Goal: Transaction & Acquisition: Purchase product/service

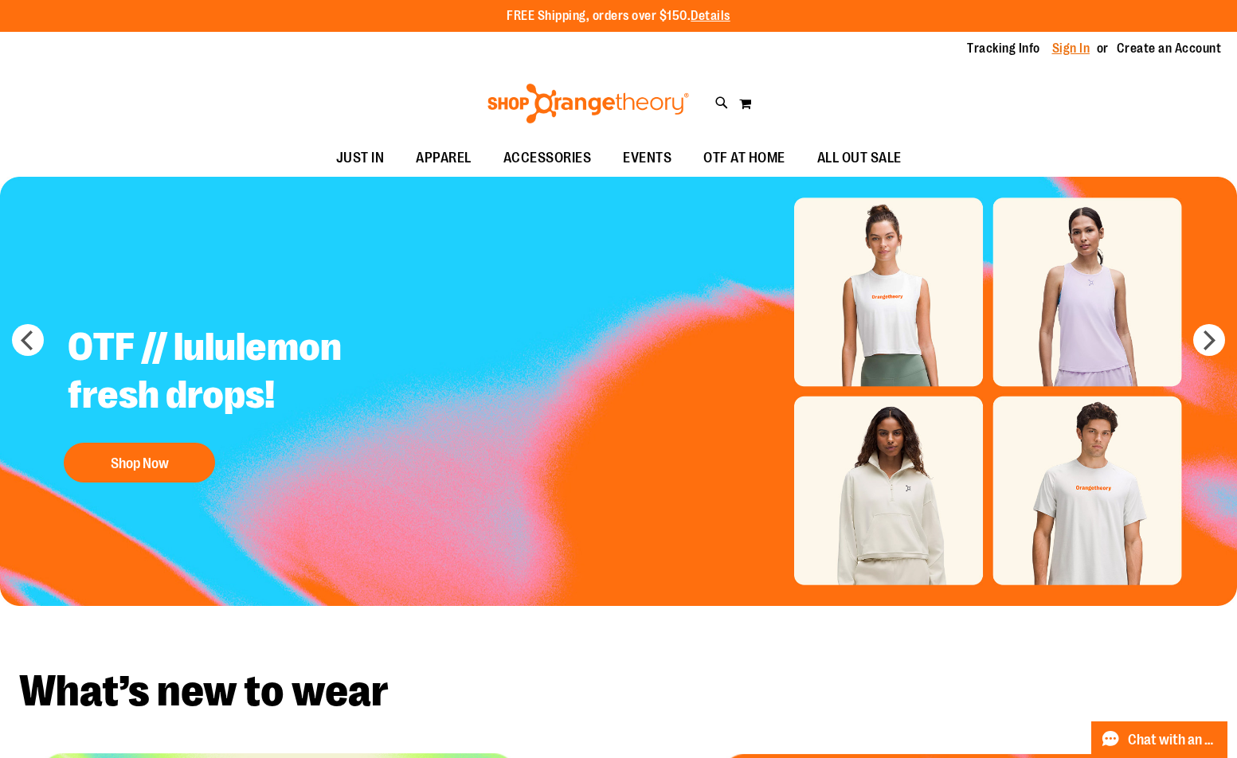
click at [1063, 52] on link "Sign In" at bounding box center [1071, 49] width 38 height 18
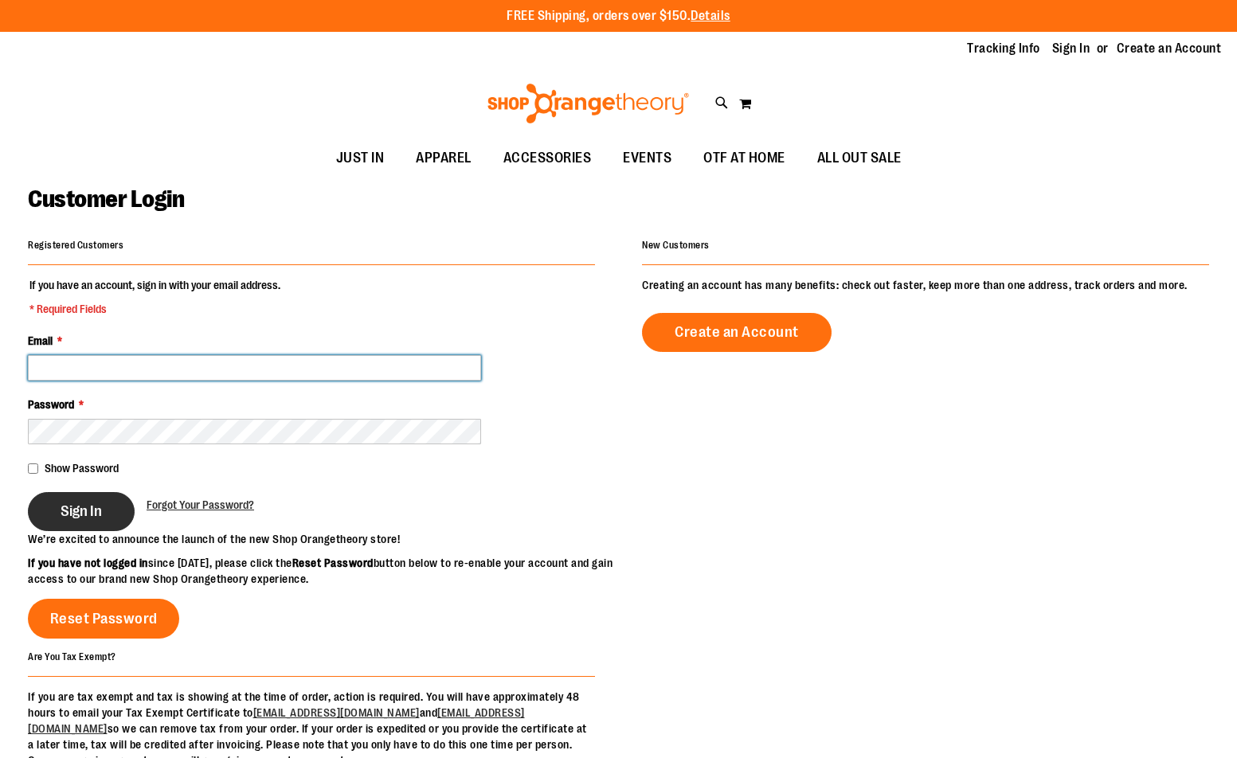
type input "**********"
click at [81, 492] on button "Sign In" at bounding box center [81, 511] width 107 height 39
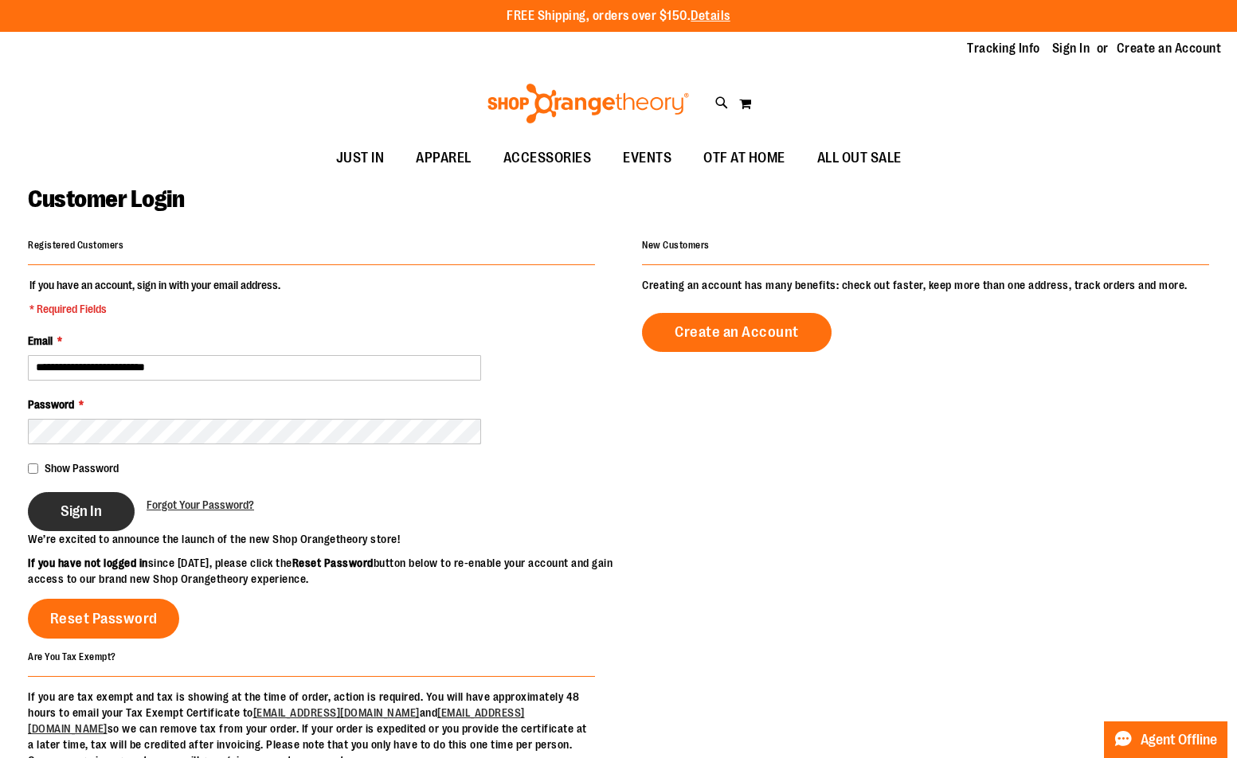
click at [88, 511] on div "Sign In" at bounding box center [87, 511] width 119 height 39
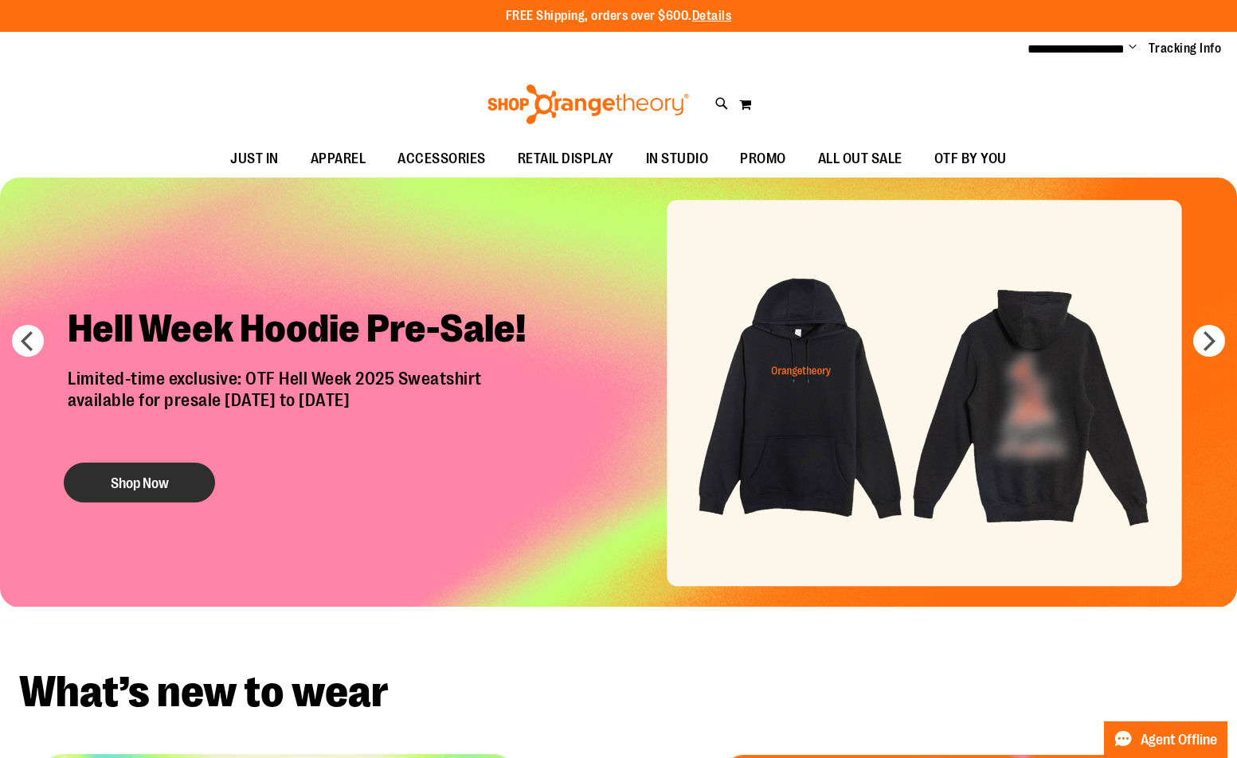
type input "**********"
click at [170, 477] on button "Shop Now" at bounding box center [139, 483] width 151 height 40
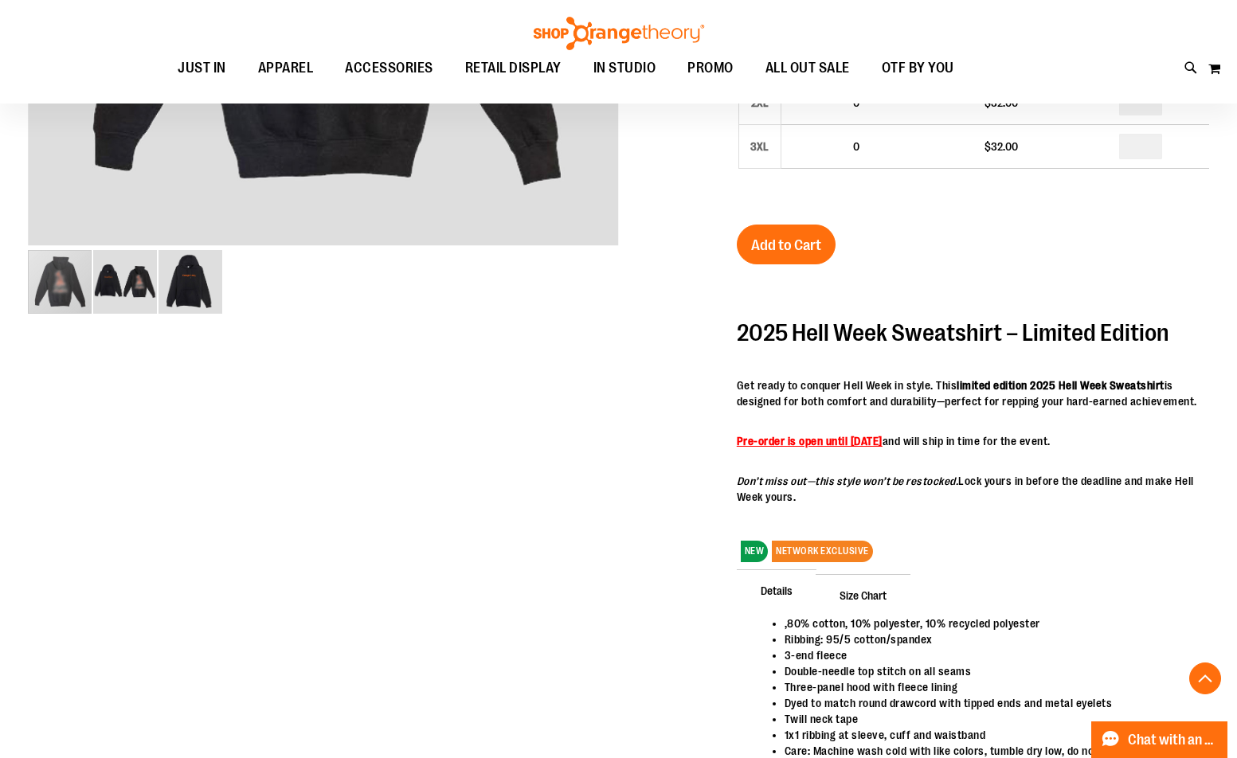
scroll to position [158, 0]
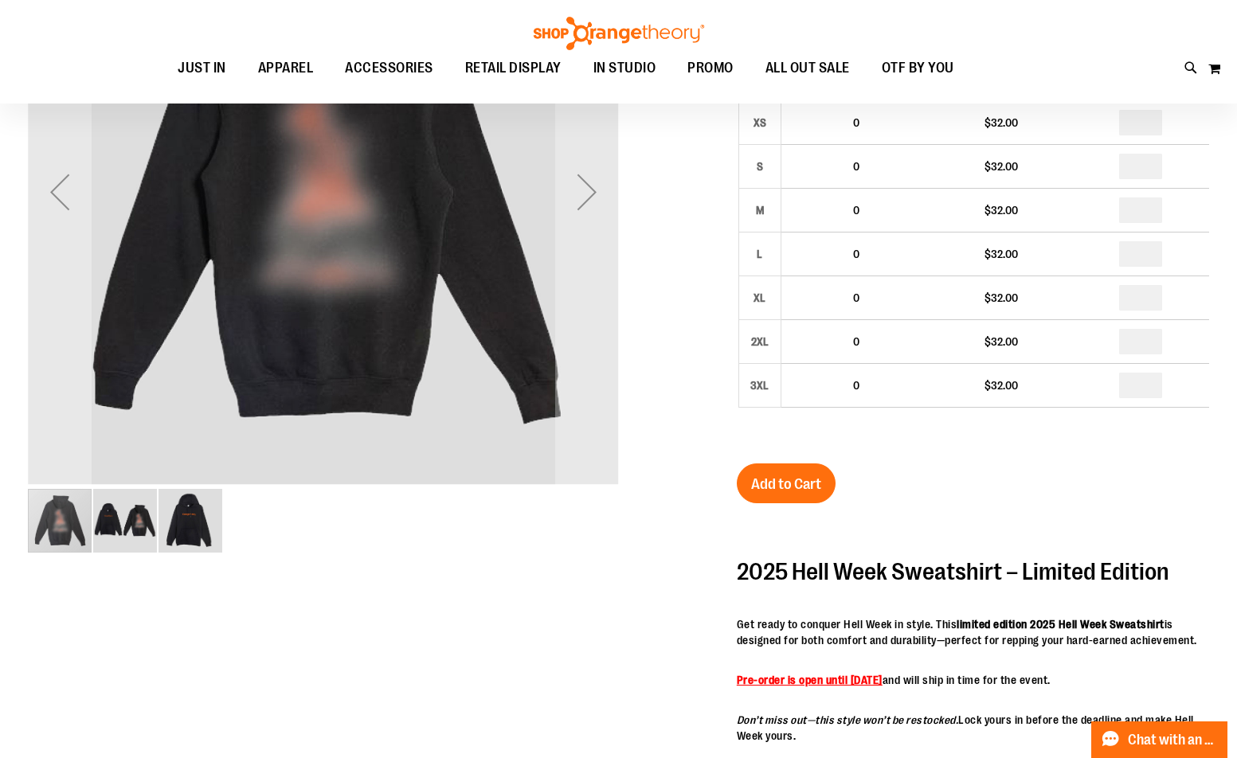
type input "**********"
click at [135, 500] on img "image 2 of 3" at bounding box center [125, 521] width 64 height 64
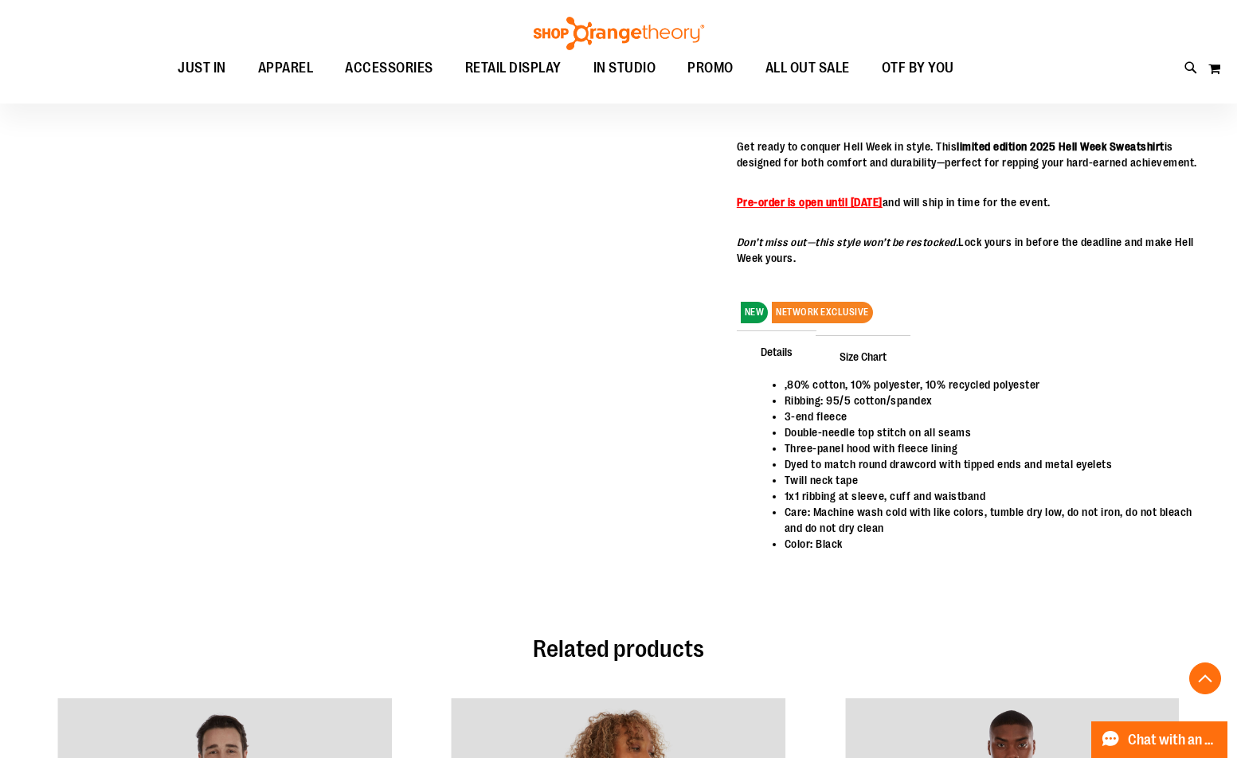
scroll to position [955, 0]
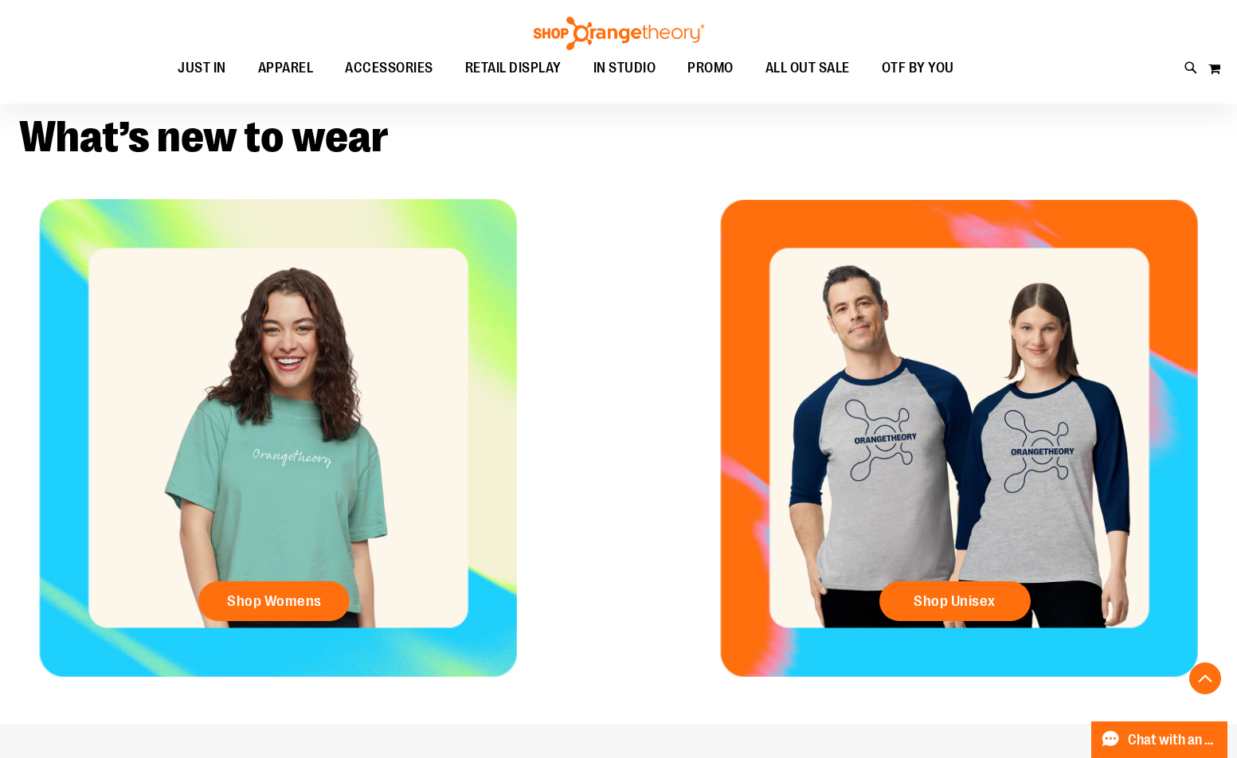
scroll to position [397, 0]
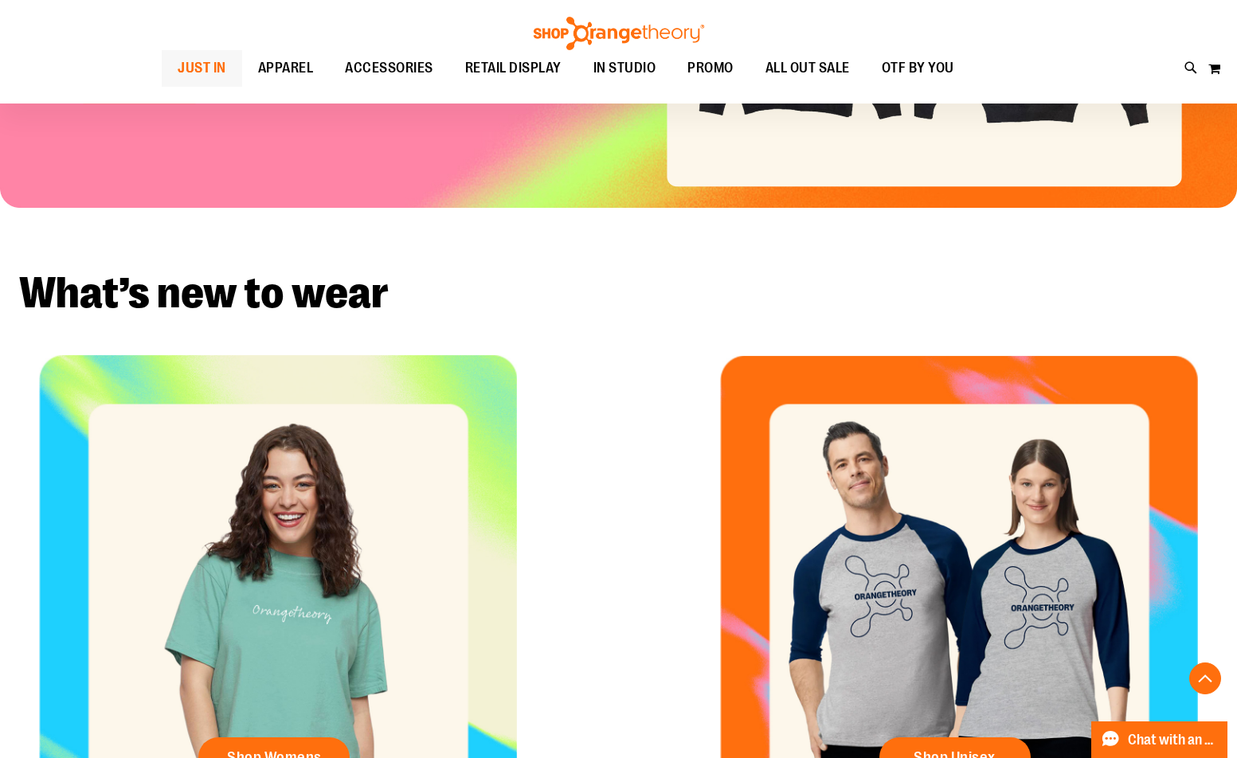
type input "**********"
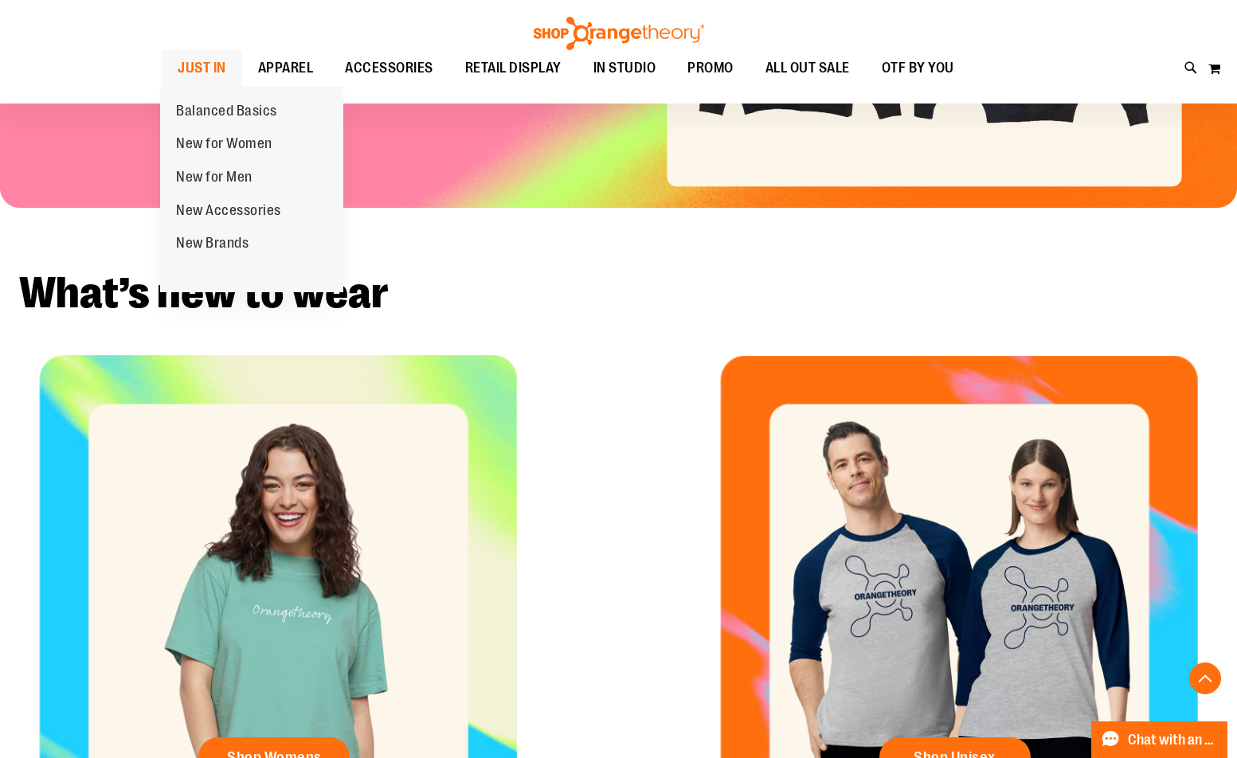
click at [204, 66] on span "JUST IN" at bounding box center [202, 68] width 49 height 36
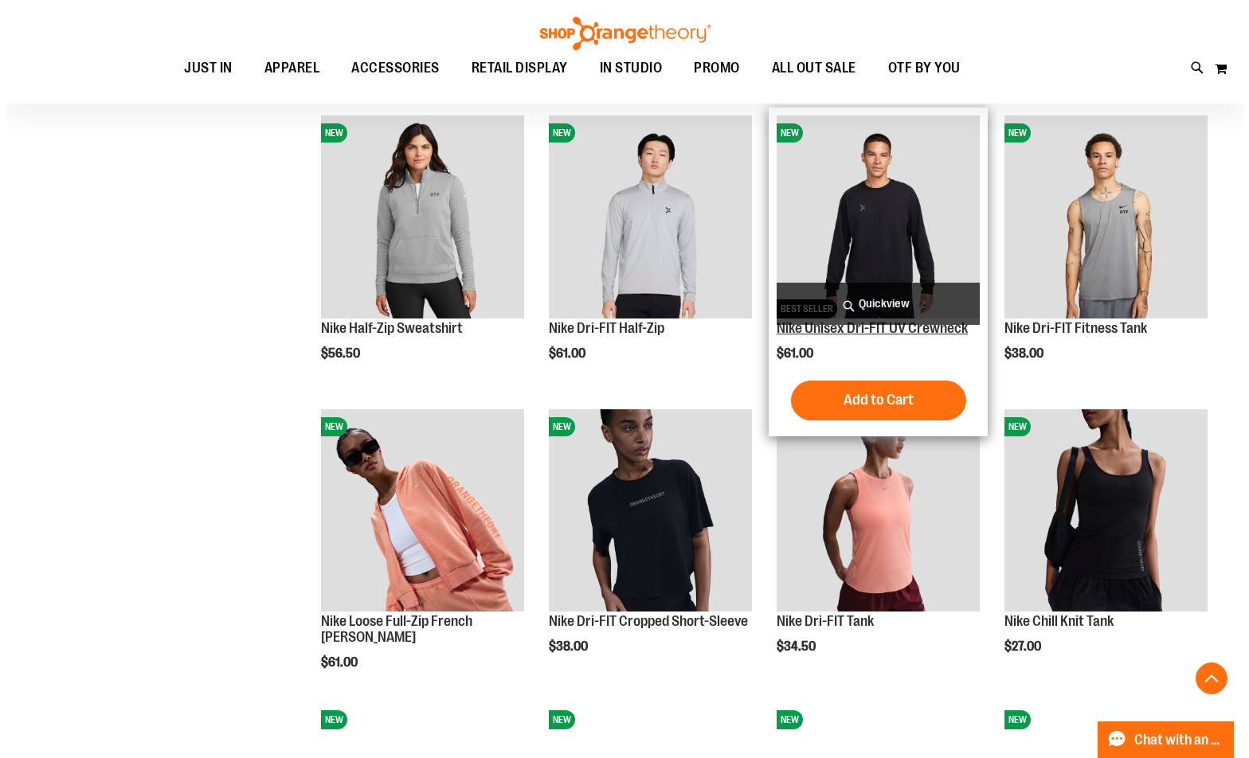
scroll to position [875, 0]
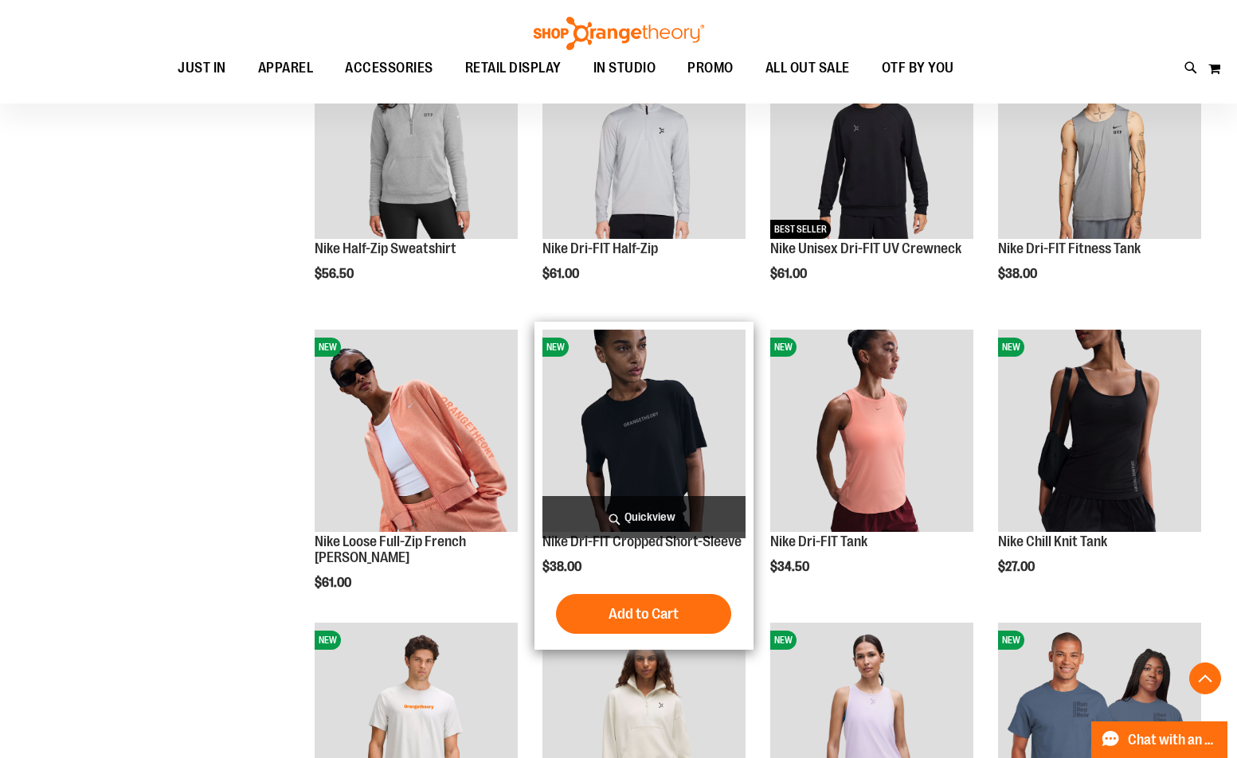
type input "**********"
click at [673, 524] on span "Quickview" at bounding box center [643, 517] width 203 height 42
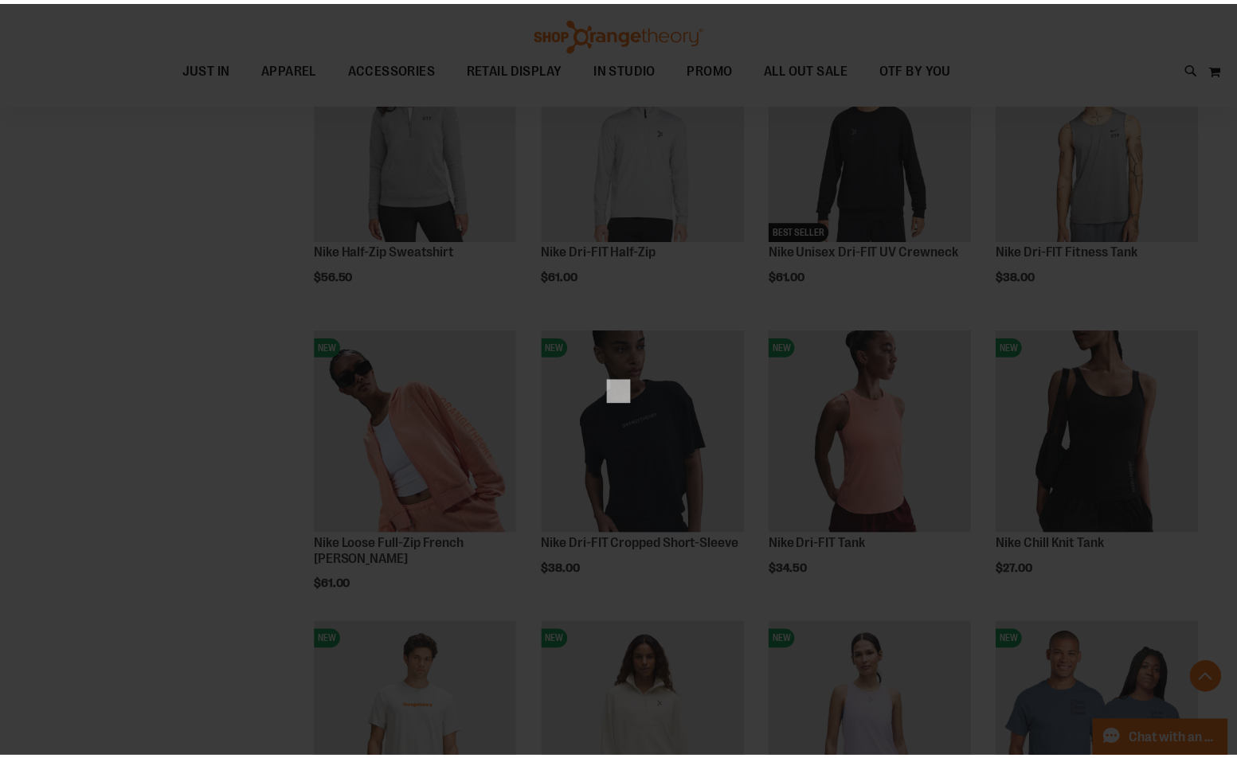
scroll to position [0, 0]
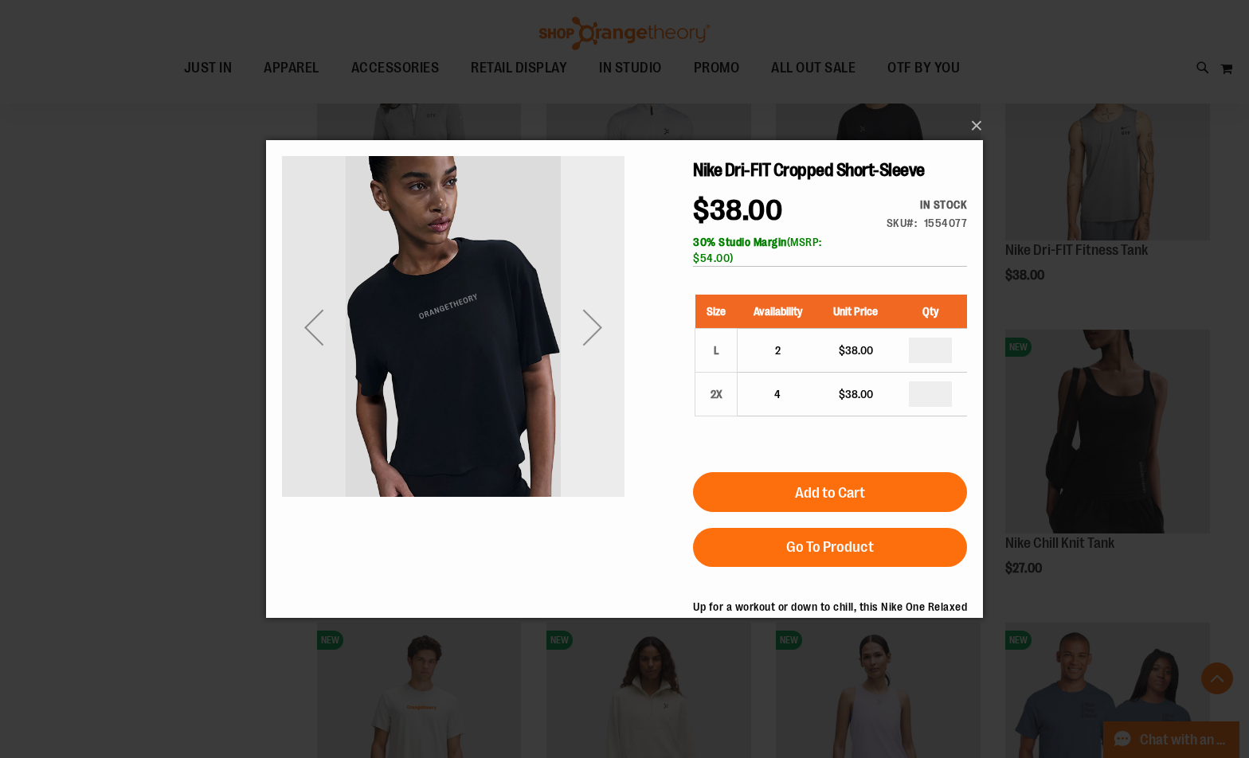
click at [602, 370] on div "Next" at bounding box center [593, 327] width 64 height 342
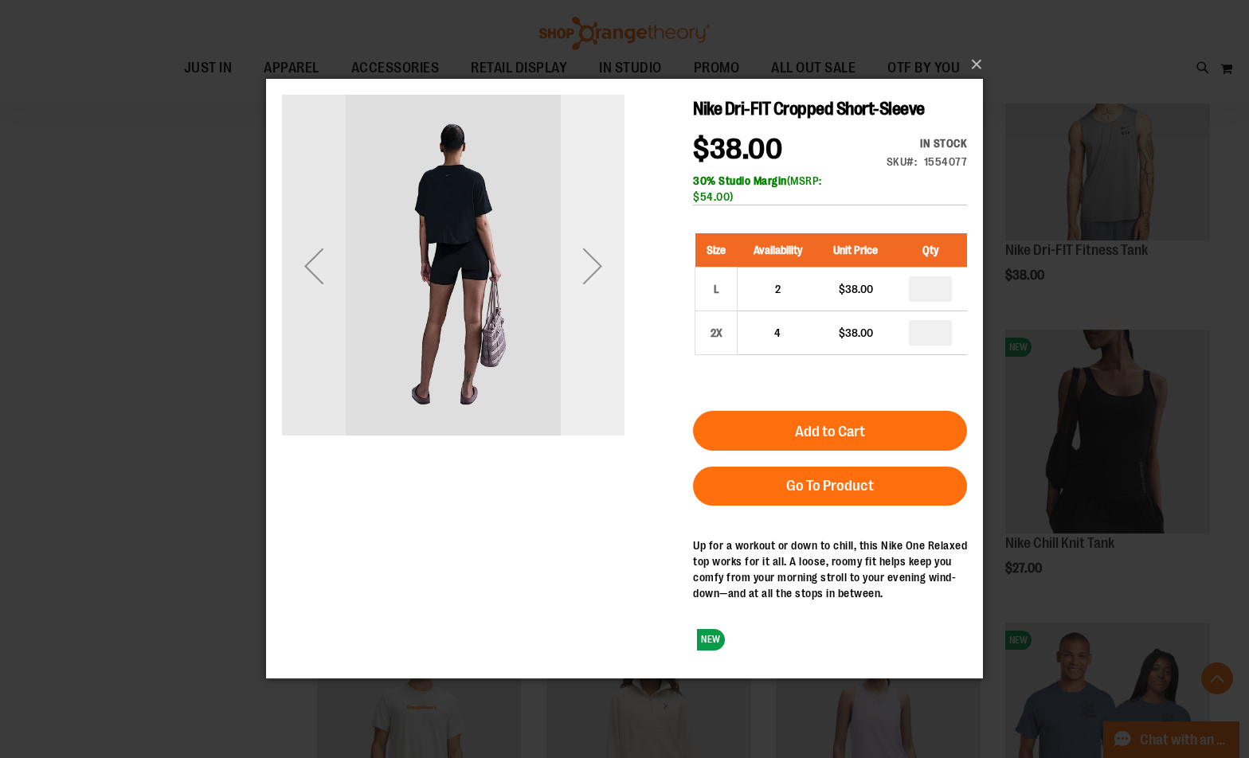
click at [602, 369] on div "Next" at bounding box center [593, 266] width 64 height 342
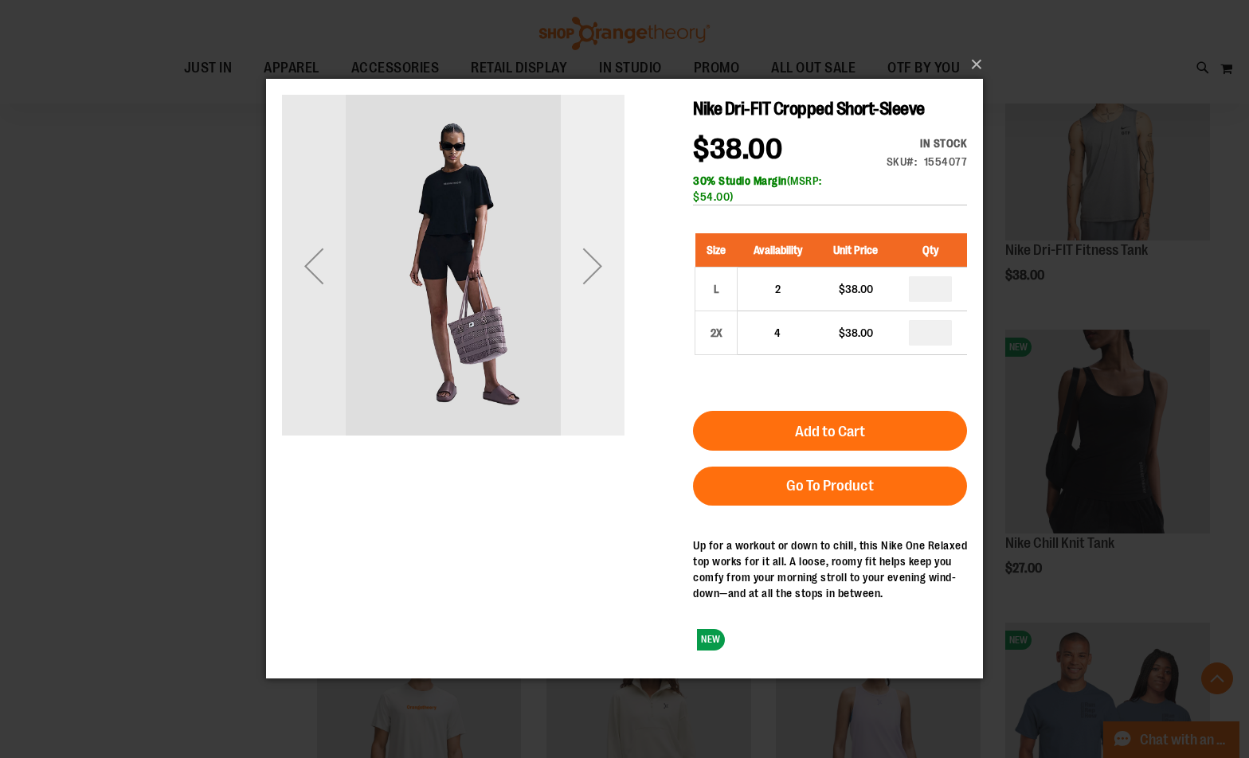
click at [602, 369] on div "Next" at bounding box center [593, 266] width 64 height 342
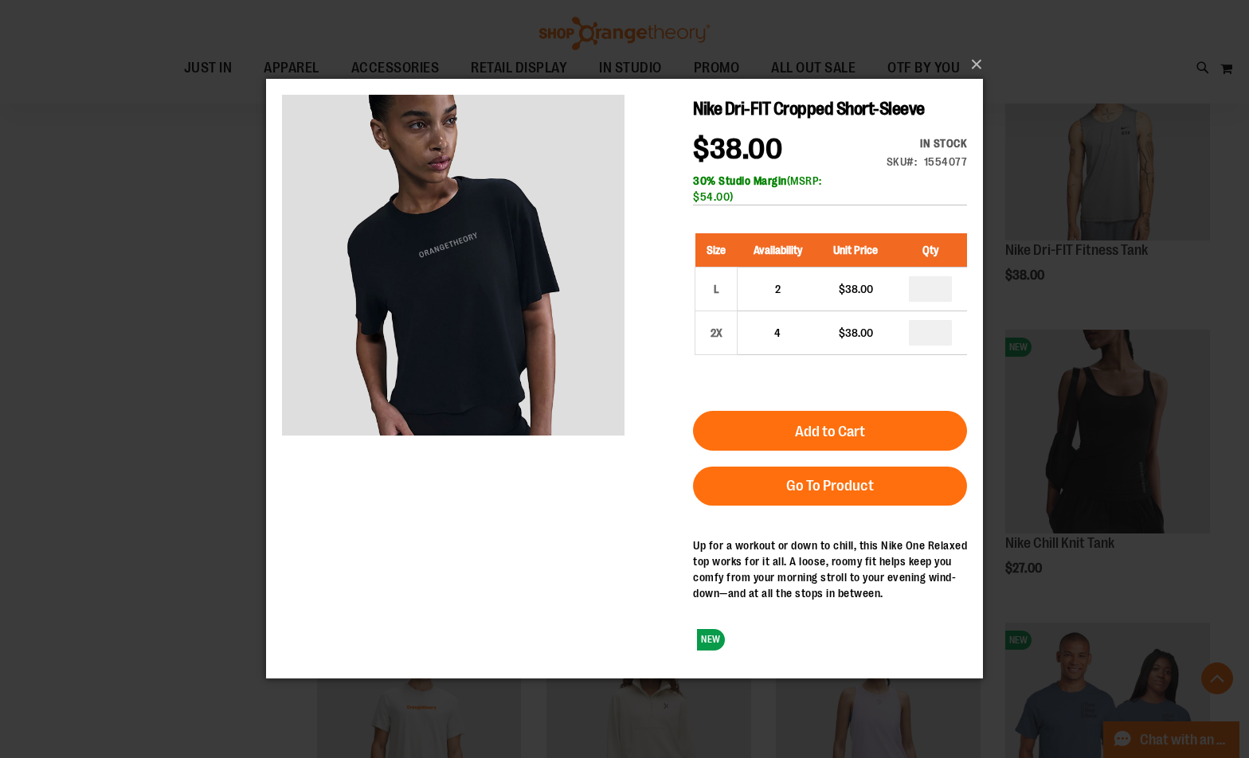
click at [151, 421] on div "×" at bounding box center [624, 379] width 1249 height 758
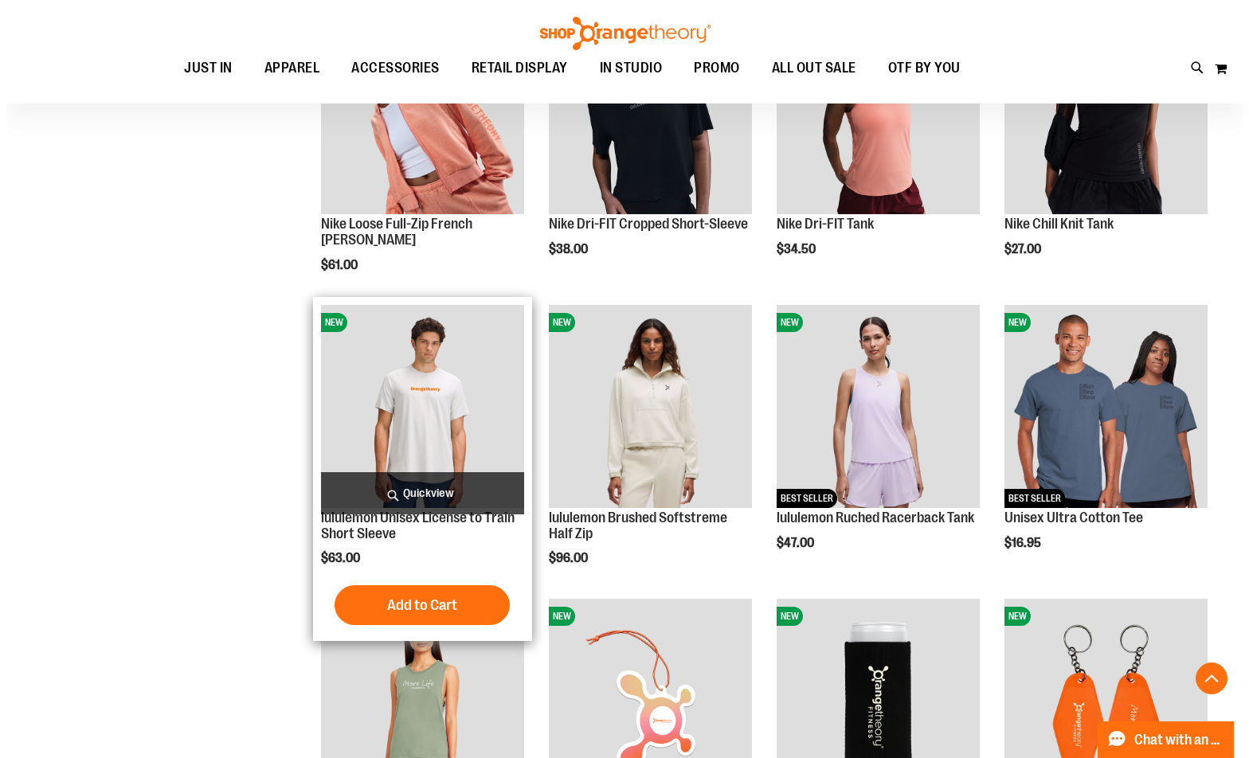
scroll to position [1194, 0]
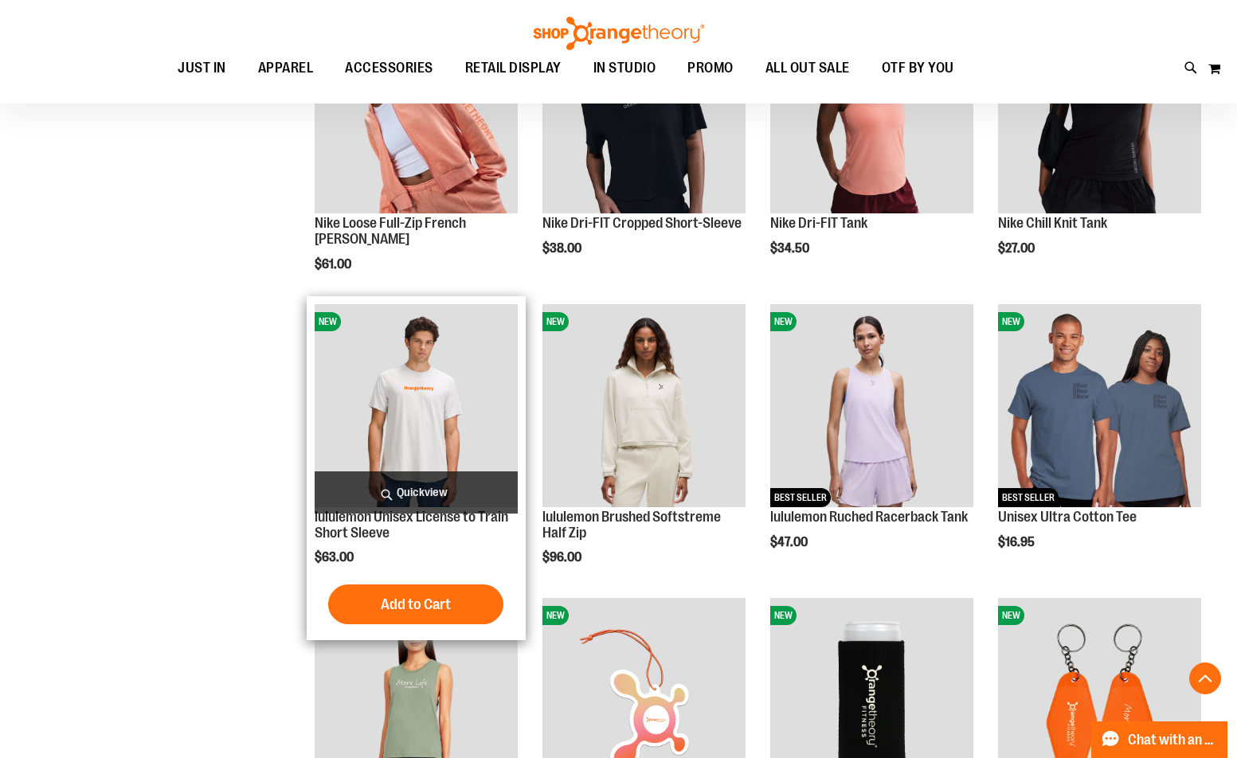
click at [395, 483] on span "Quickview" at bounding box center [416, 492] width 203 height 42
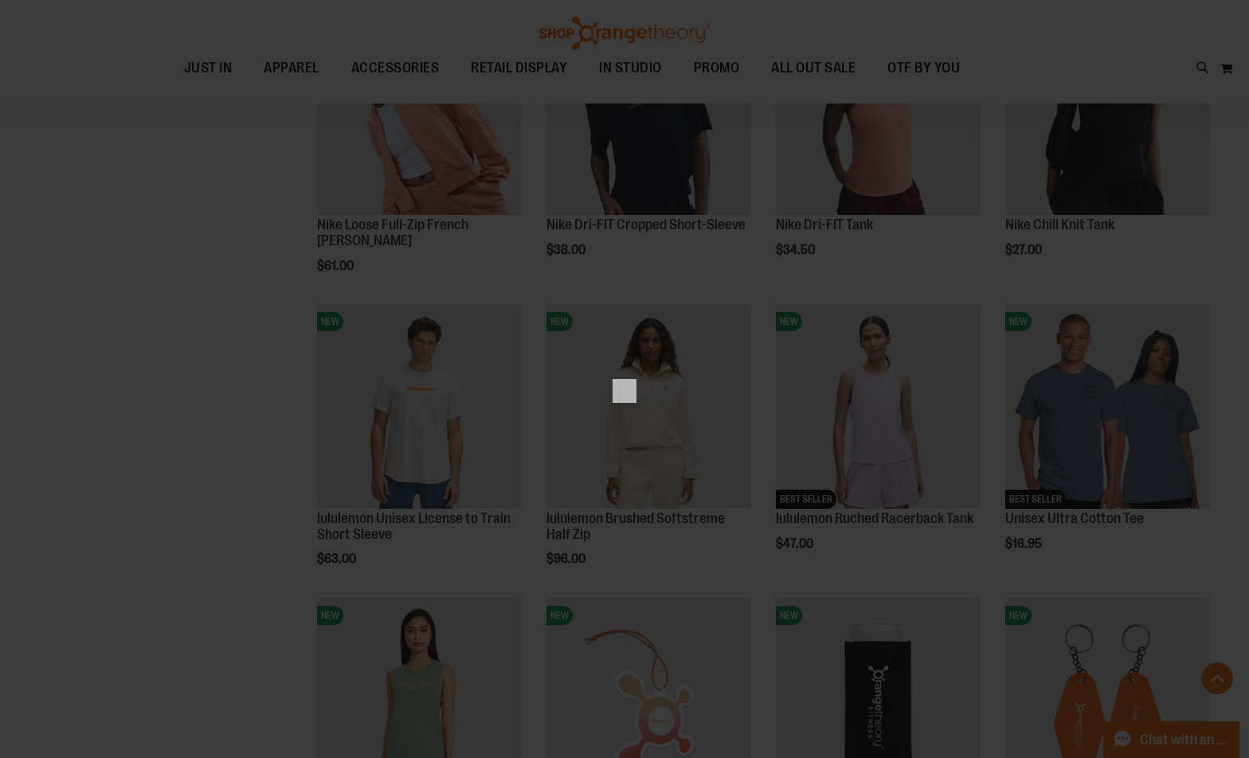
scroll to position [0, 0]
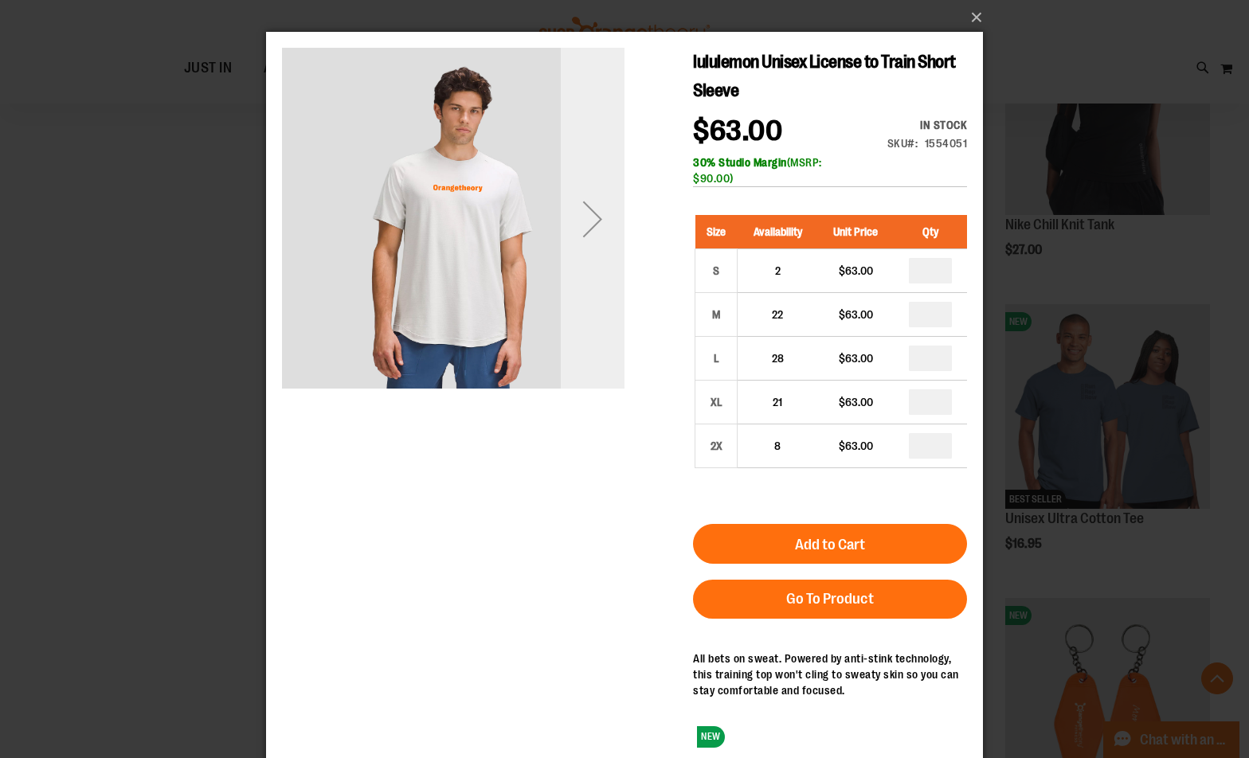
click at [597, 309] on div "Next" at bounding box center [593, 219] width 64 height 342
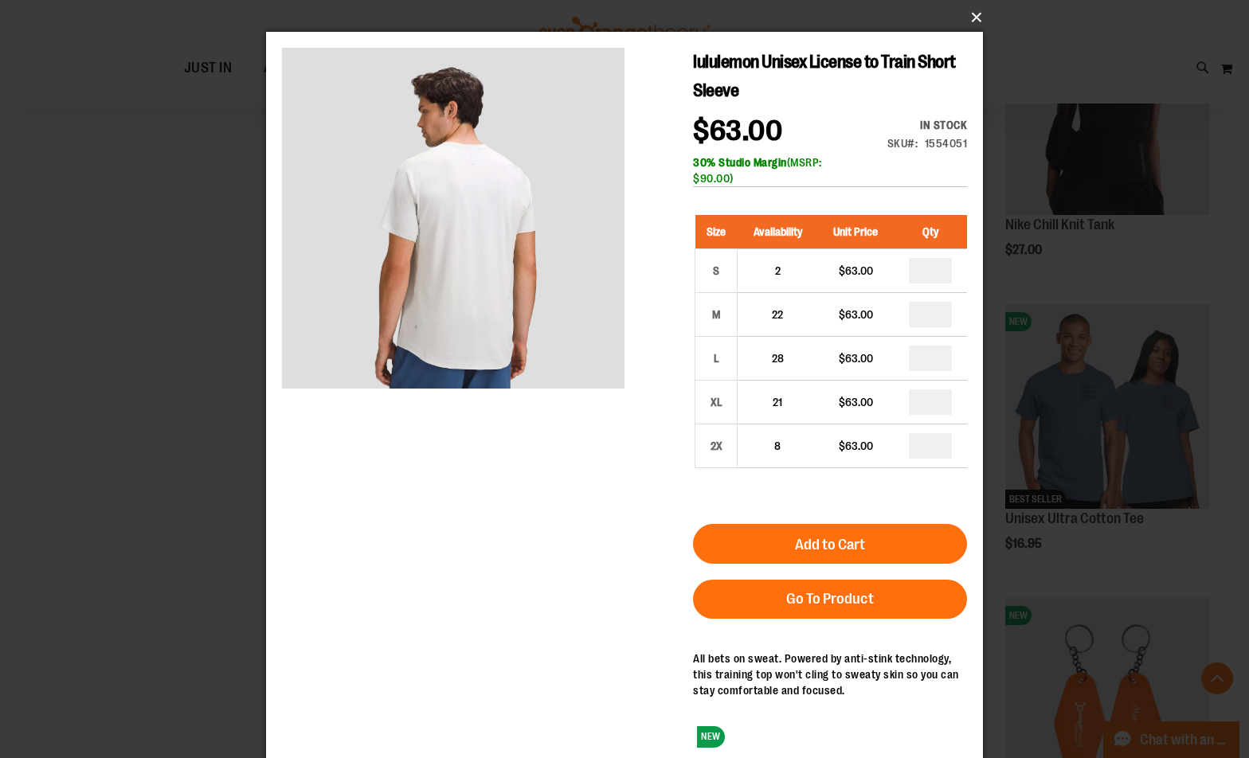
click at [968, 25] on button "×" at bounding box center [629, 17] width 717 height 35
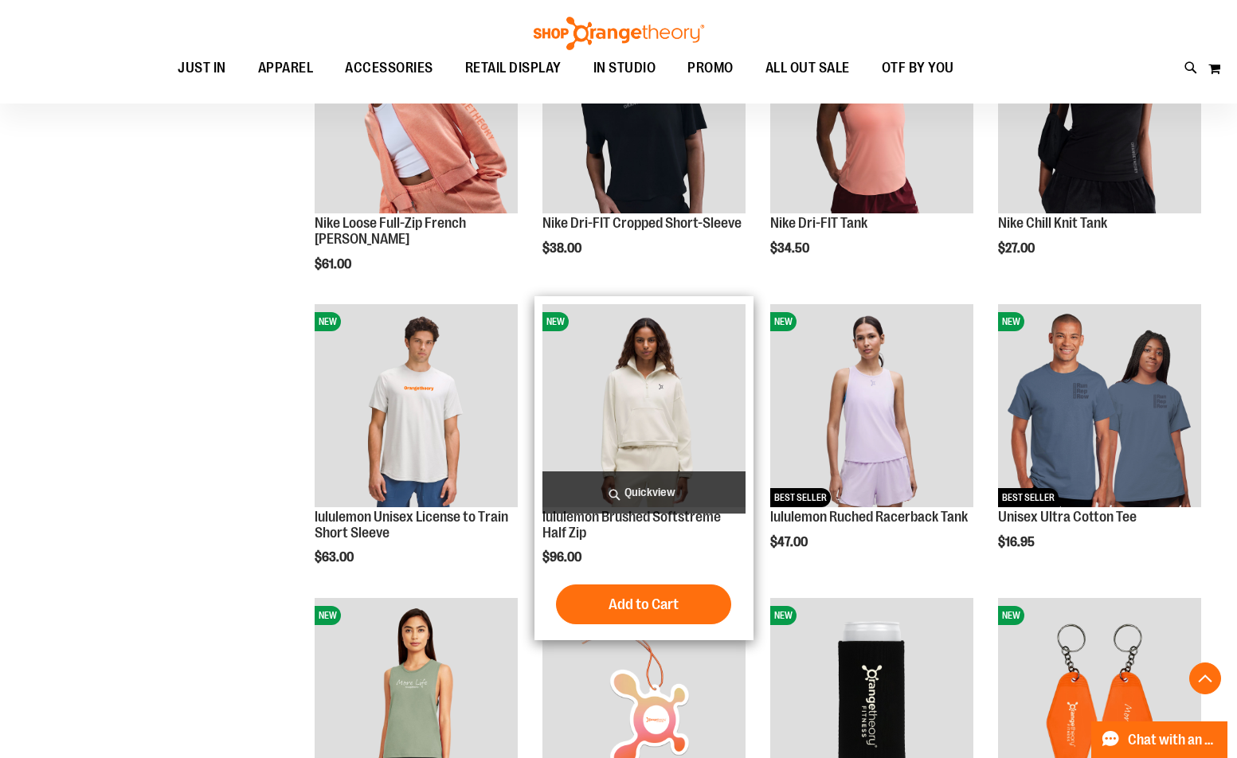
click at [645, 497] on span "Quickview" at bounding box center [643, 492] width 203 height 42
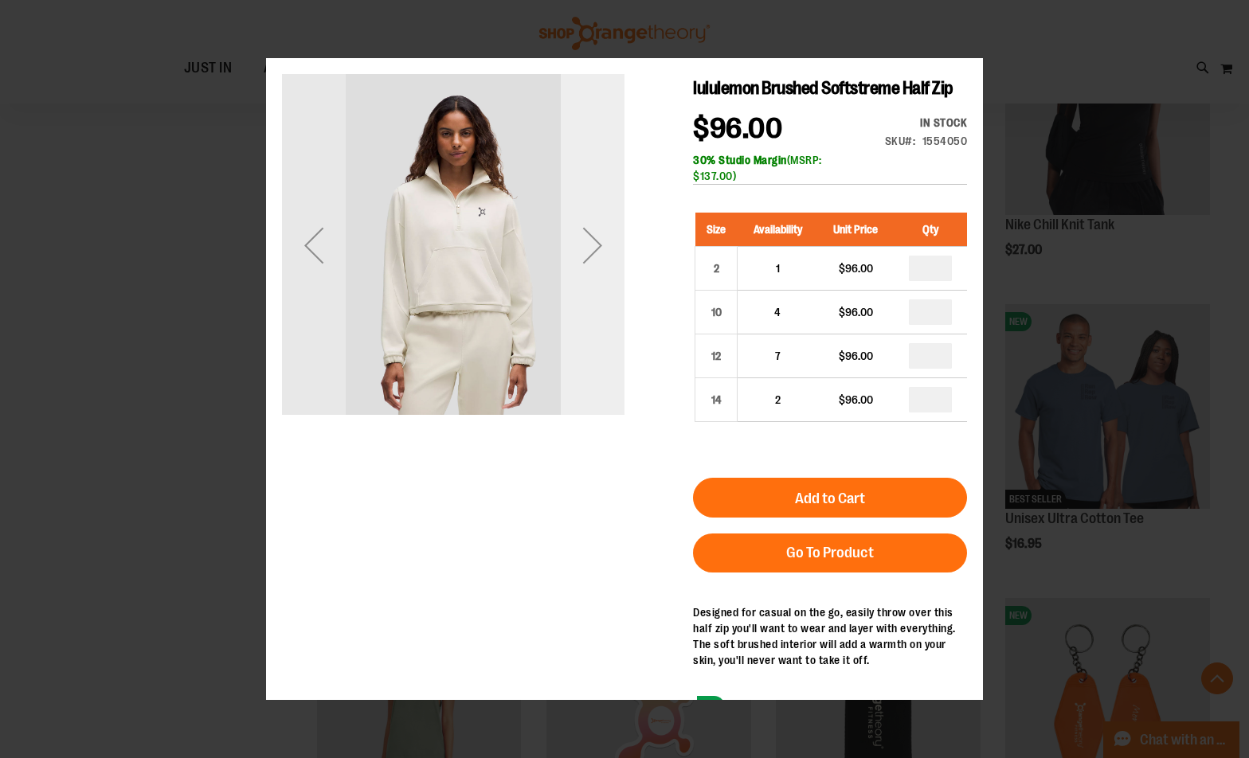
click at [580, 388] on div "Next" at bounding box center [593, 245] width 64 height 342
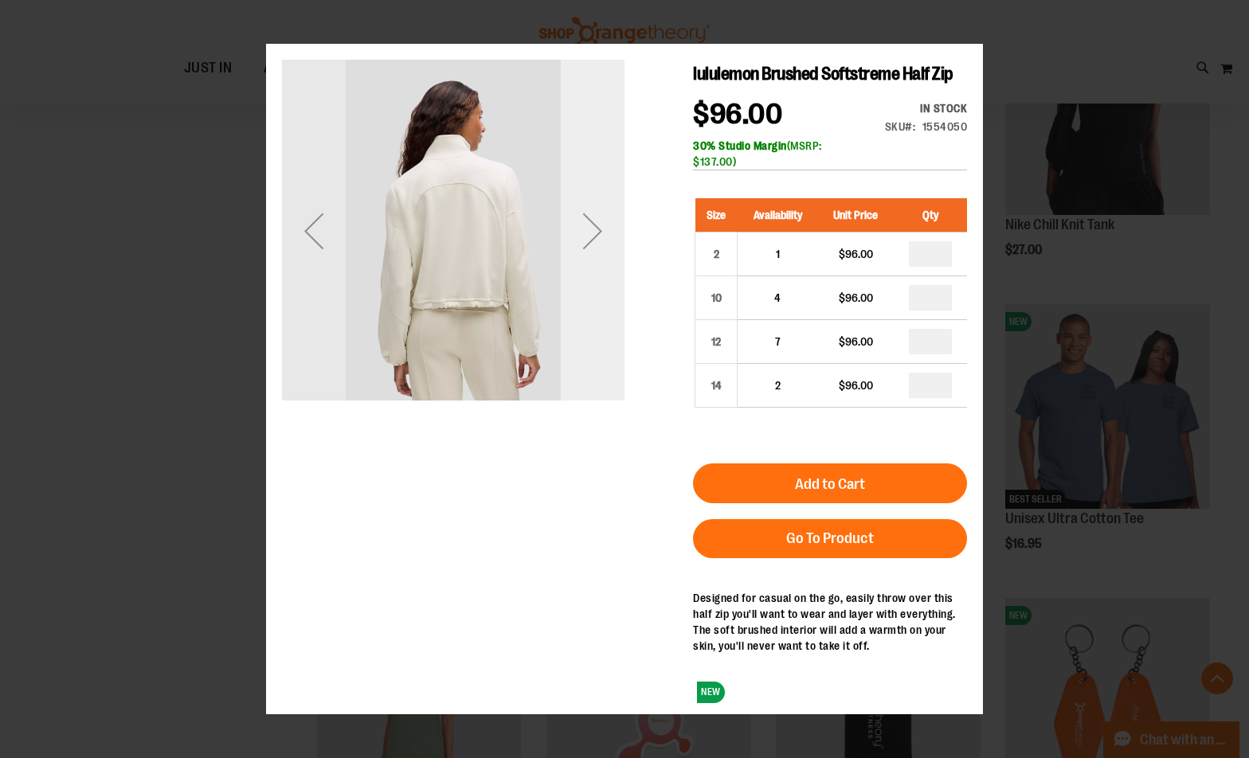
click at [579, 375] on div "Next" at bounding box center [593, 230] width 64 height 342
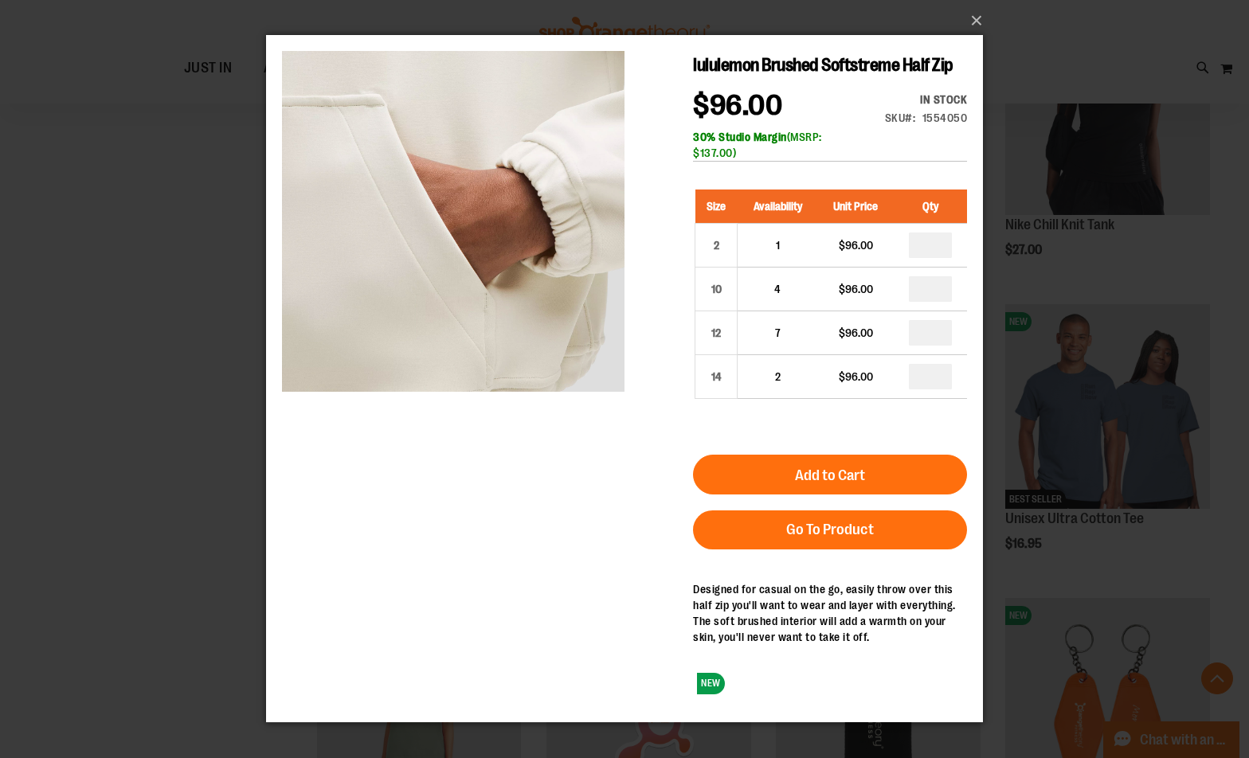
click at [245, 371] on div "×" at bounding box center [624, 379] width 1249 height 758
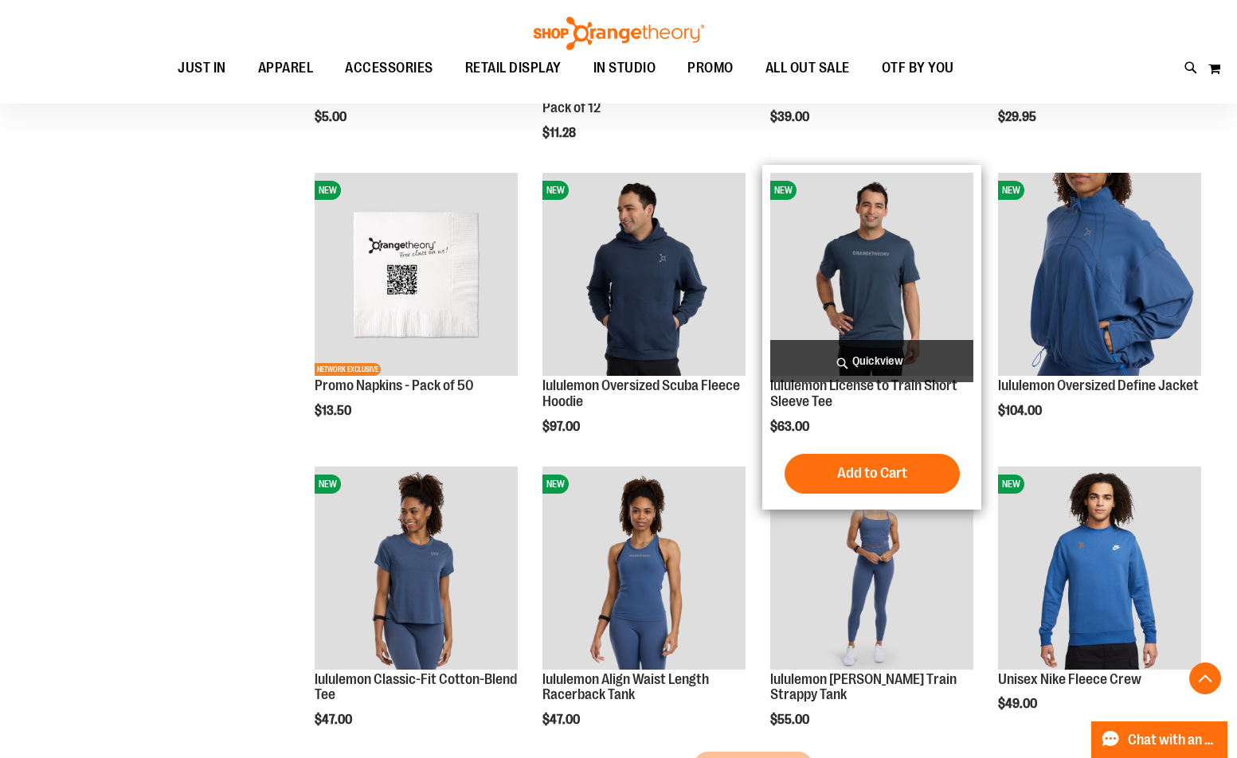
scroll to position [2229, 0]
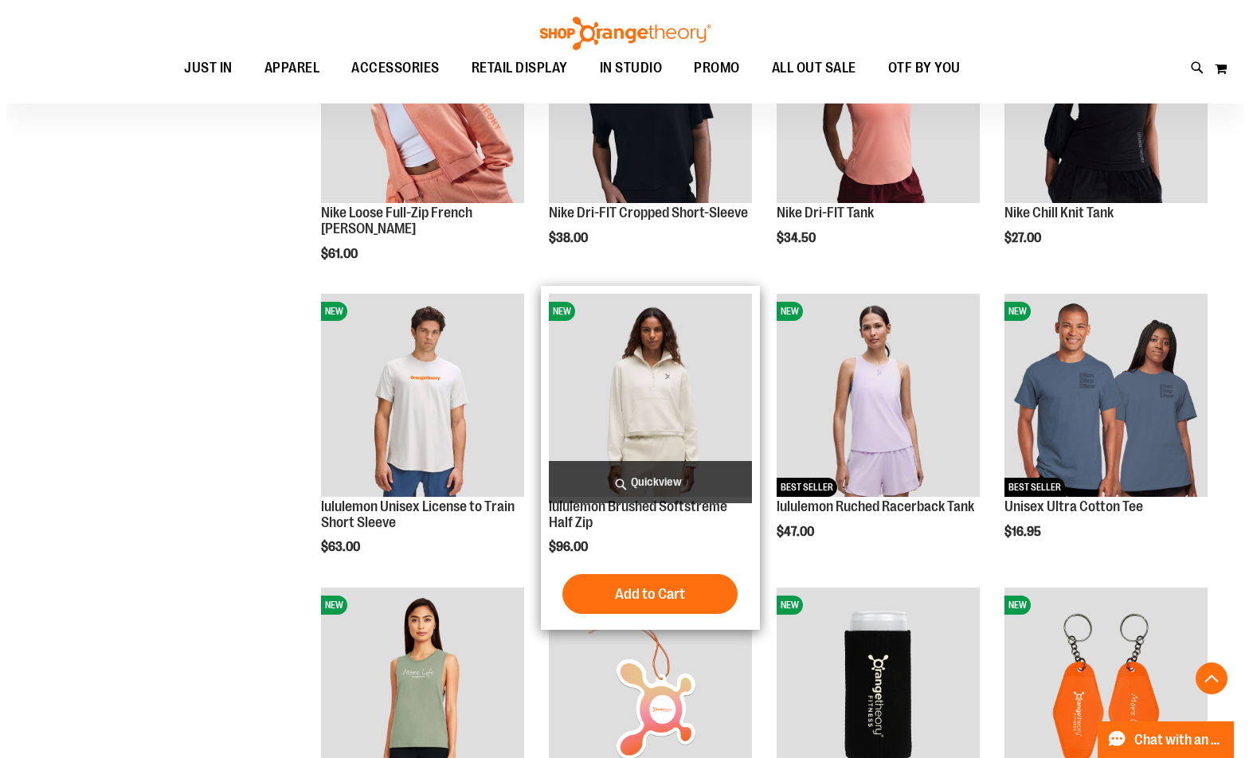
scroll to position [1194, 0]
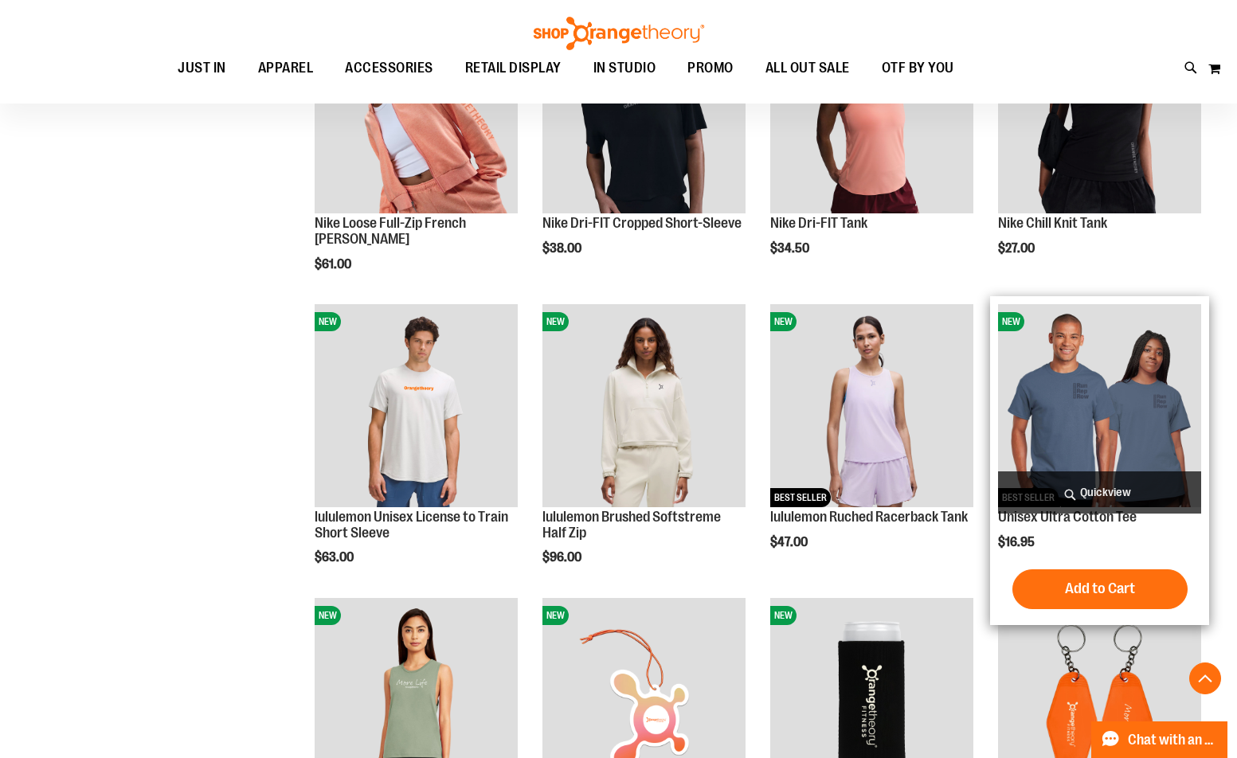
click at [1102, 493] on span "Quickview" at bounding box center [1099, 492] width 203 height 42
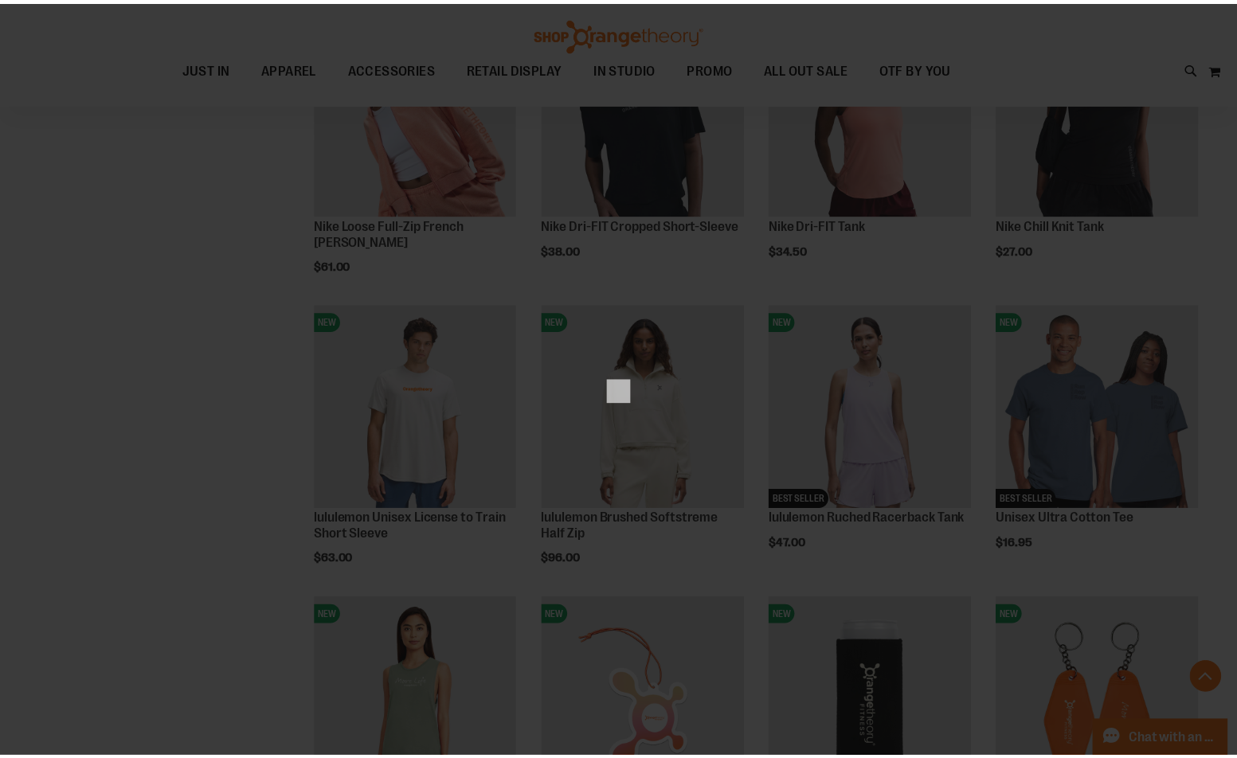
scroll to position [0, 0]
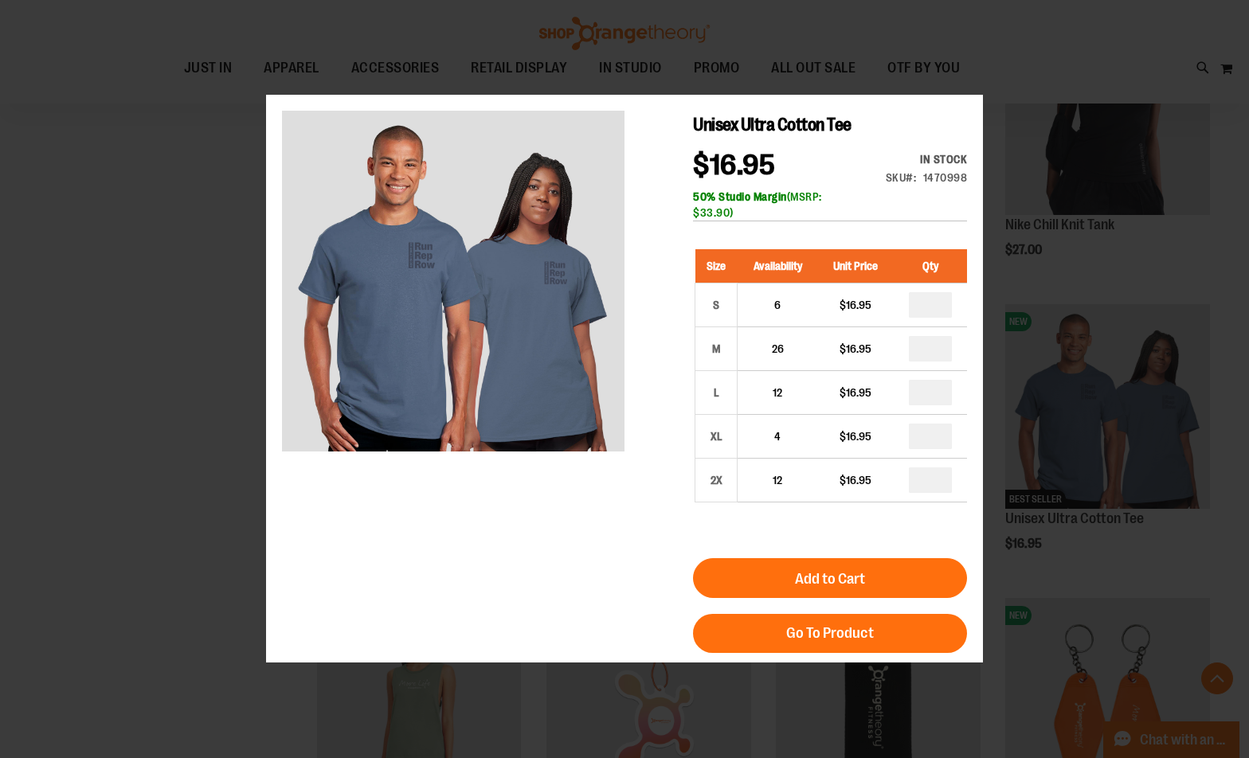
click at [627, 413] on div "Unisex Ultra Cotton Tee $16.95 In stock Only %1 left SKU 1470998 50% Studio Mar…" at bounding box center [624, 444] width 685 height 667
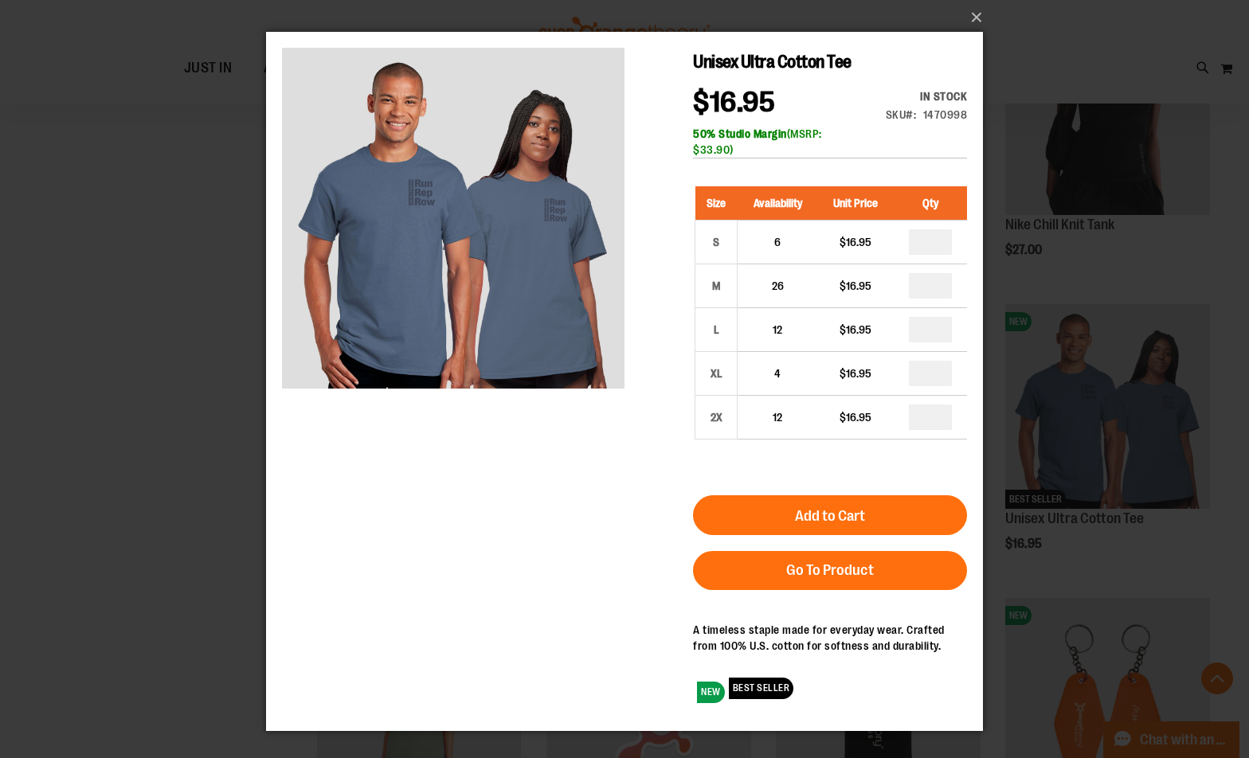
click at [295, 415] on div "Unisex Ultra Cotton Tee $16.95 In stock Only %1 left SKU 1470998 50% Studio Mar…" at bounding box center [624, 381] width 685 height 667
click at [222, 417] on div "×" at bounding box center [624, 379] width 1249 height 758
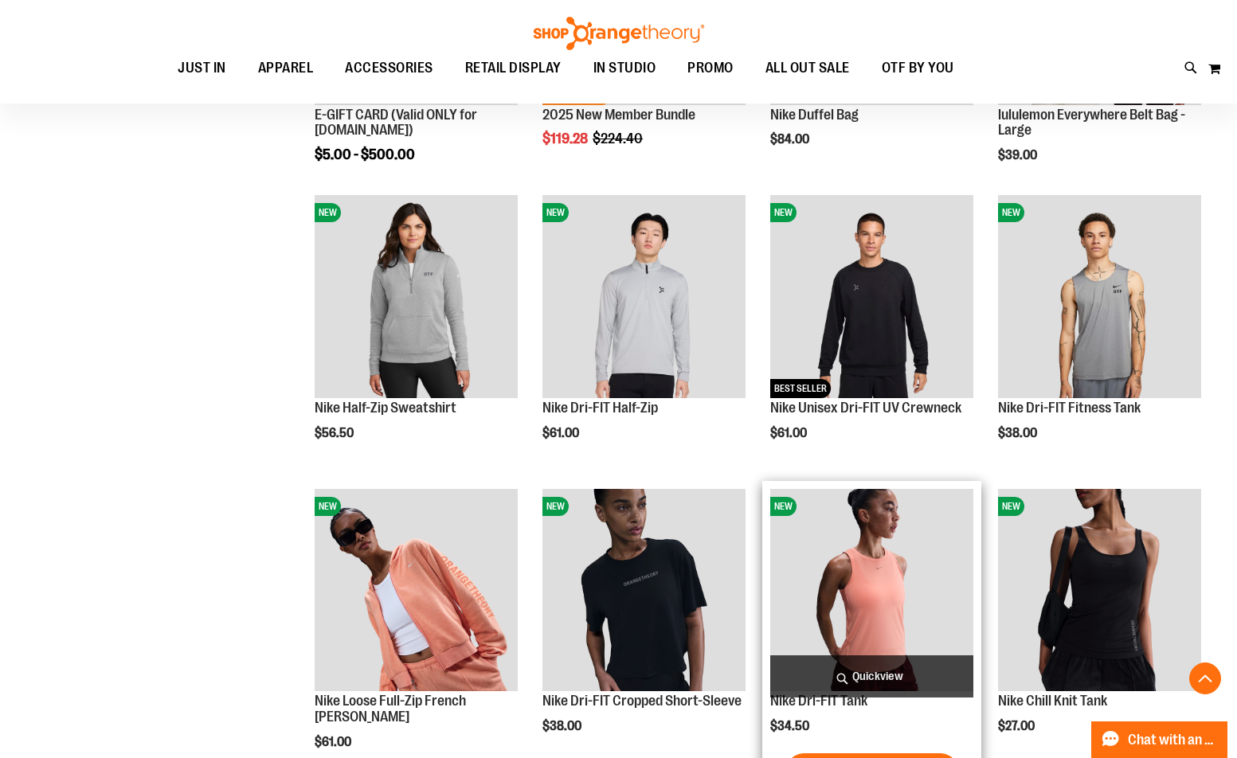
scroll to position [875, 0]
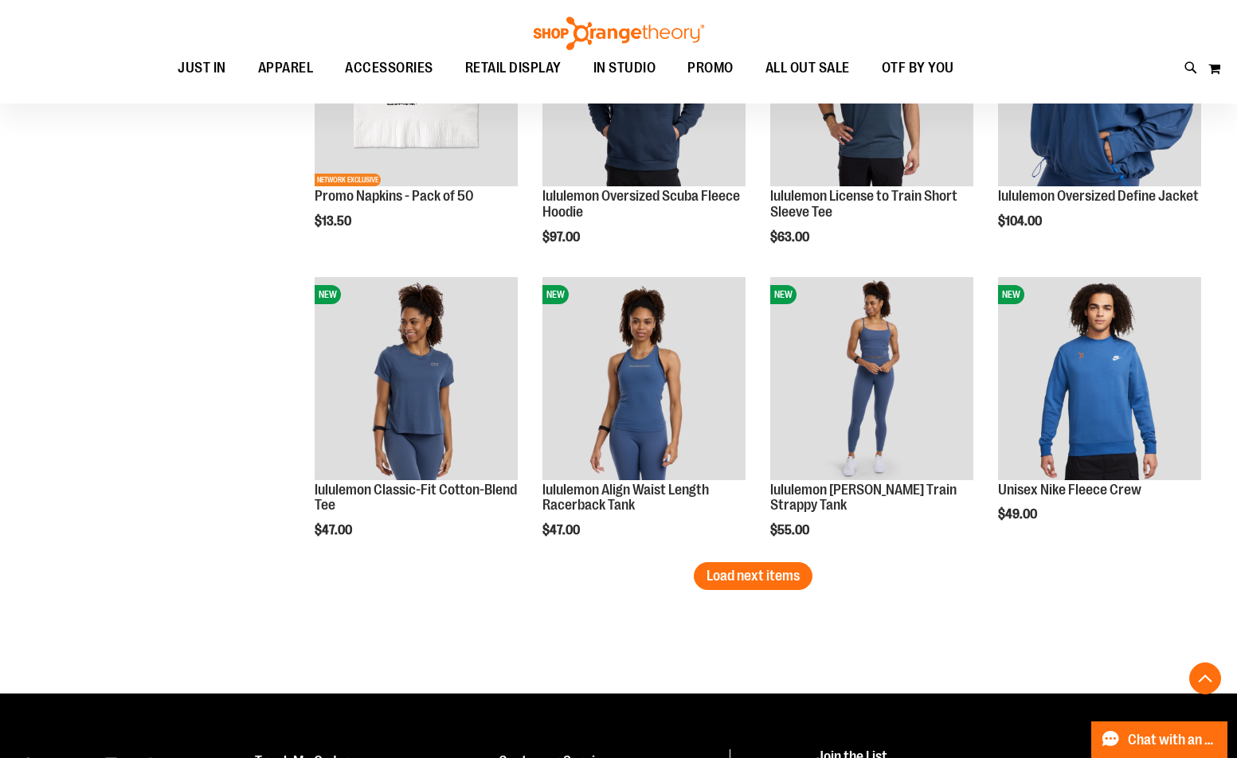
scroll to position [2627, 0]
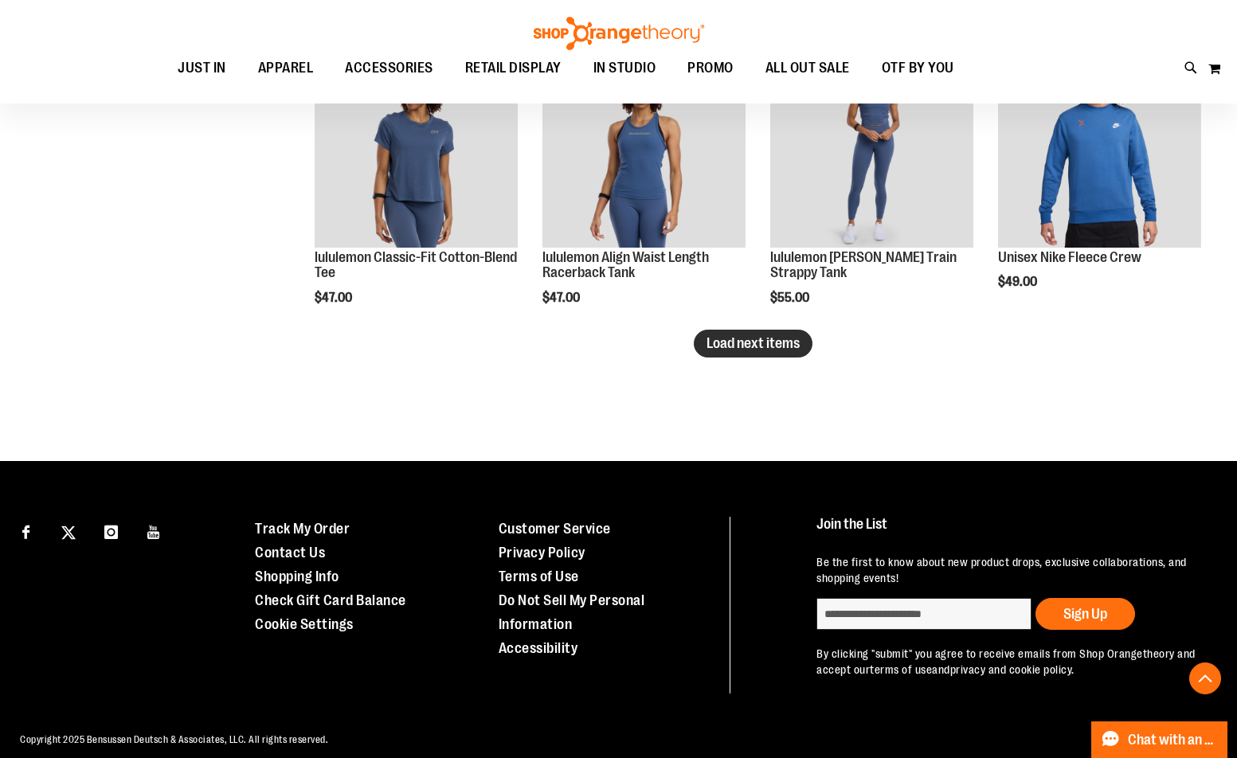
click at [762, 343] on span "Load next items" at bounding box center [752, 343] width 93 height 16
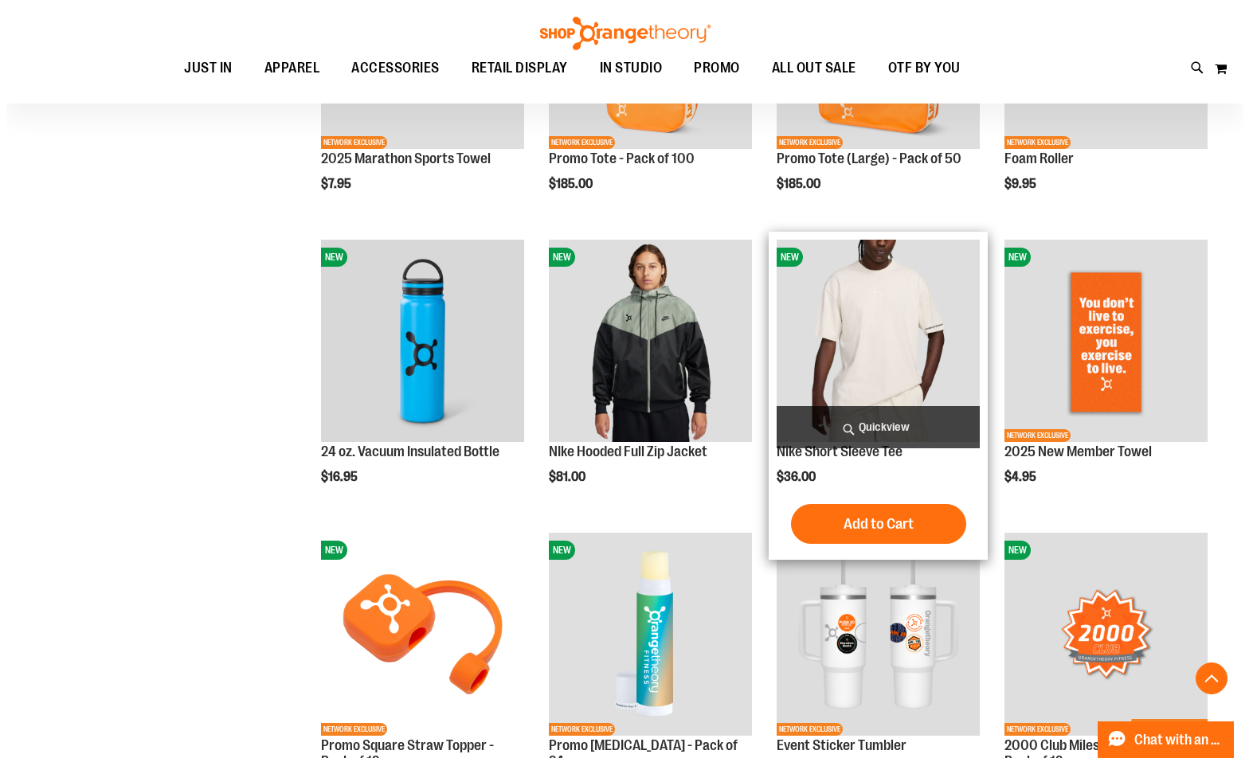
scroll to position [3105, 0]
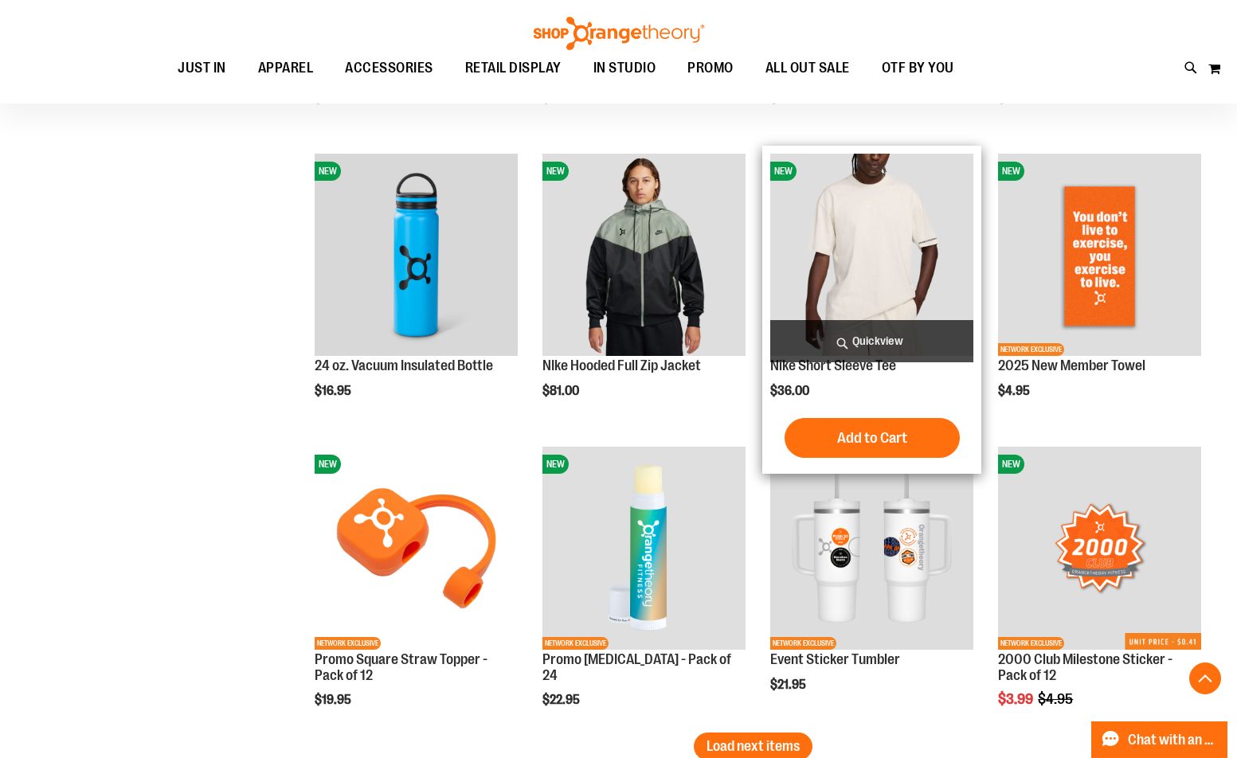
click at [919, 338] on span "Quickview" at bounding box center [871, 341] width 203 height 42
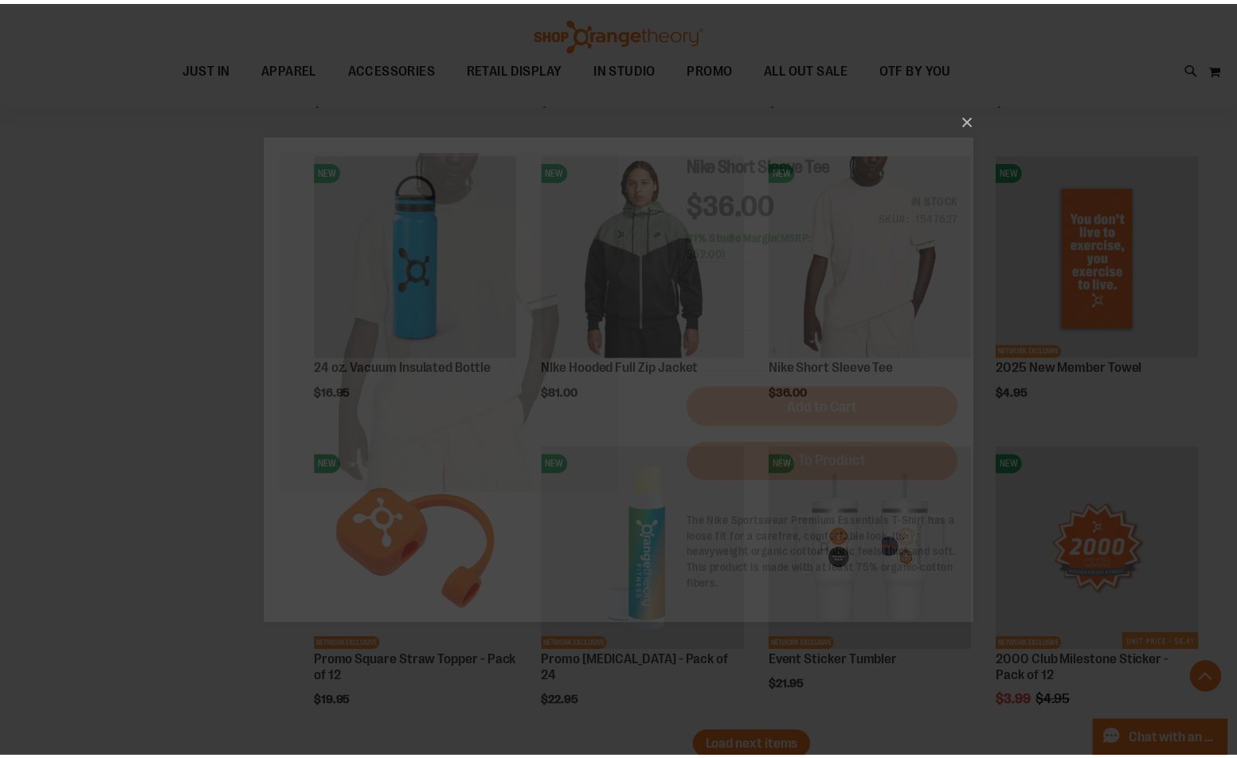
scroll to position [0, 0]
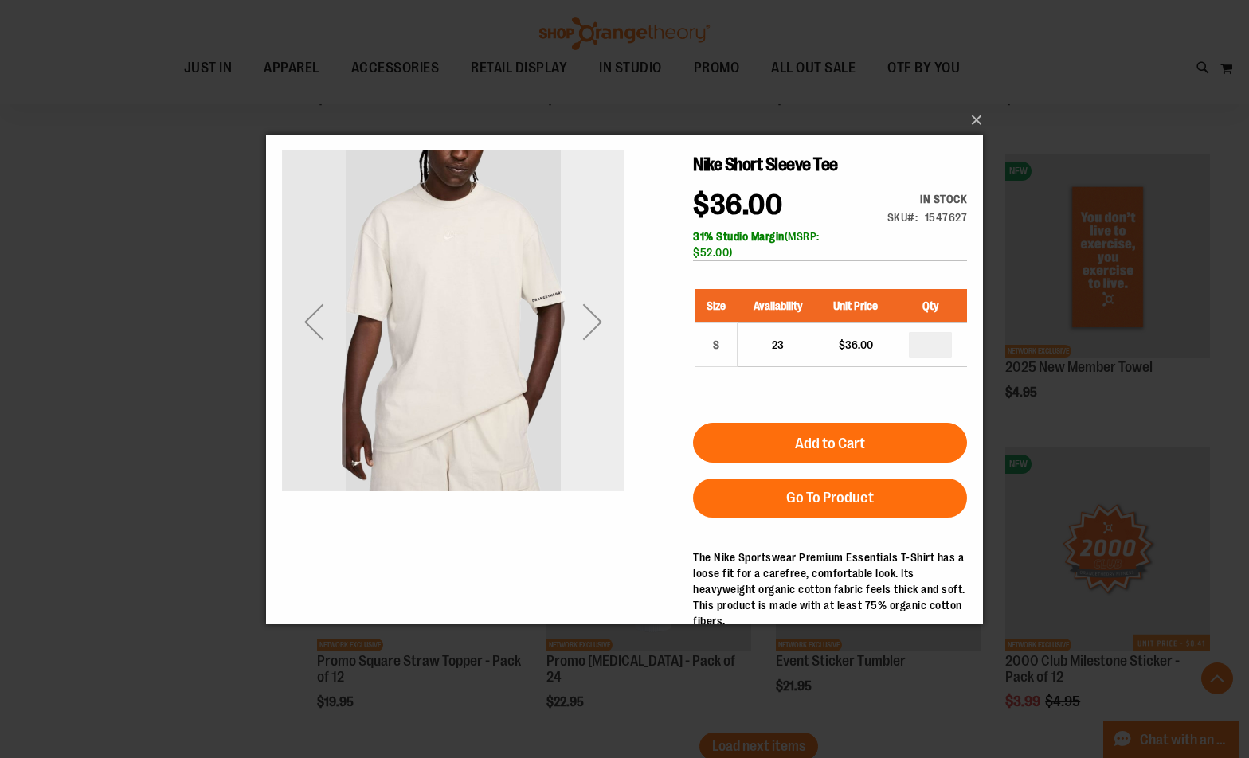
click at [593, 386] on div "Next" at bounding box center [593, 321] width 64 height 342
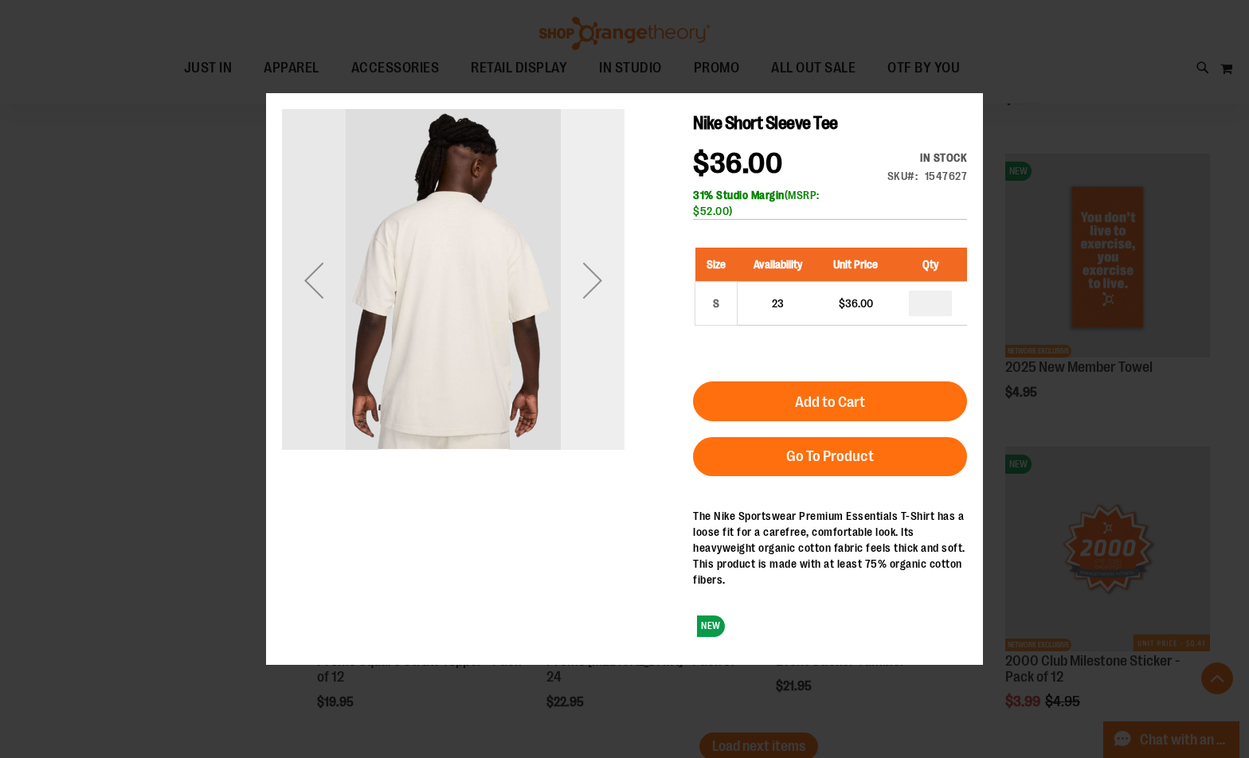
click at [593, 369] on div "Next" at bounding box center [593, 280] width 64 height 342
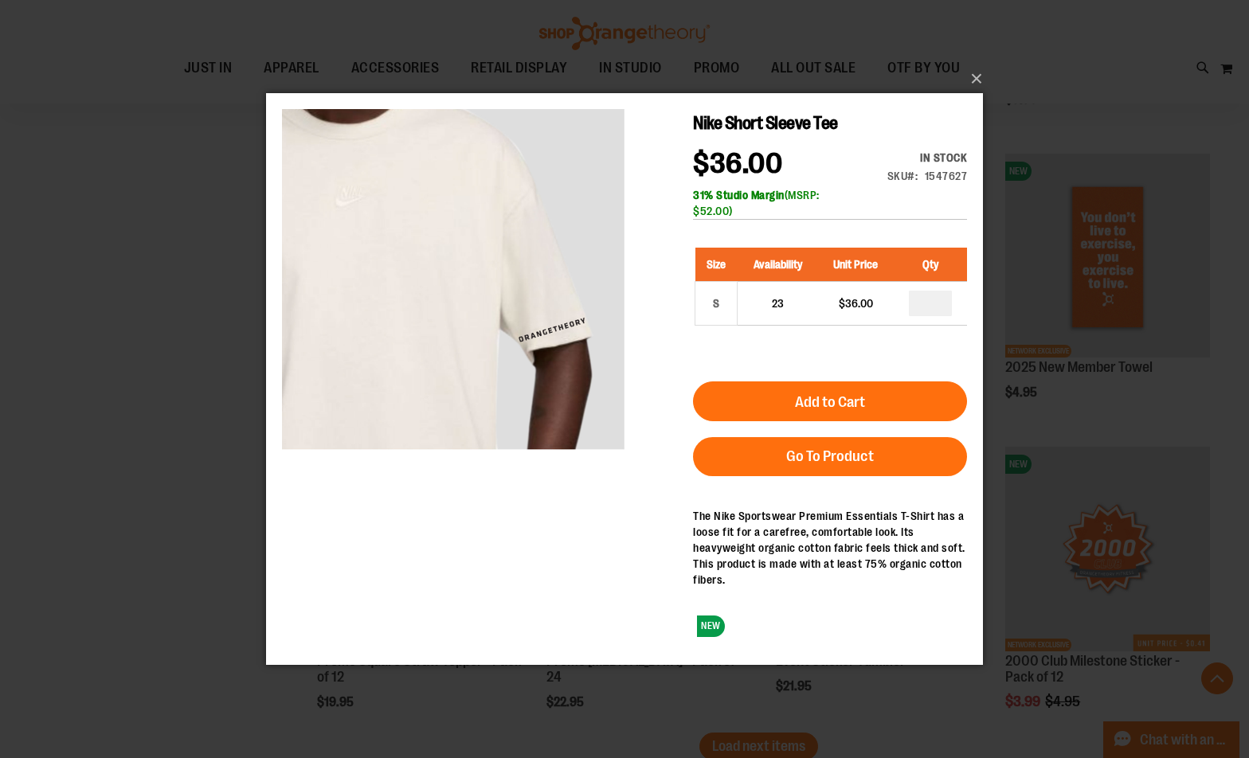
click at [133, 427] on div "×" at bounding box center [624, 379] width 1249 height 758
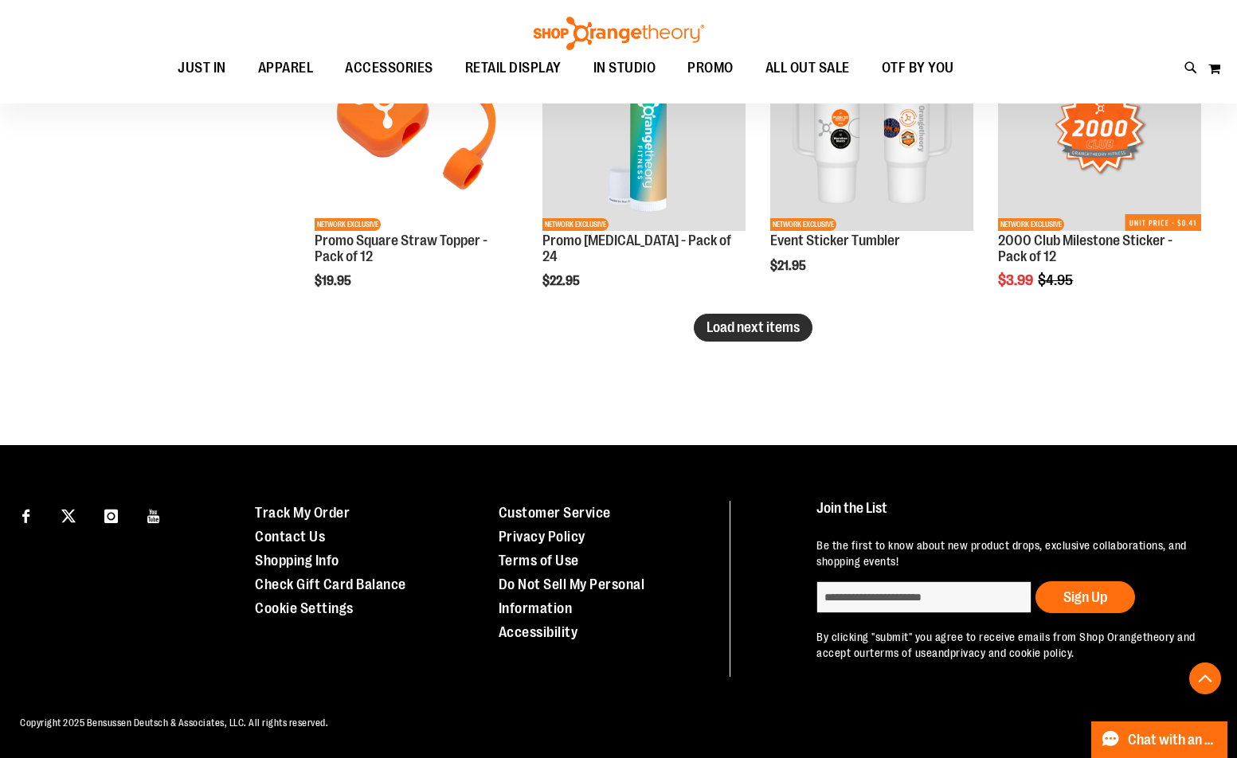
click at [723, 332] on span "Load next items" at bounding box center [752, 327] width 93 height 16
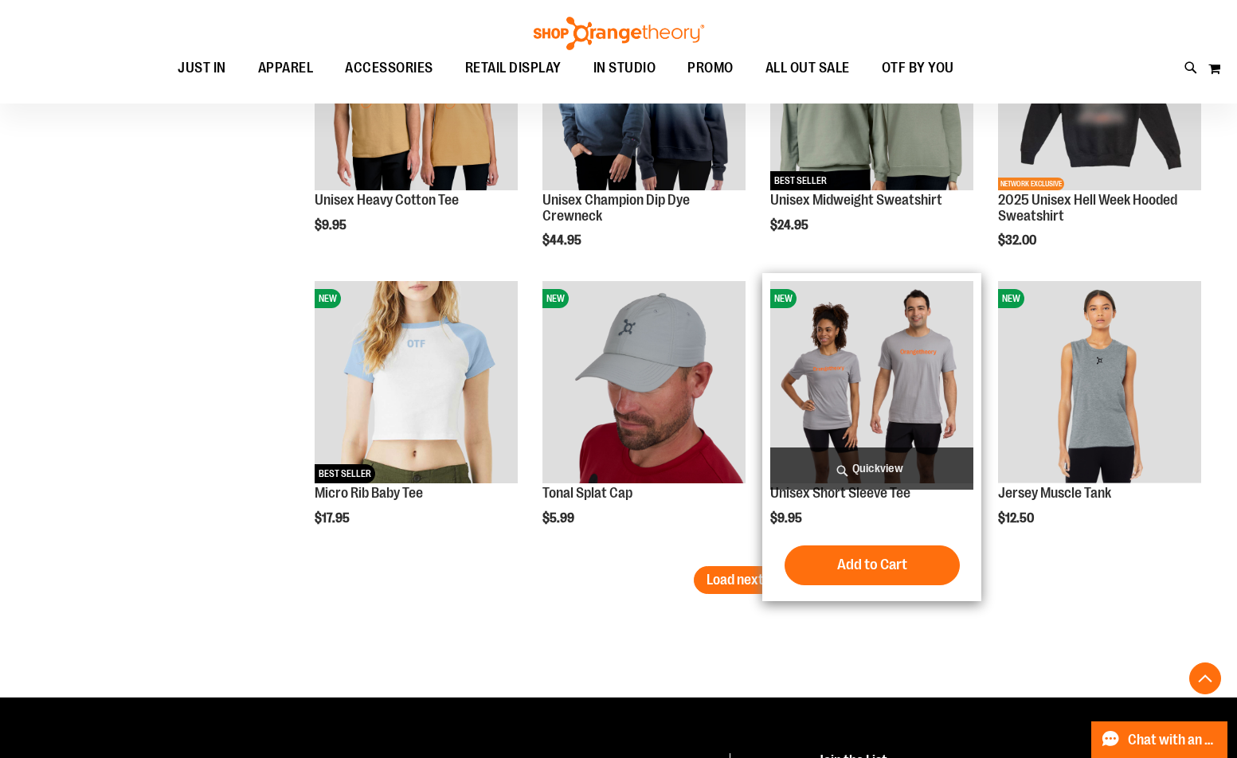
scroll to position [4161, 0]
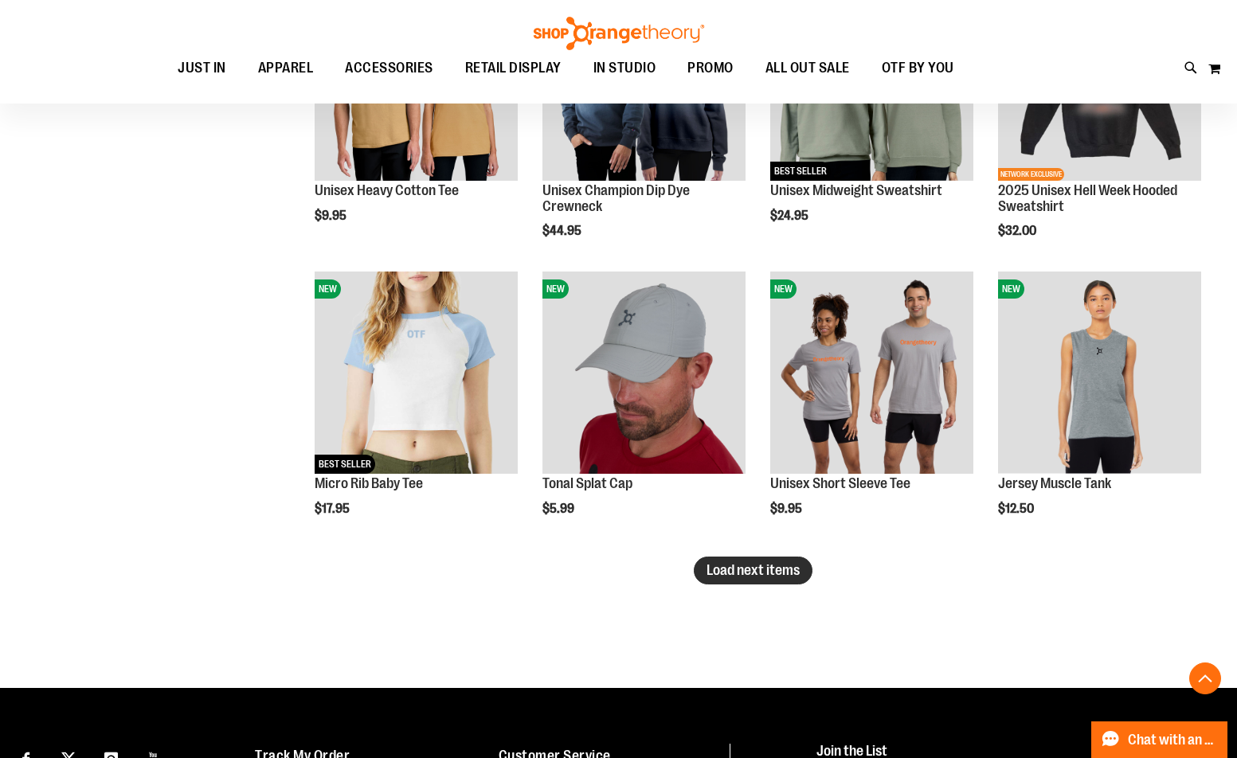
click at [734, 577] on span "Load next items" at bounding box center [752, 570] width 93 height 16
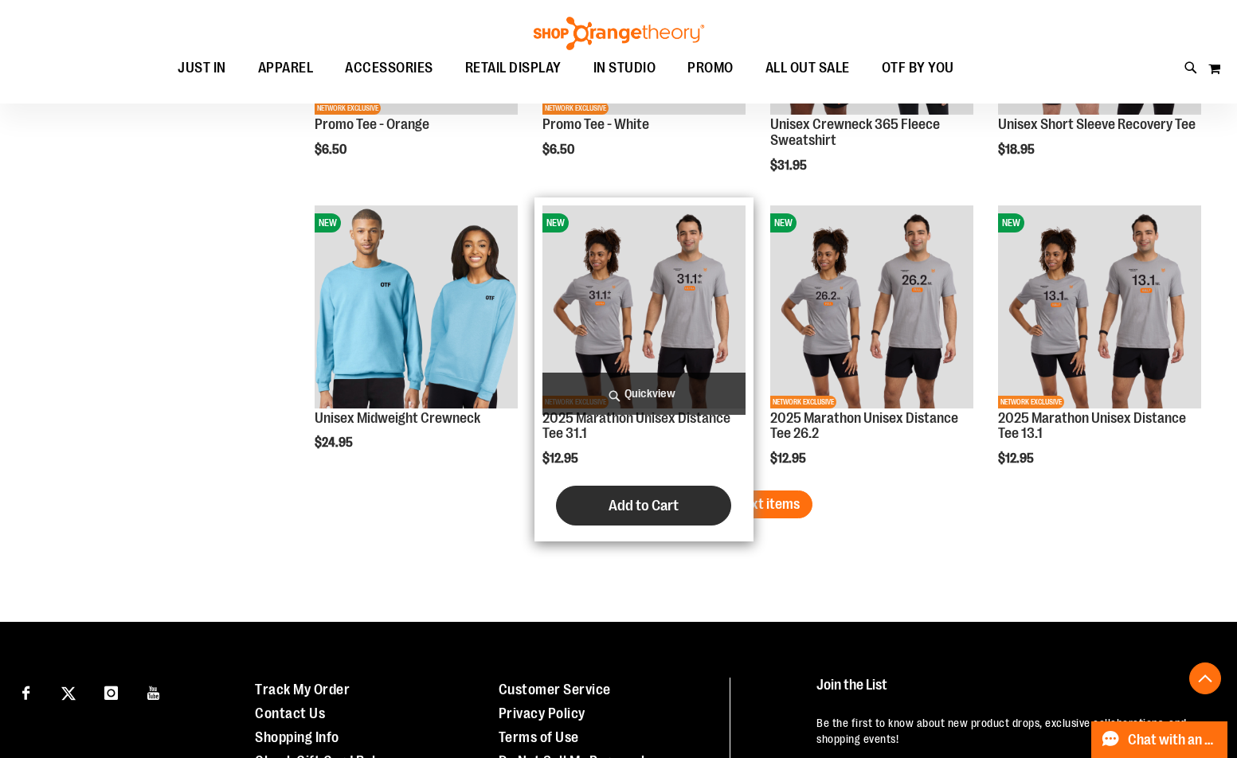
scroll to position [5117, 0]
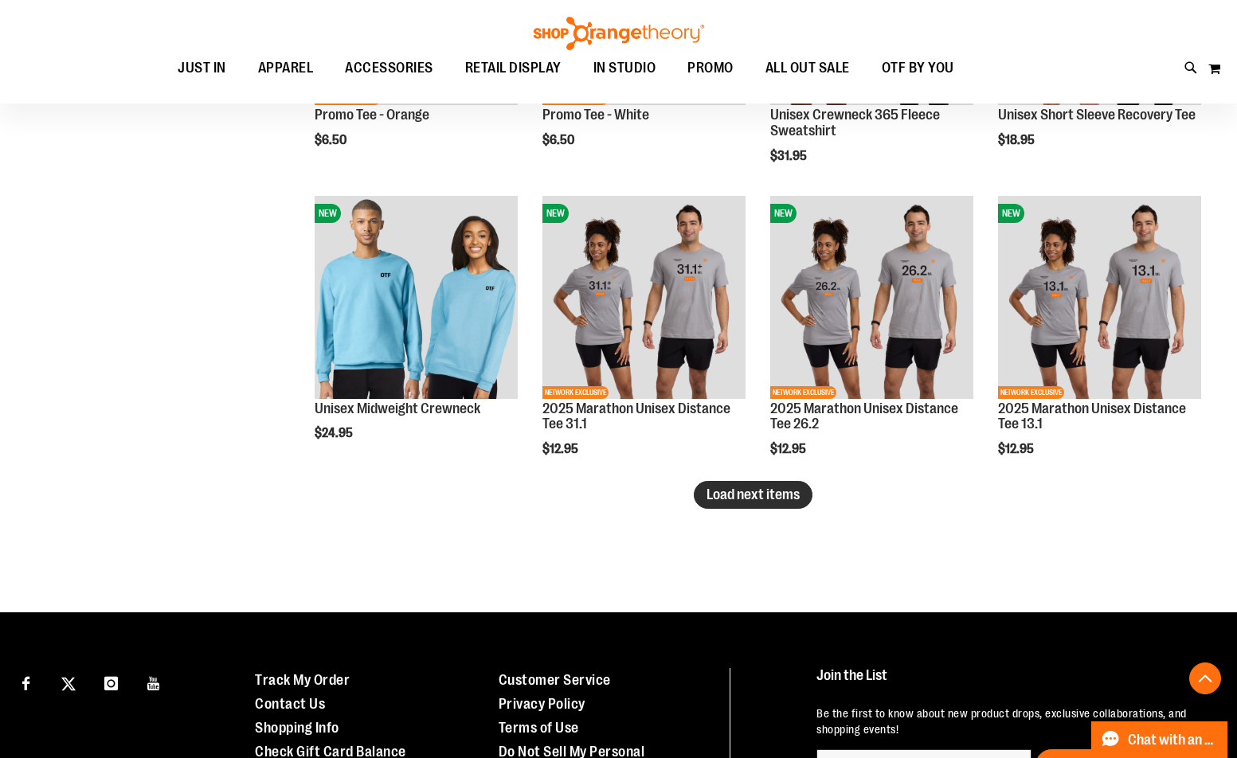
click at [774, 488] on span "Load next items" at bounding box center [752, 495] width 93 height 16
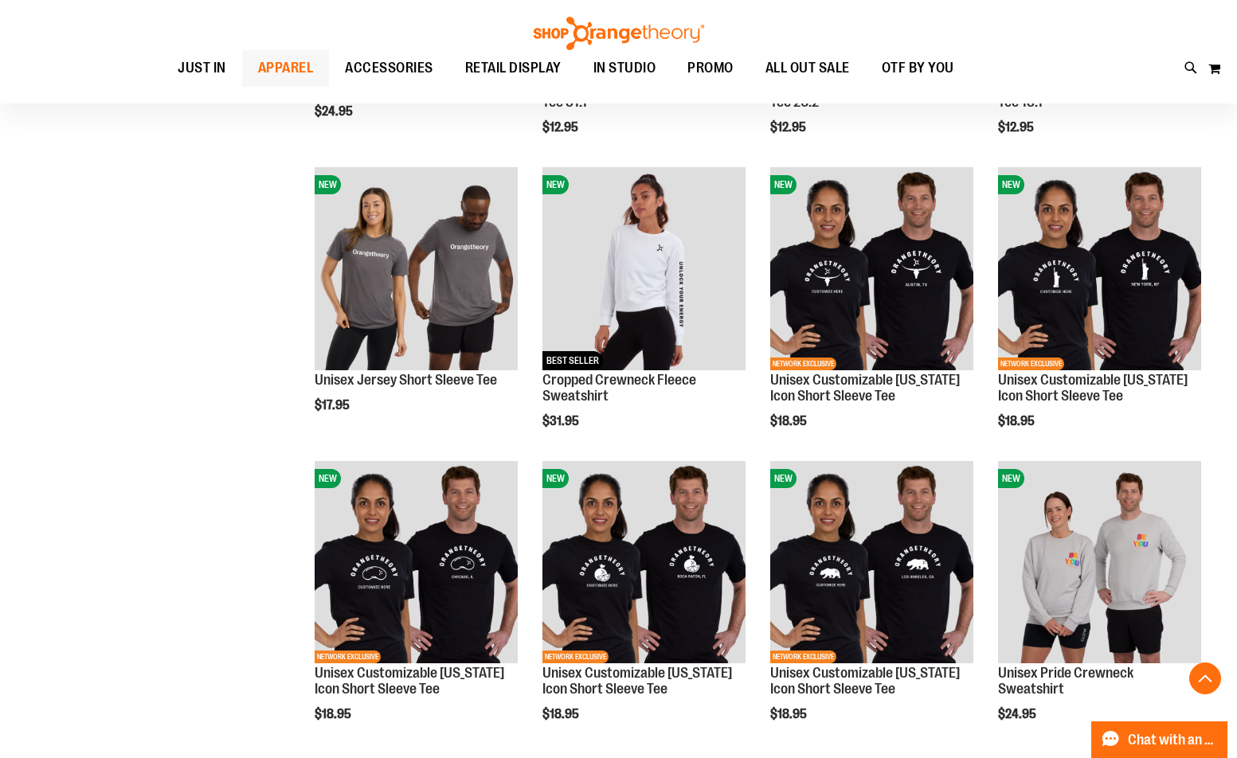
scroll to position [5193, 0]
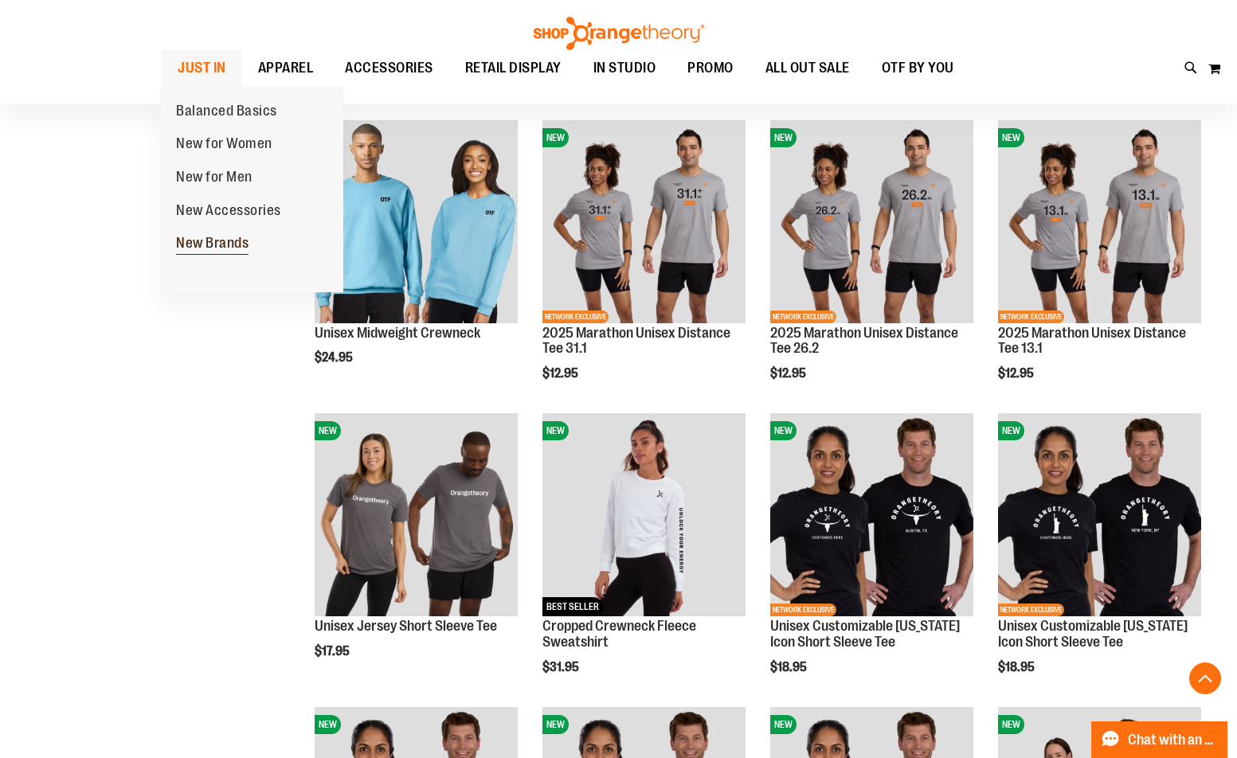
click at [203, 235] on span "New Brands" at bounding box center [212, 245] width 72 height 20
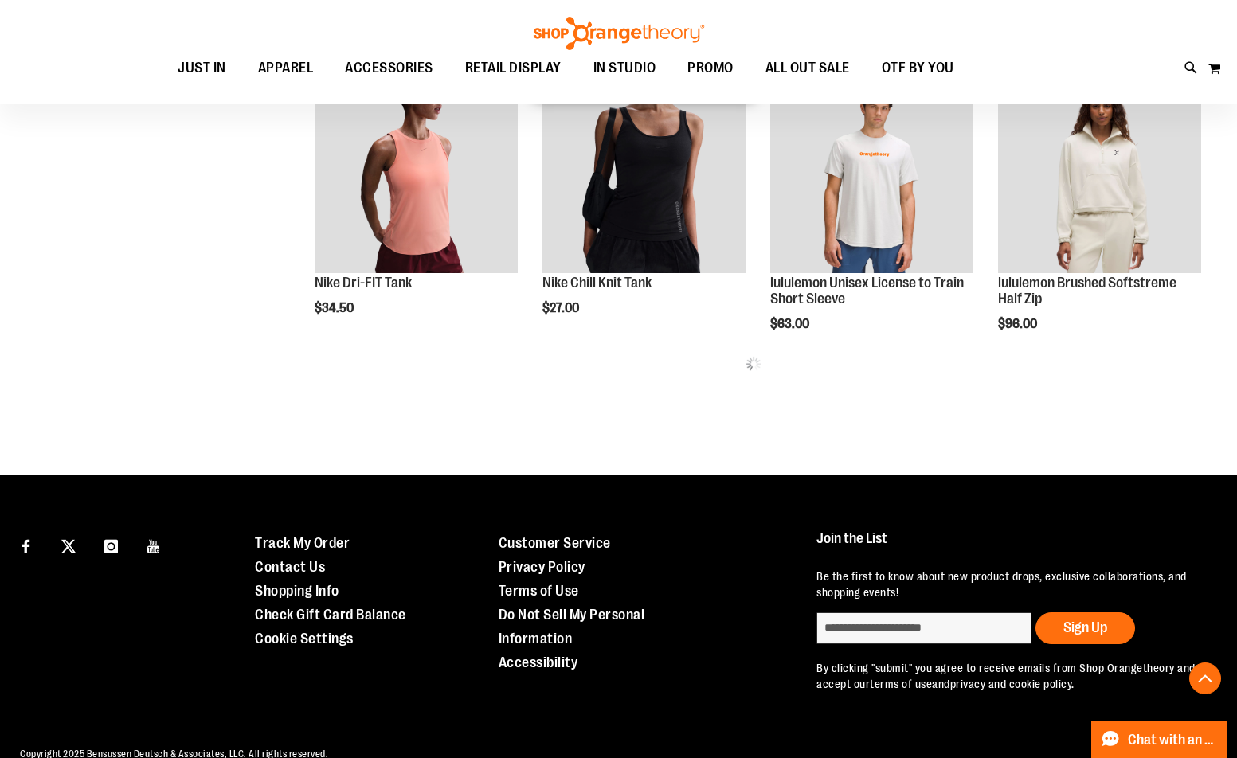
scroll to position [871, 0]
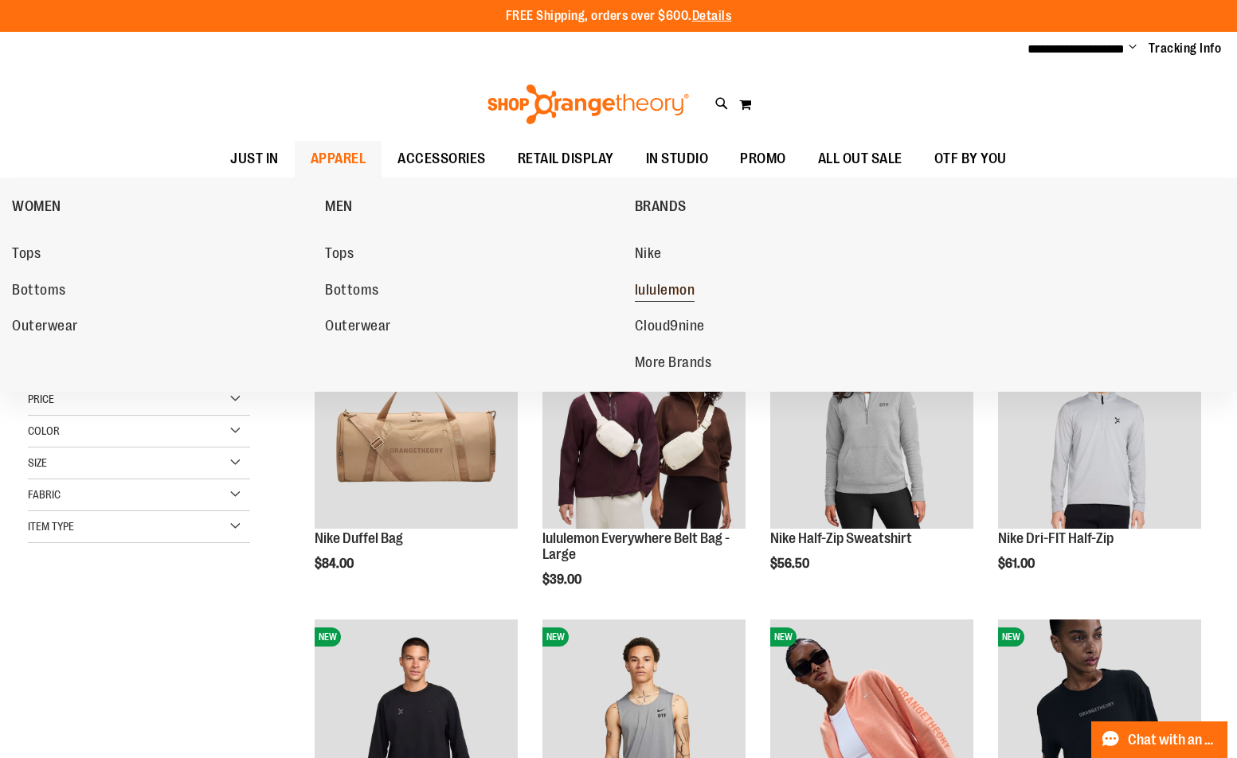
type input "**********"
click at [639, 288] on span "lululemon" at bounding box center [665, 292] width 61 height 20
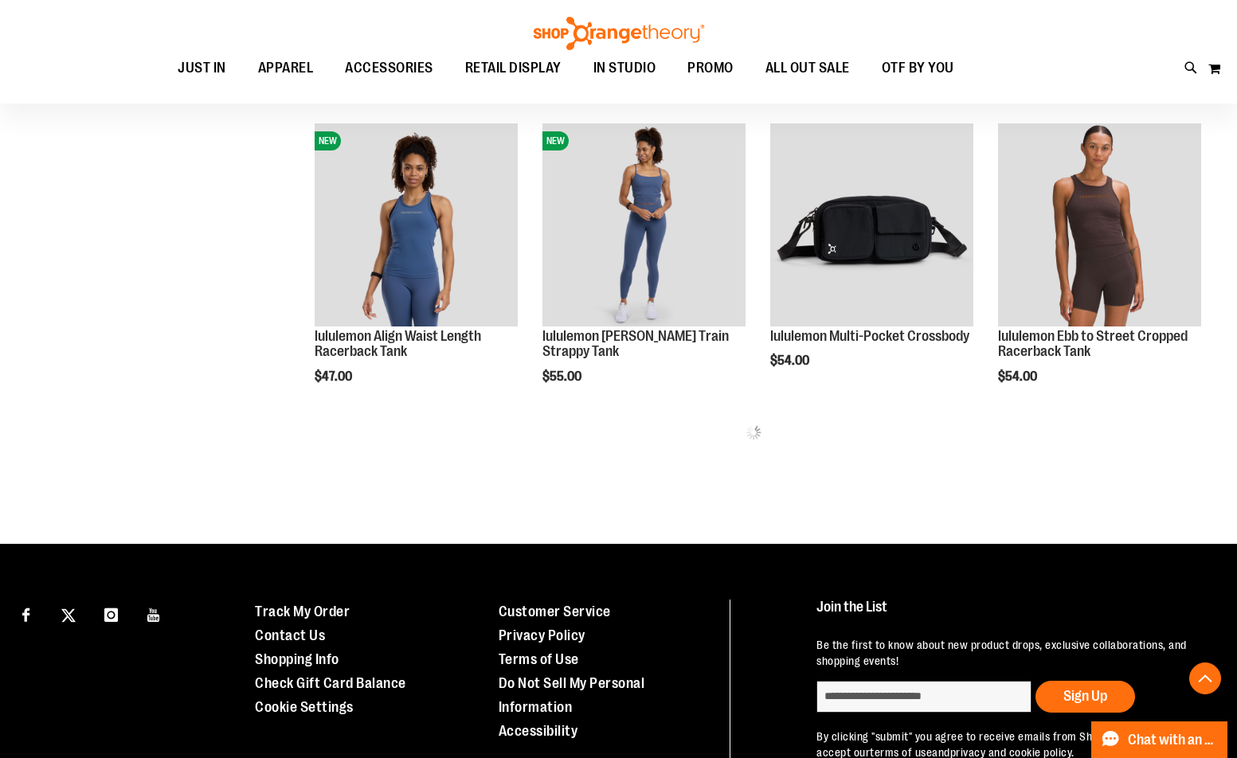
scroll to position [918, 0]
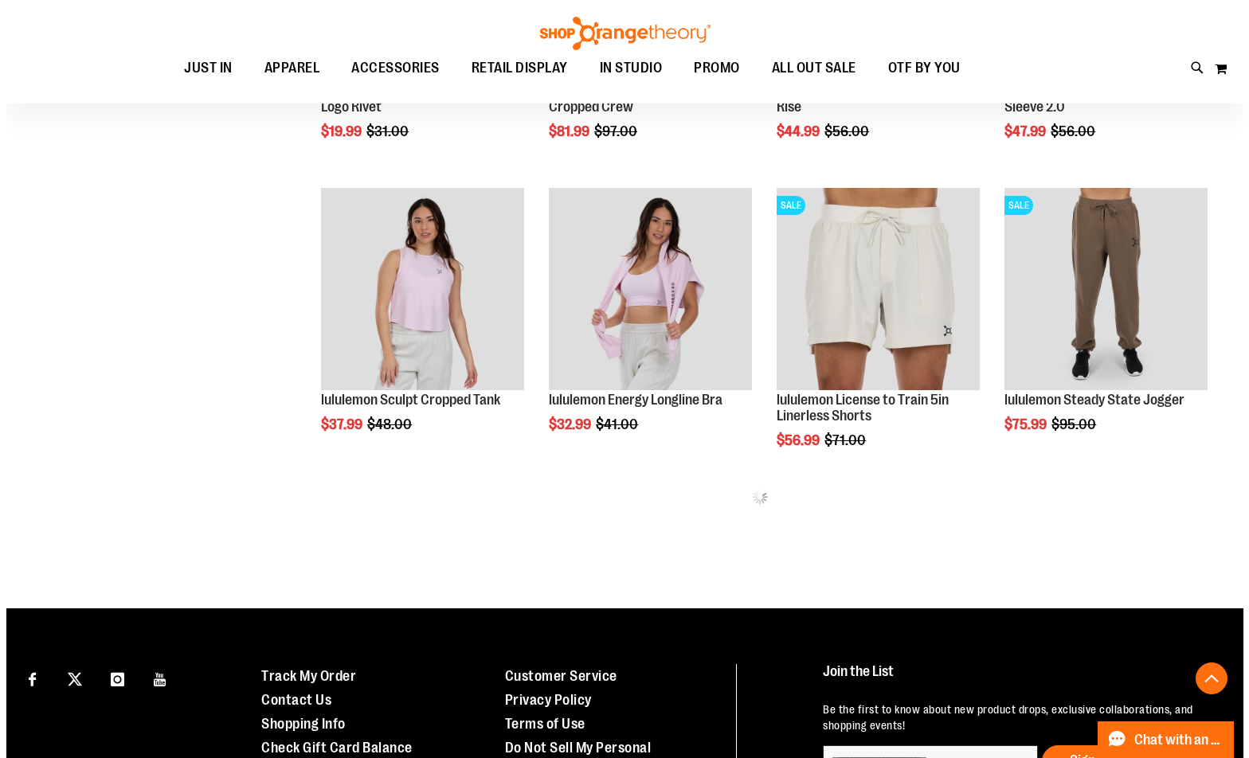
scroll to position [1715, 0]
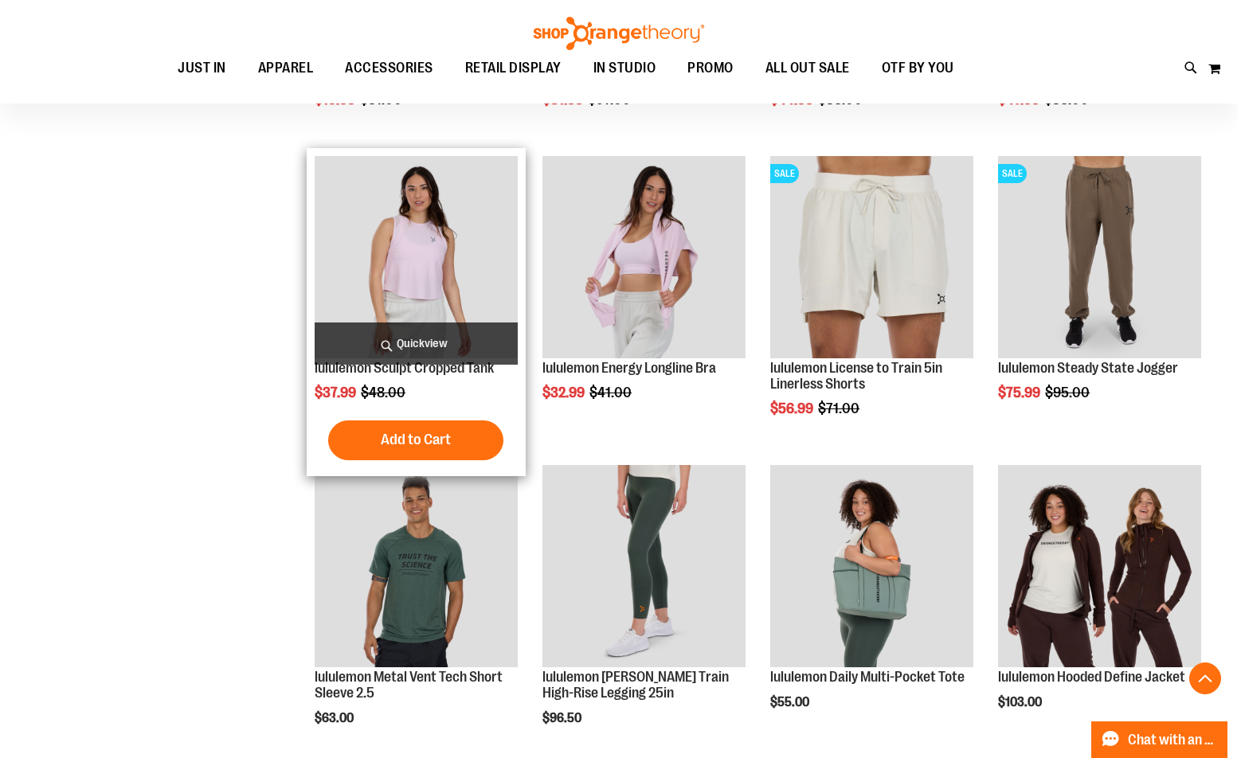
type input "**********"
click at [363, 337] on span "Quickview" at bounding box center [416, 344] width 203 height 42
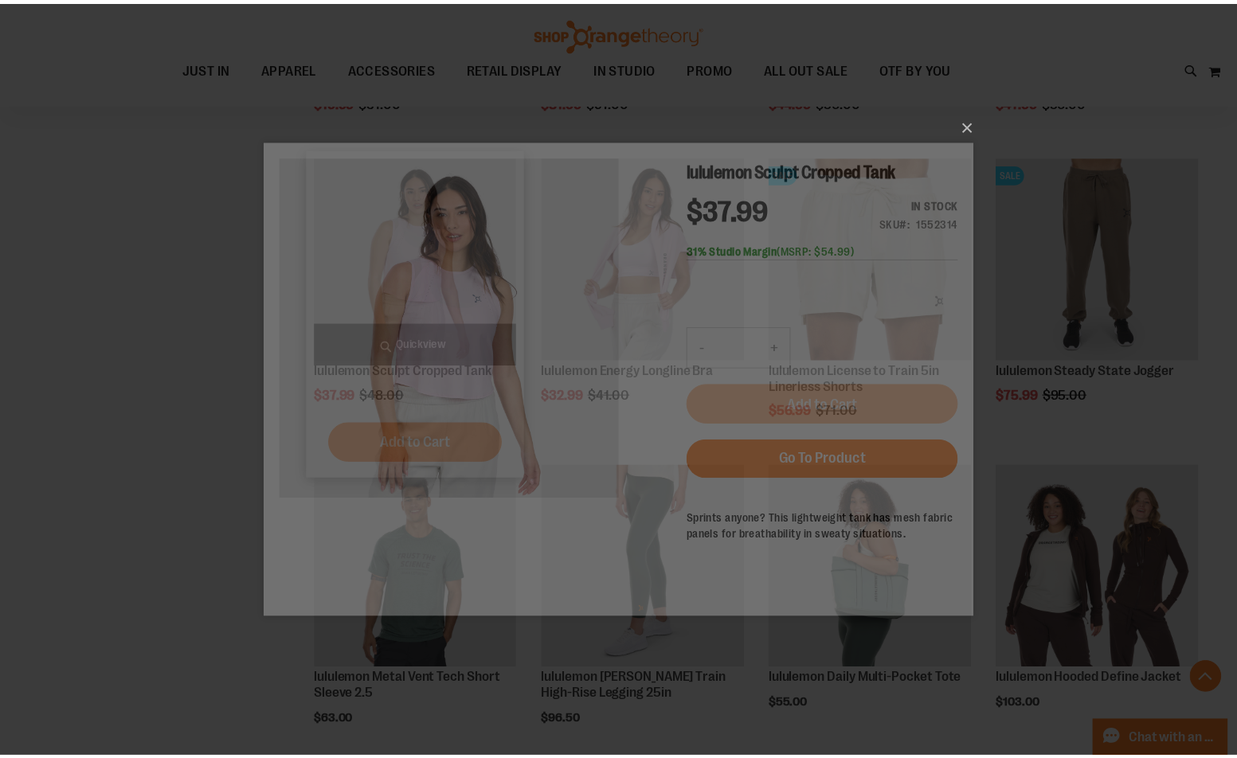
scroll to position [0, 0]
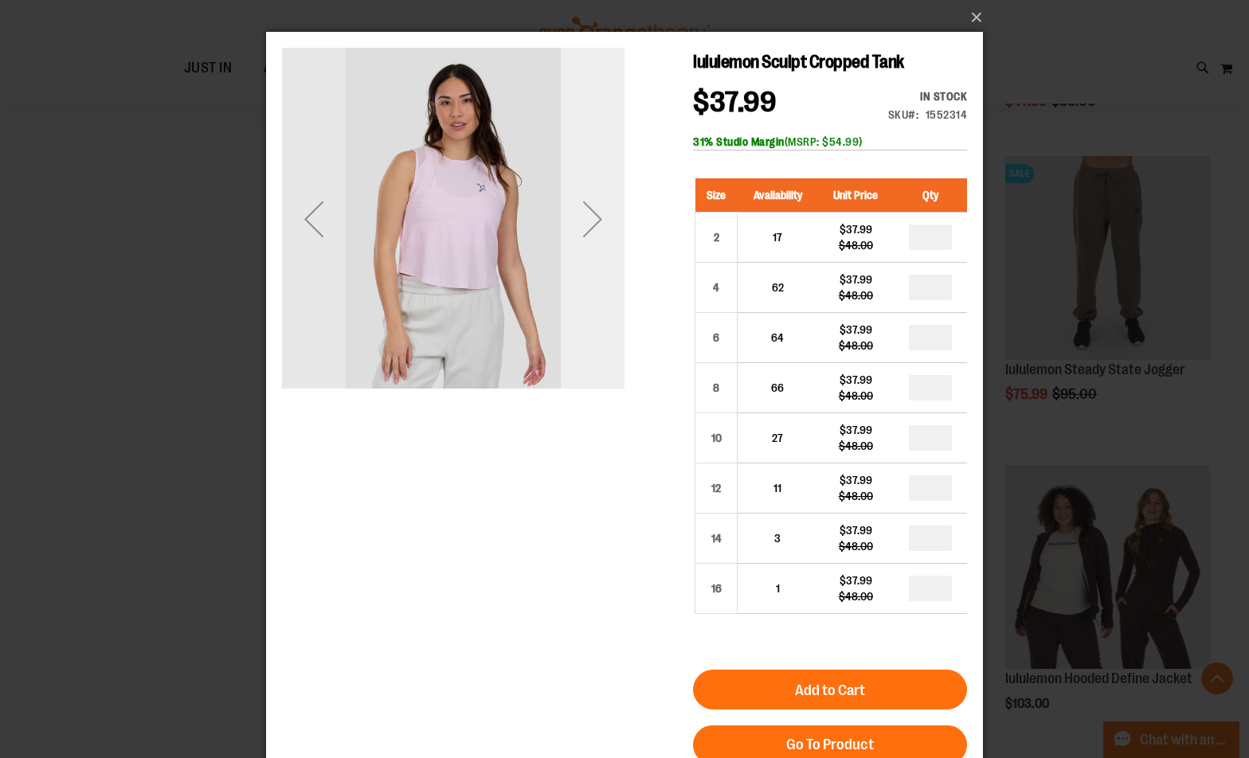
click at [590, 311] on div "Next" at bounding box center [593, 219] width 64 height 342
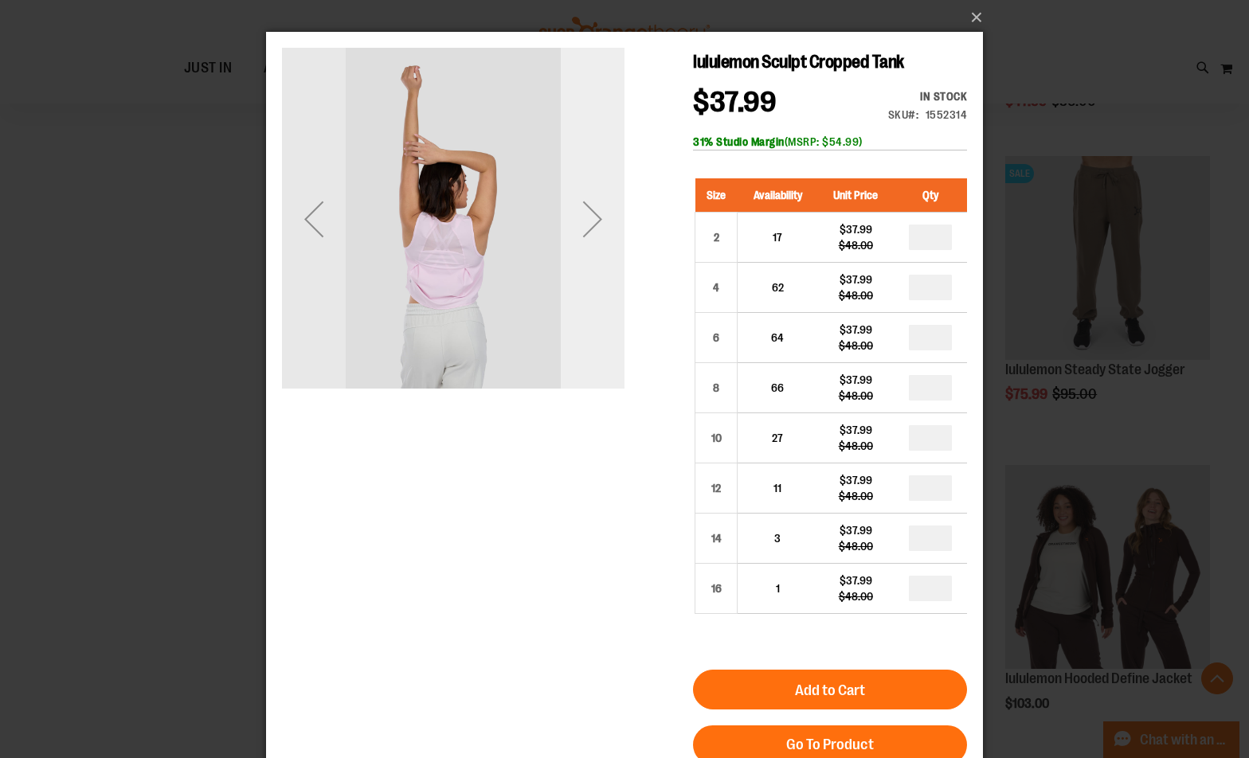
click at [590, 311] on div "Next" at bounding box center [593, 219] width 64 height 342
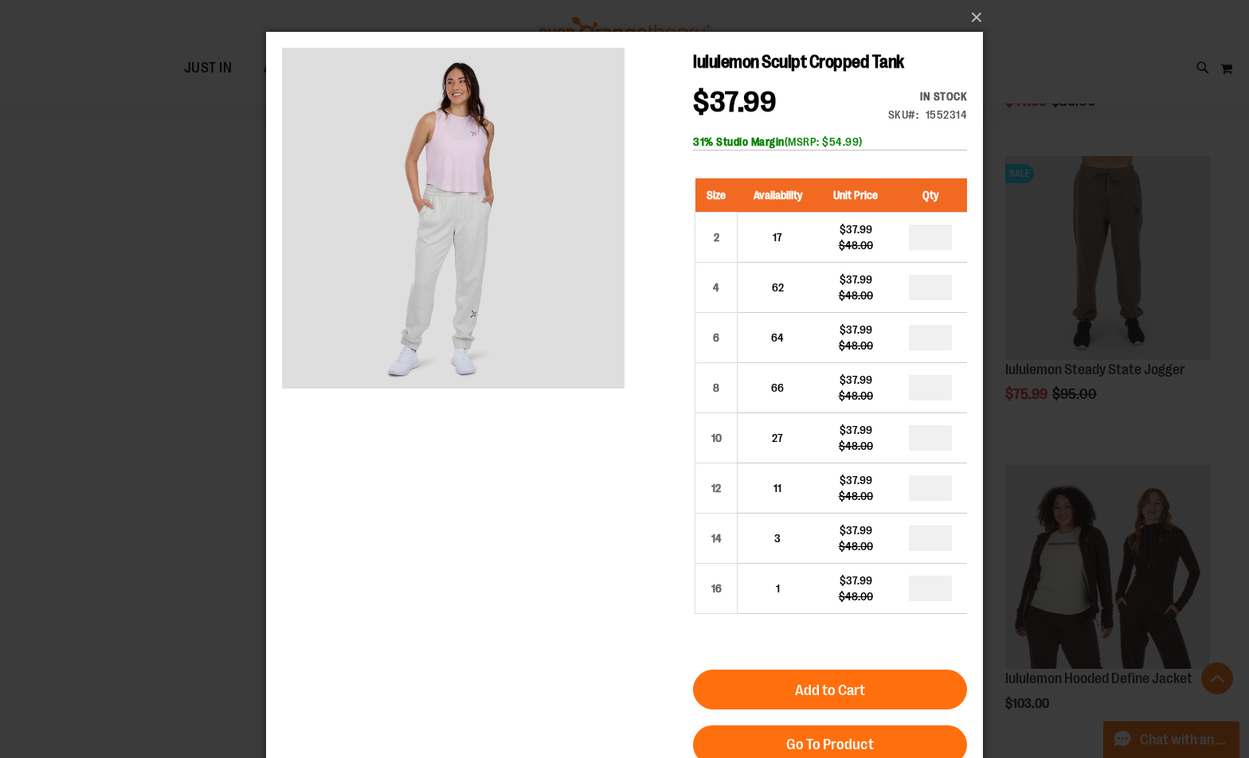
click at [101, 366] on div "×" at bounding box center [624, 379] width 1249 height 758
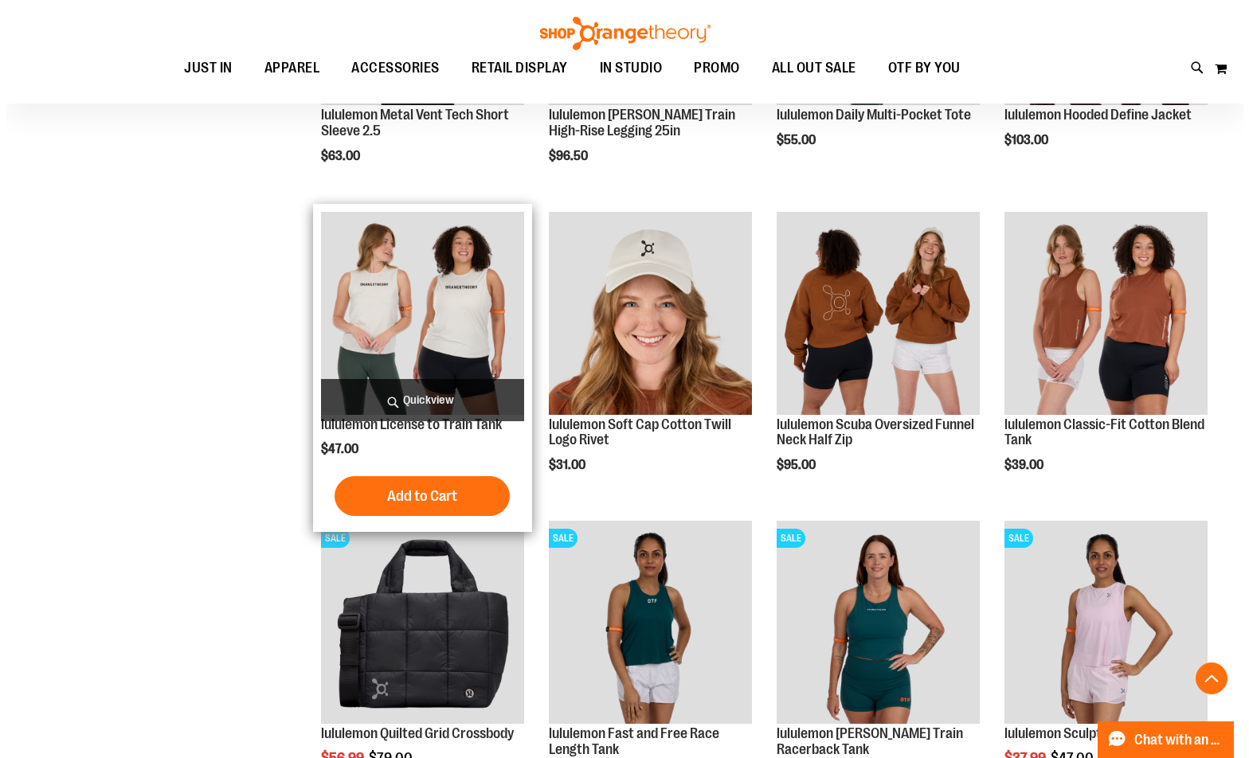
scroll to position [2272, 0]
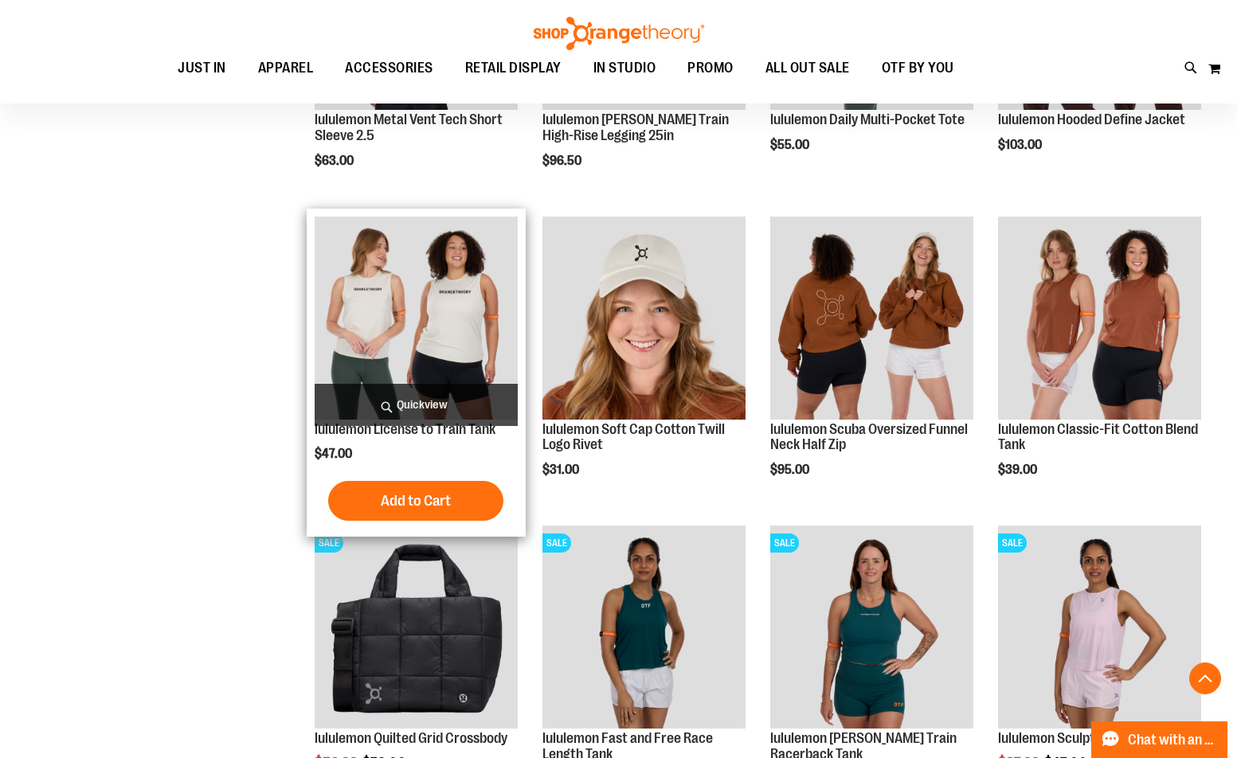
click at [467, 416] on span "Quickview" at bounding box center [416, 405] width 203 height 42
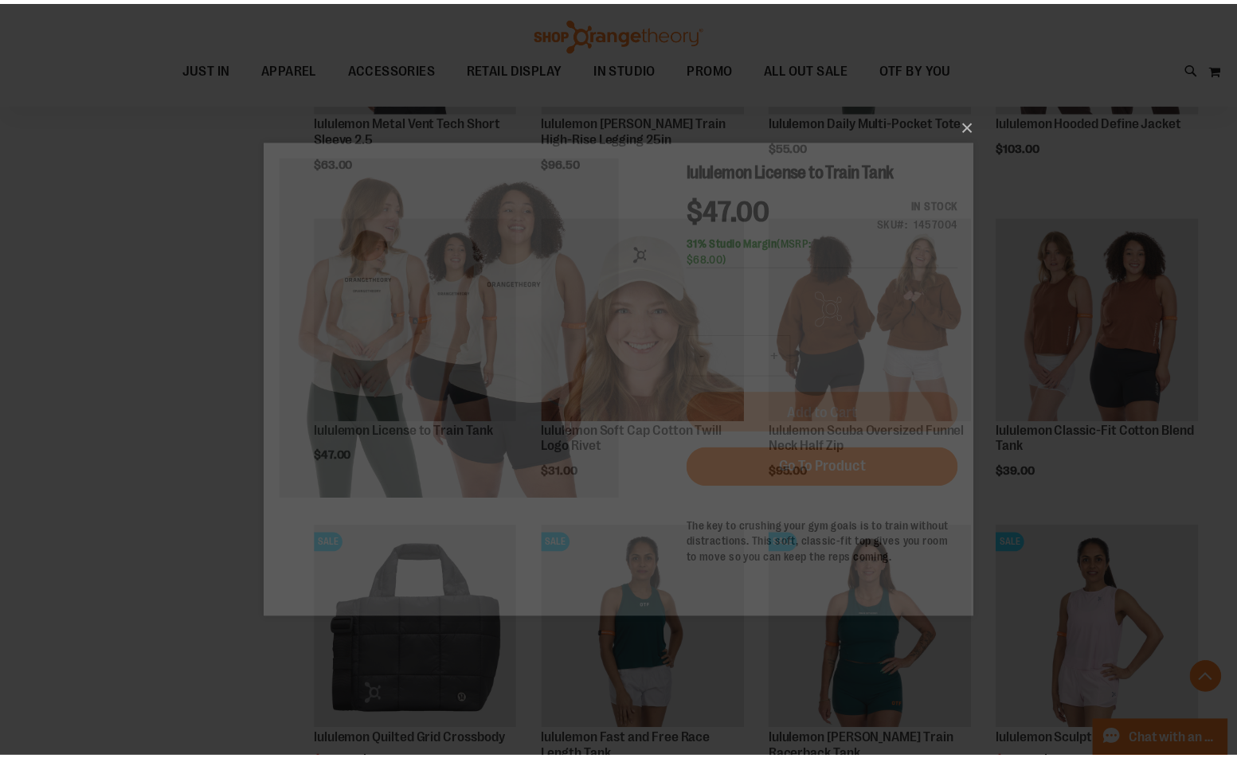
scroll to position [0, 0]
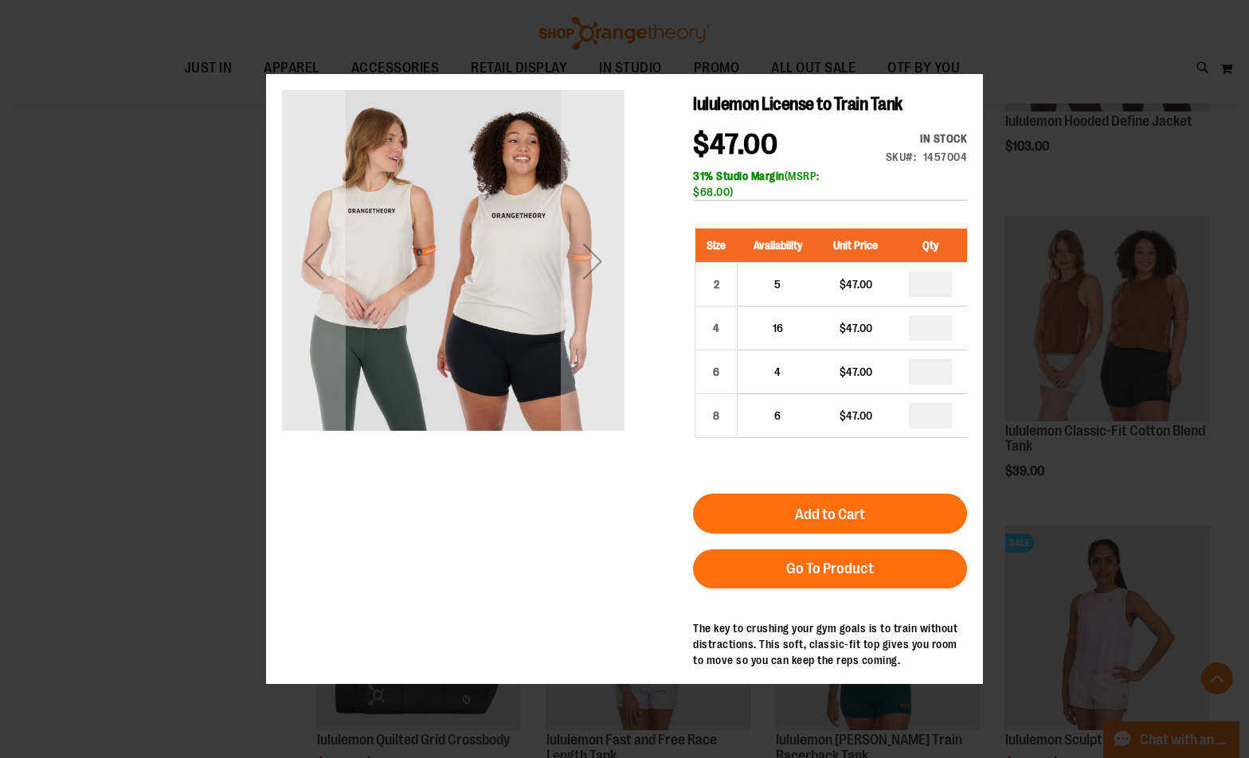
click at [611, 386] on div "Next" at bounding box center [593, 261] width 64 height 342
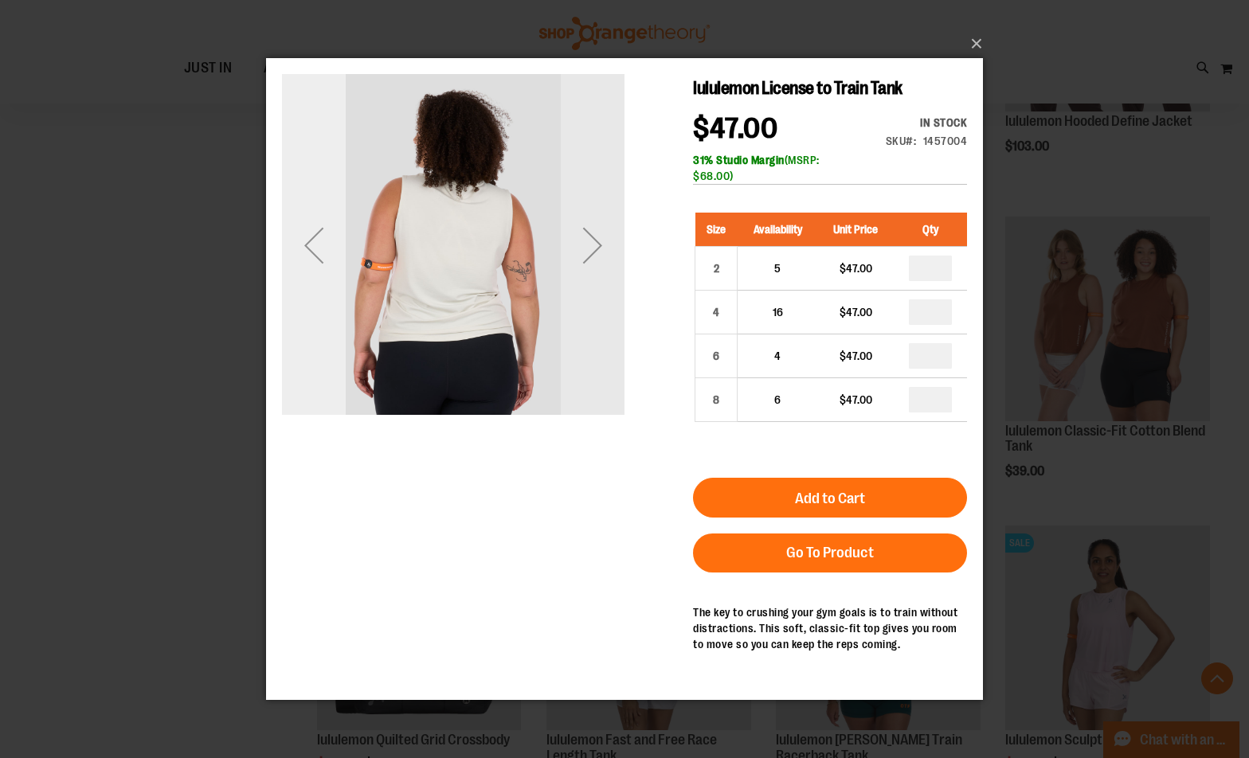
click at [301, 328] on div "Previous" at bounding box center [314, 245] width 64 height 342
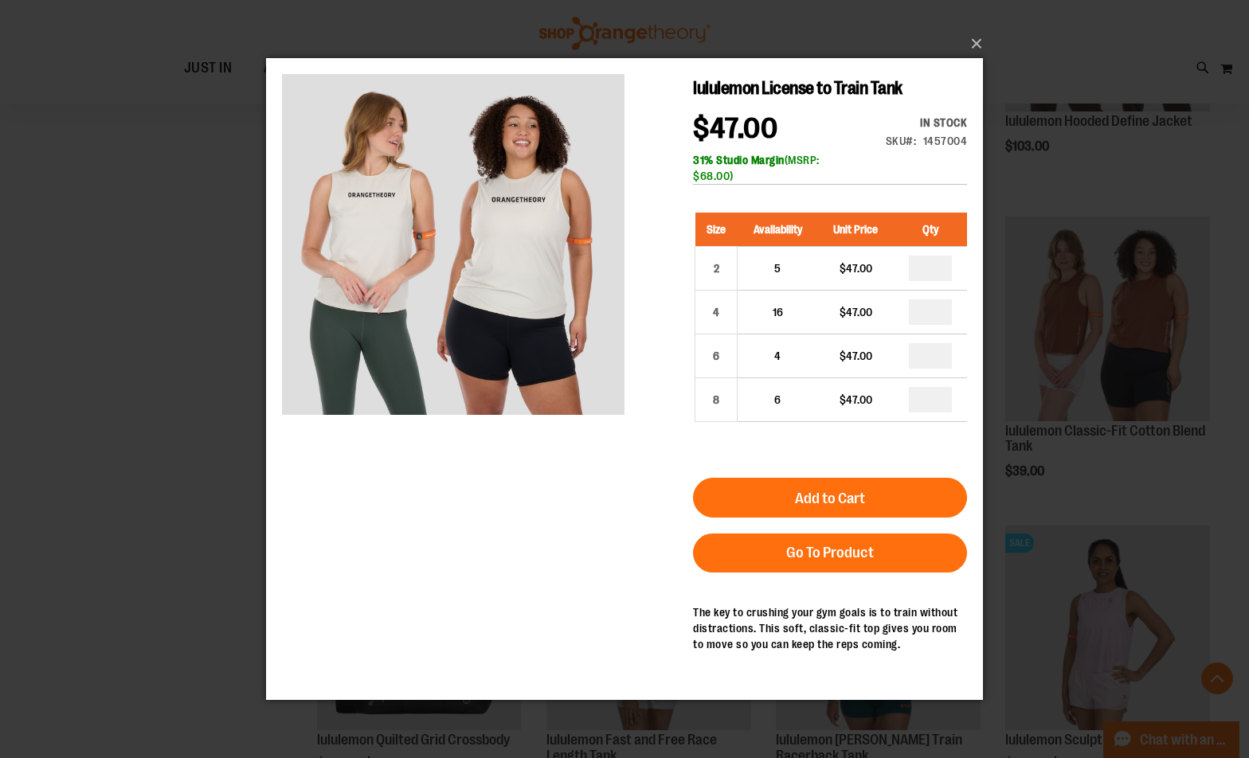
click at [256, 334] on div "×" at bounding box center [624, 379] width 1249 height 758
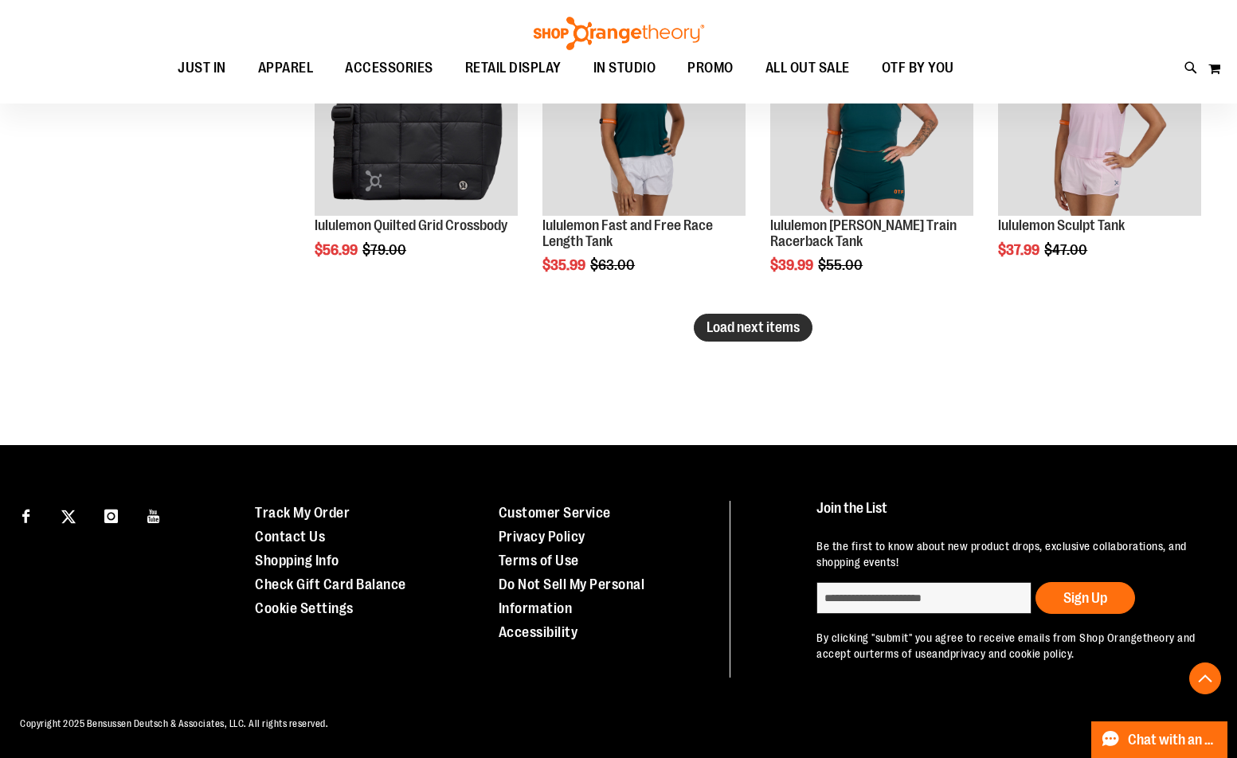
click at [729, 331] on span "Load next items" at bounding box center [752, 327] width 93 height 16
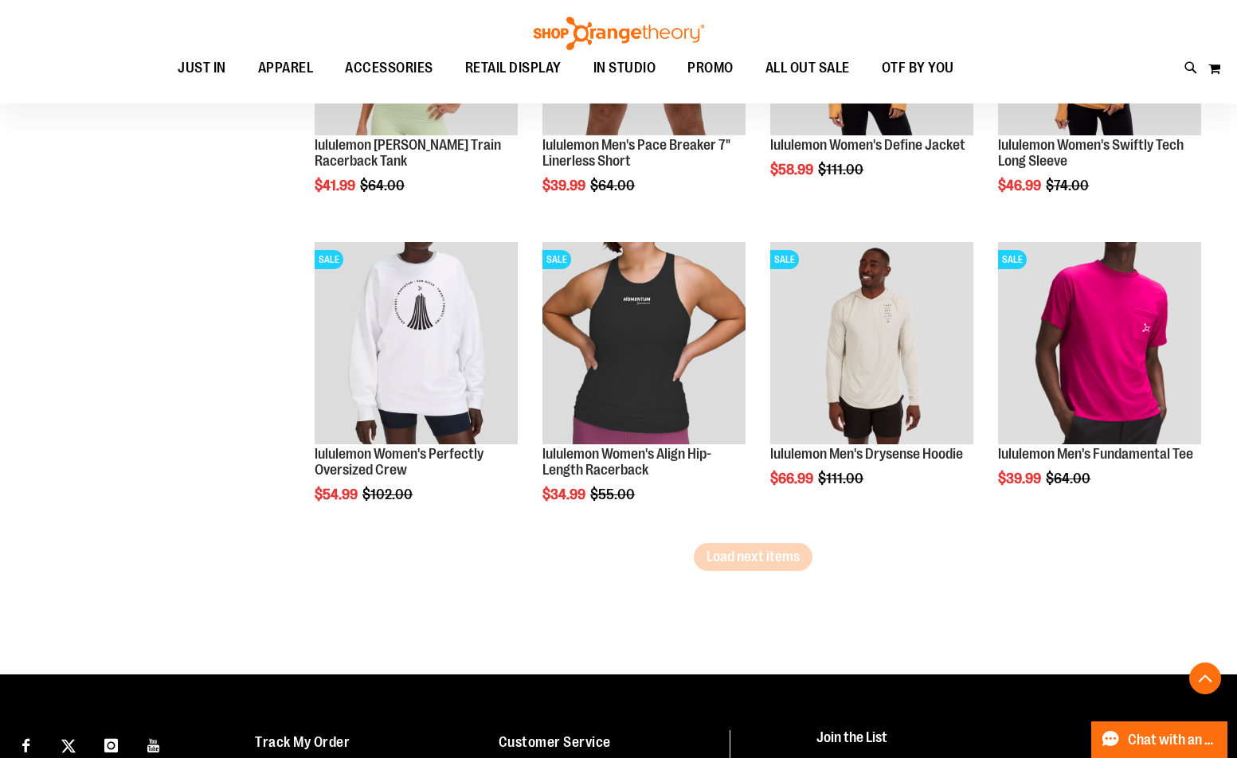
scroll to position [3502, 0]
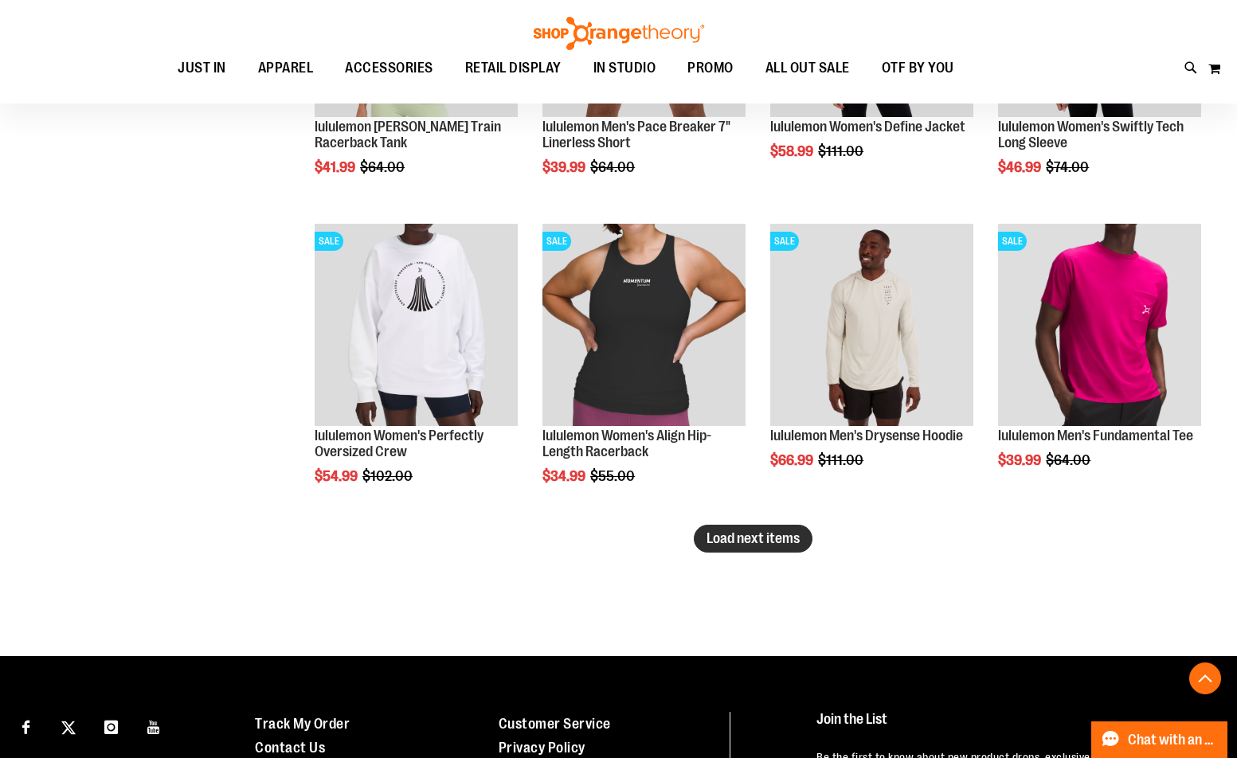
drag, startPoint x: 740, startPoint y: 530, endPoint x: 768, endPoint y: 540, distance: 29.5
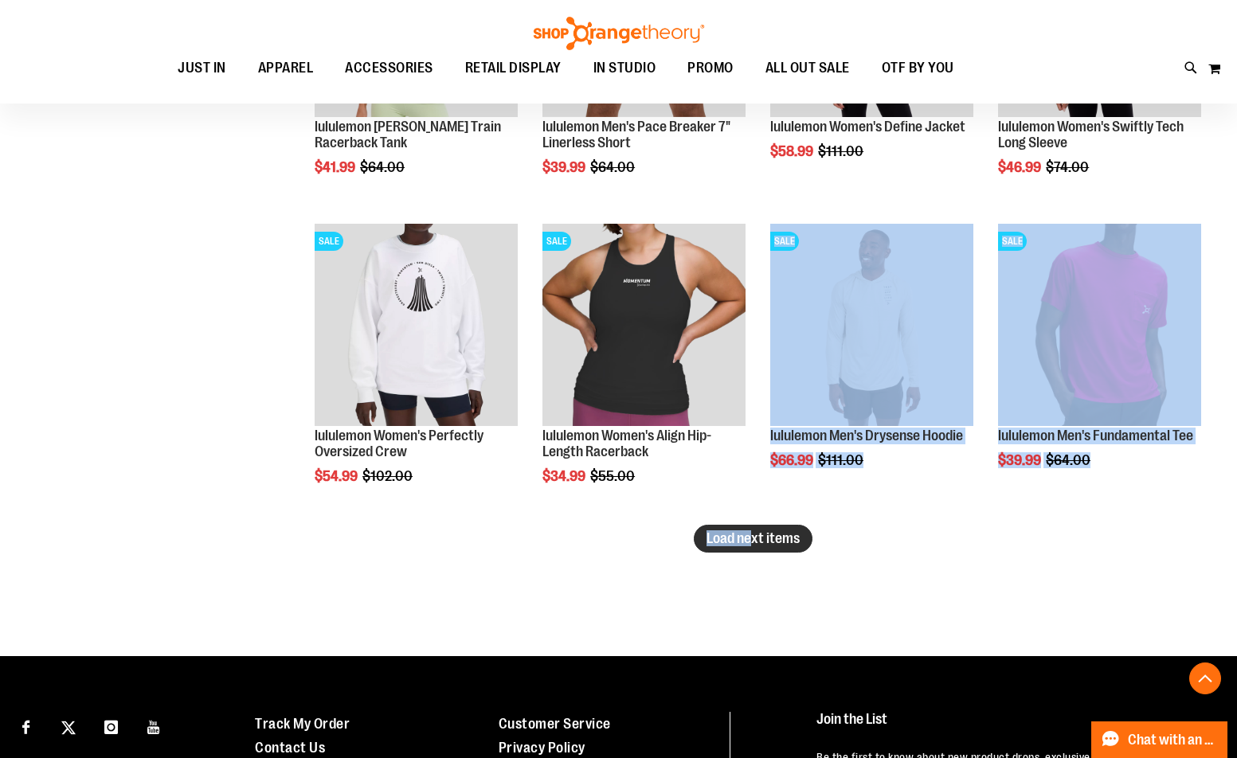
click at [771, 538] on span "Load next items" at bounding box center [752, 538] width 93 height 16
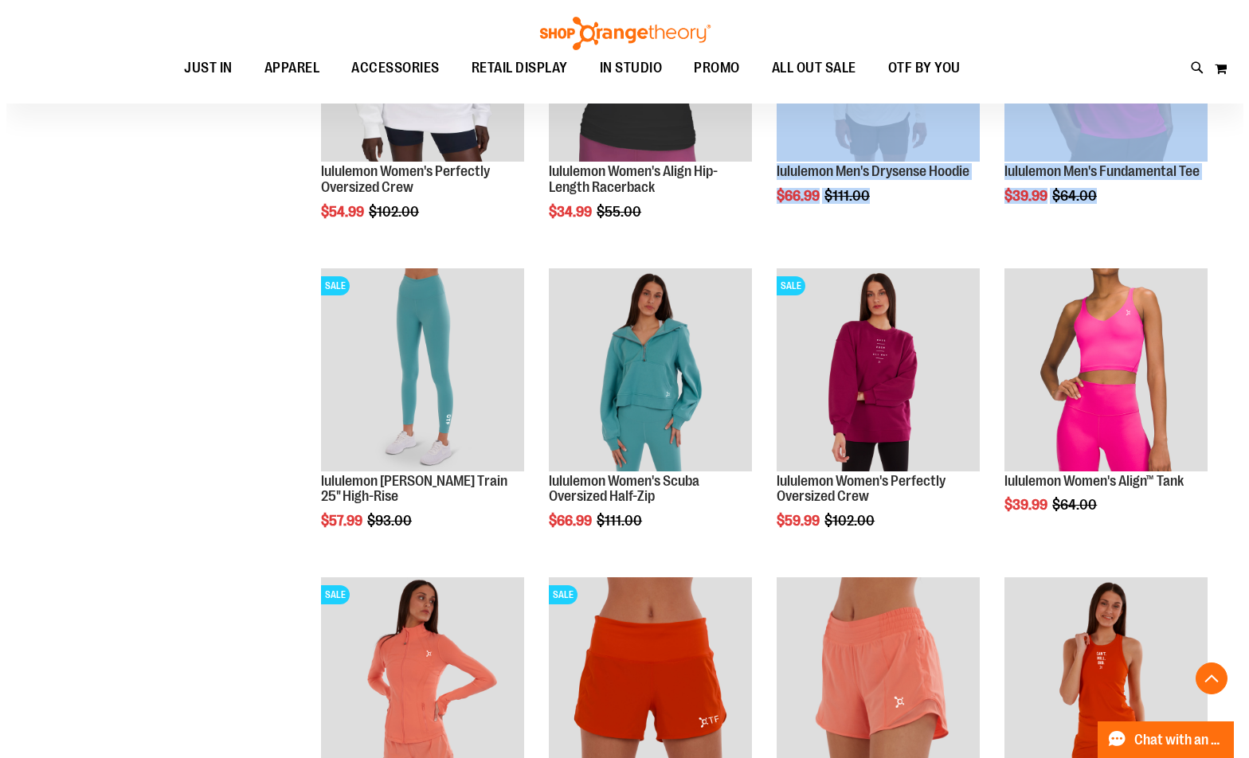
scroll to position [3821, 0]
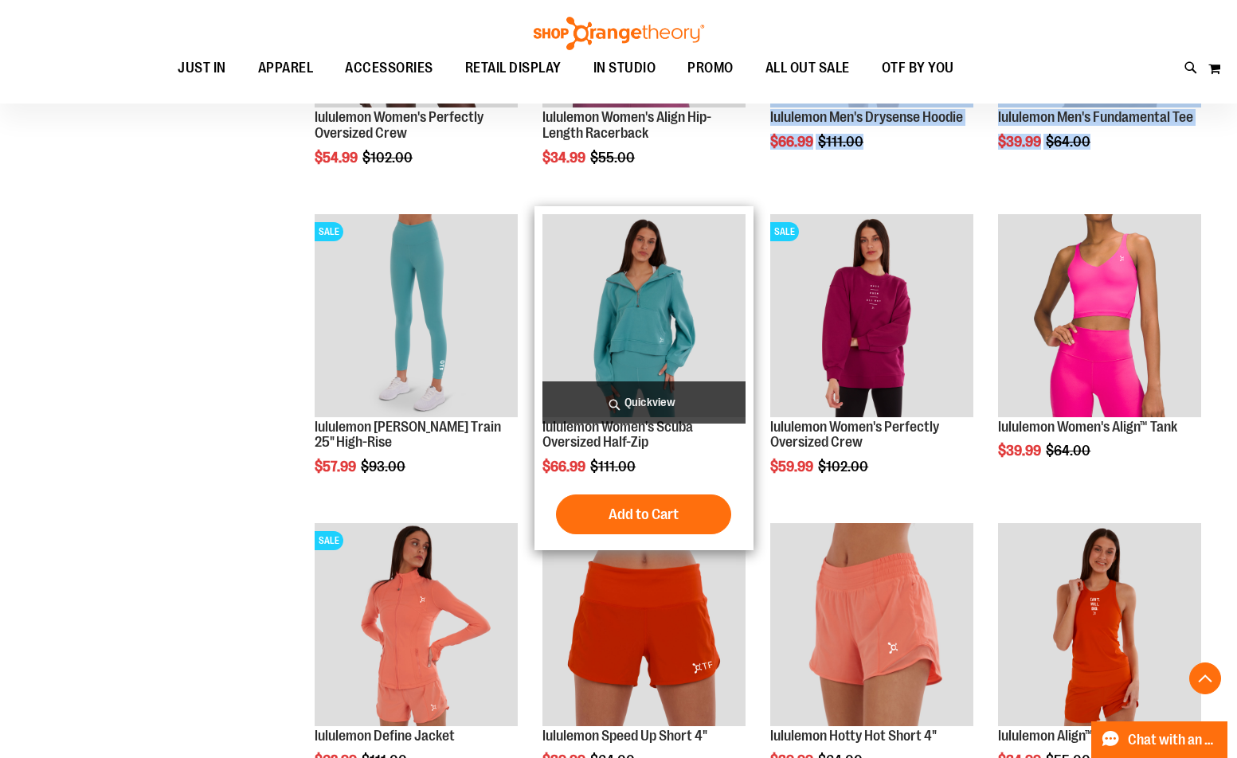
click at [662, 400] on span "Quickview" at bounding box center [643, 402] width 203 height 42
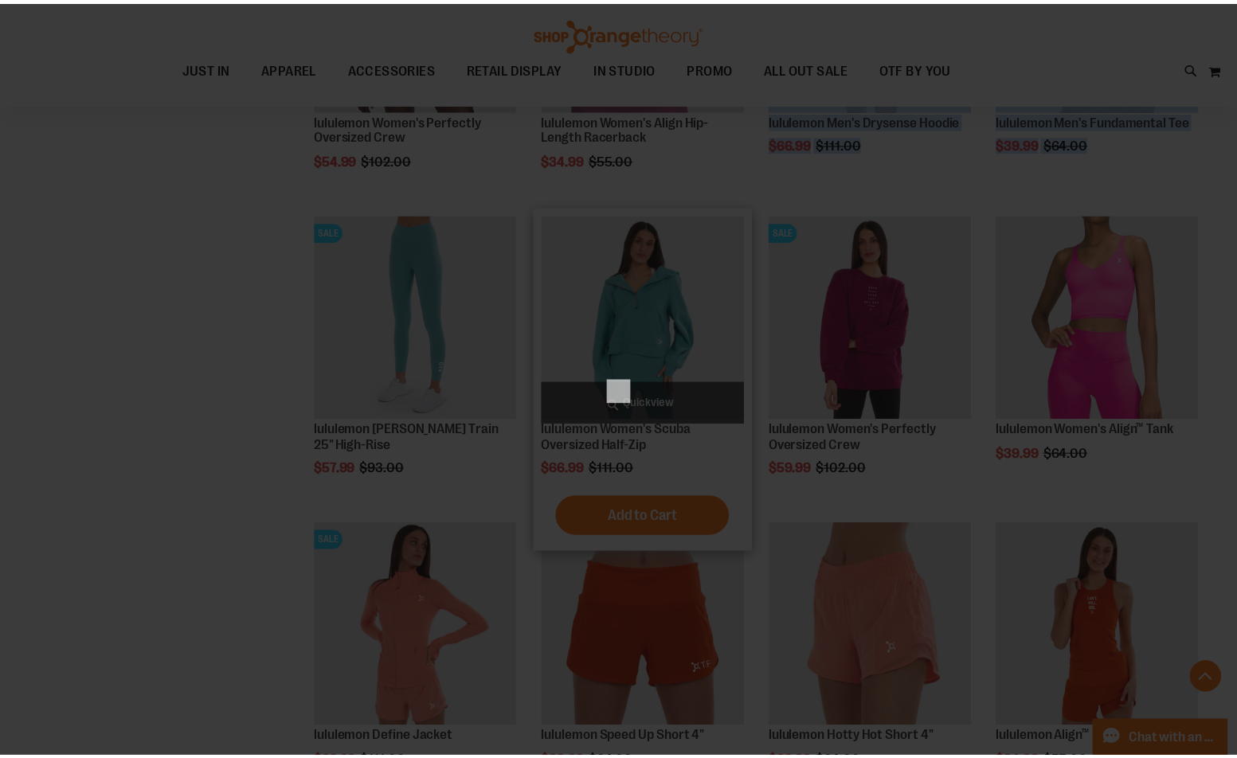
scroll to position [0, 0]
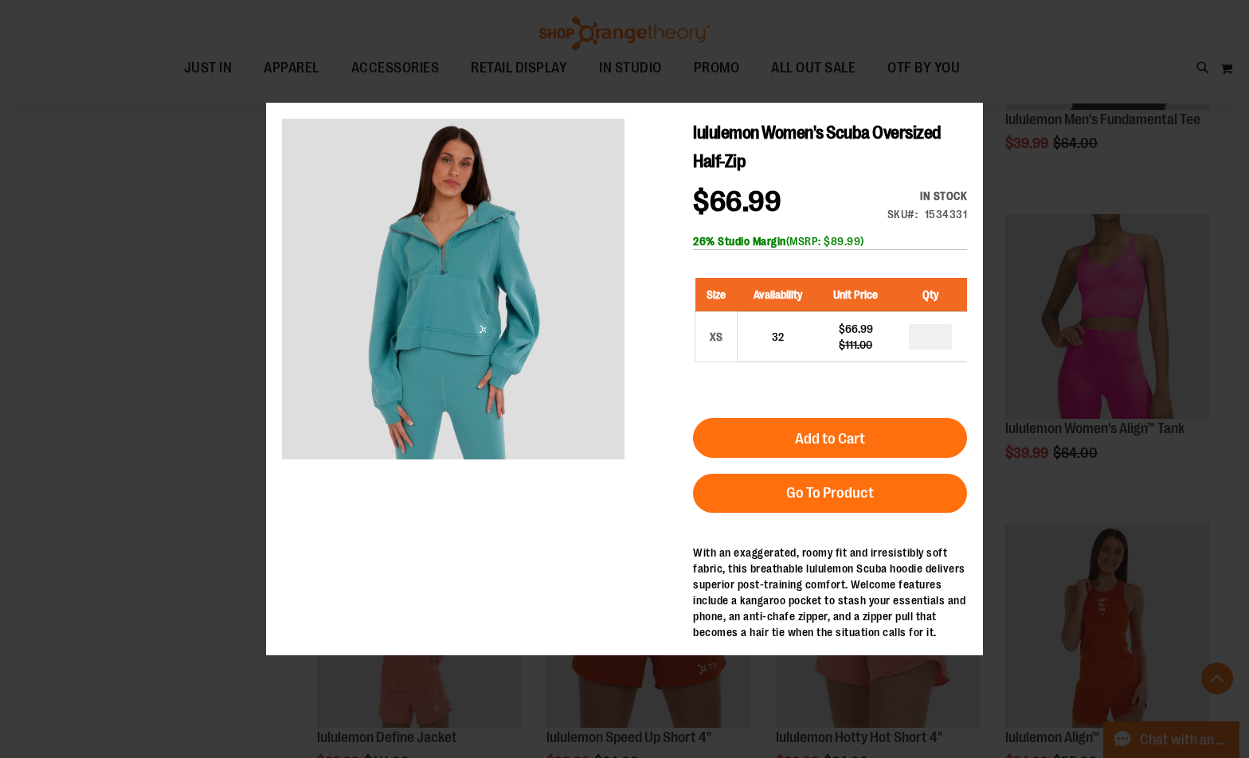
click at [134, 364] on div "×" at bounding box center [624, 379] width 1249 height 758
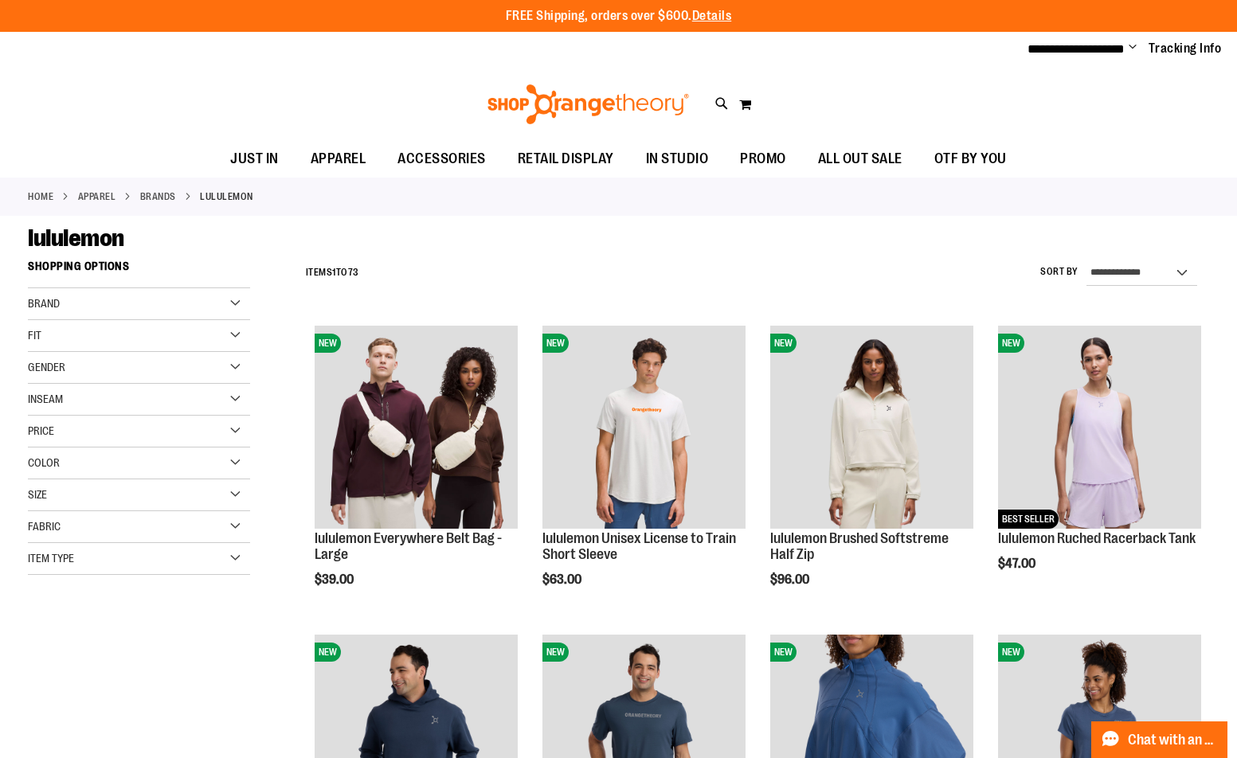
click at [580, 98] on img at bounding box center [588, 104] width 206 height 40
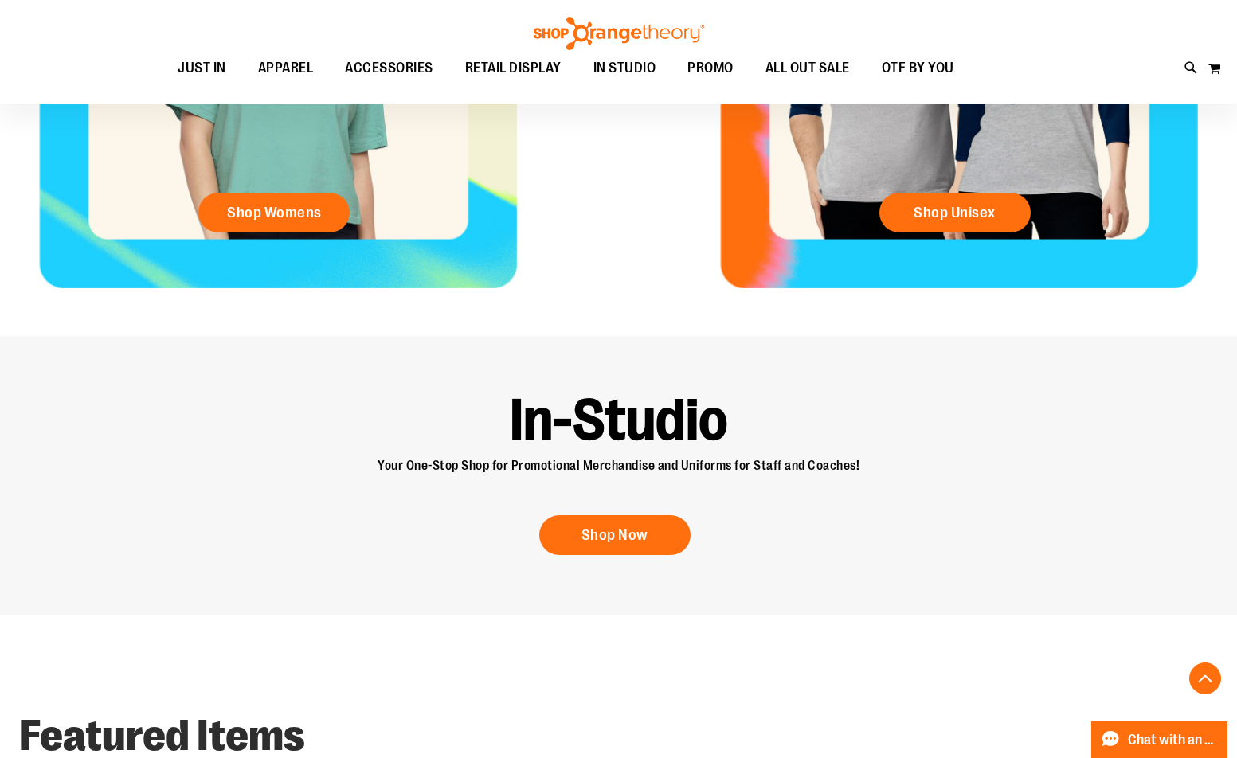
scroll to position [716, 0]
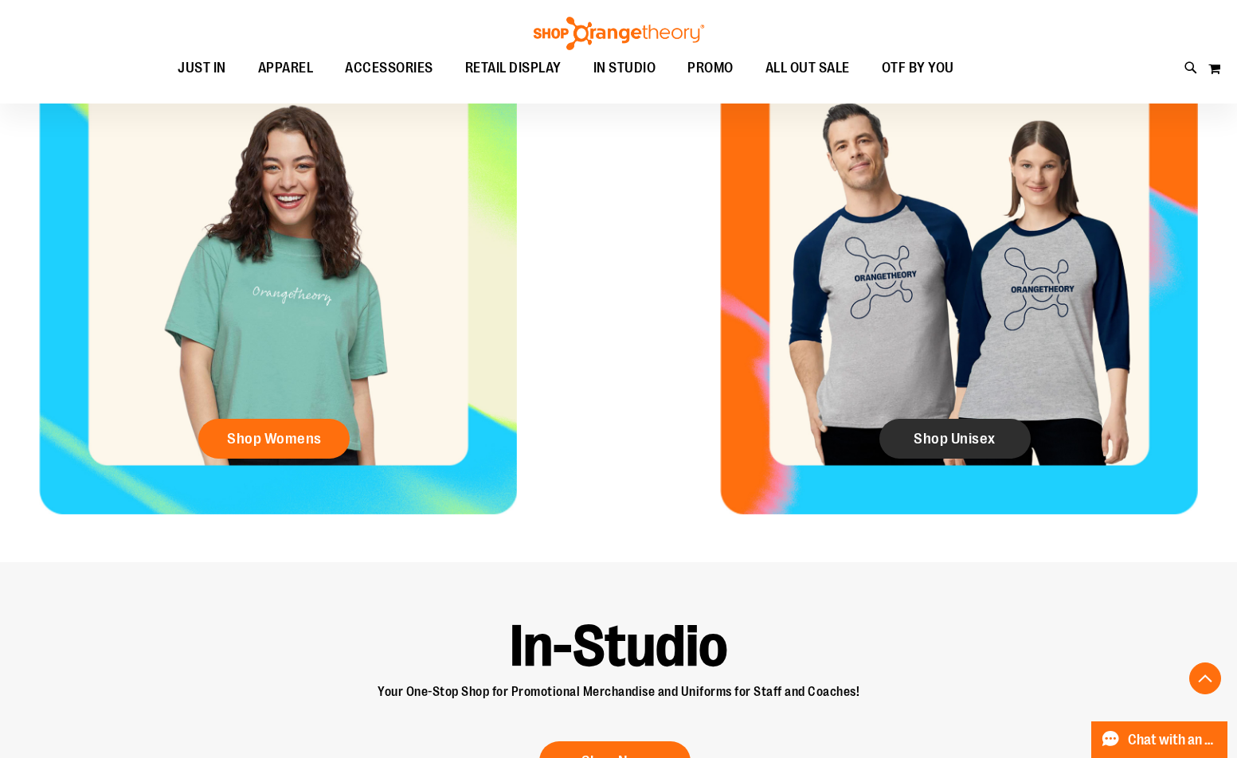
type input "**********"
click at [927, 432] on span "Shop Unisex" at bounding box center [955, 439] width 82 height 18
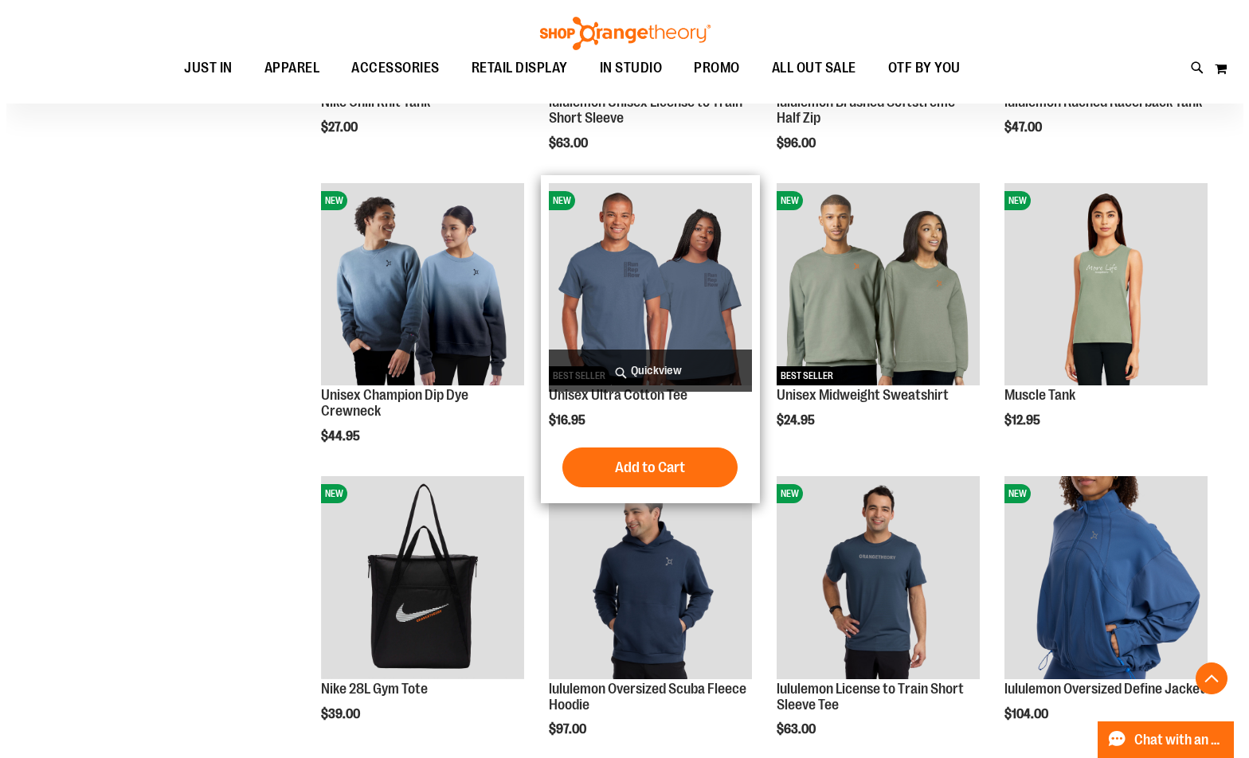
scroll to position [1035, 0]
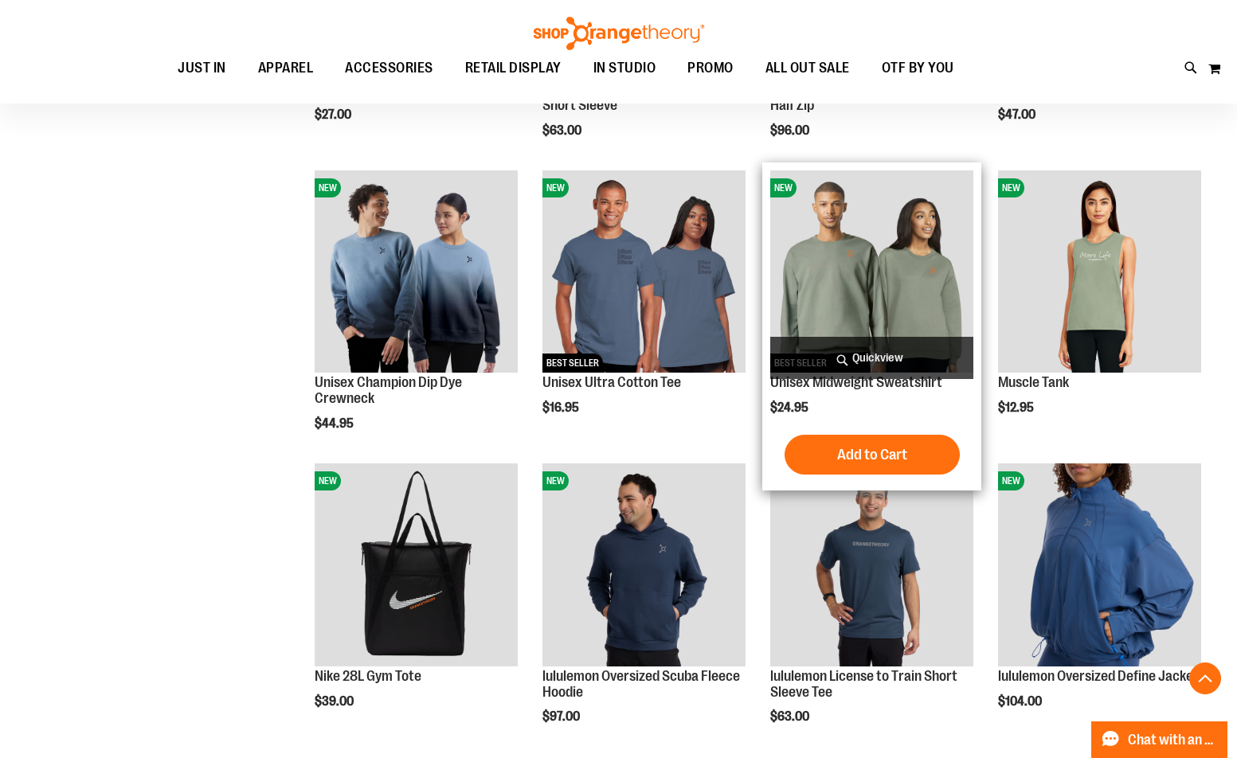
type input "**********"
click at [788, 344] on span "Quickview" at bounding box center [871, 358] width 203 height 42
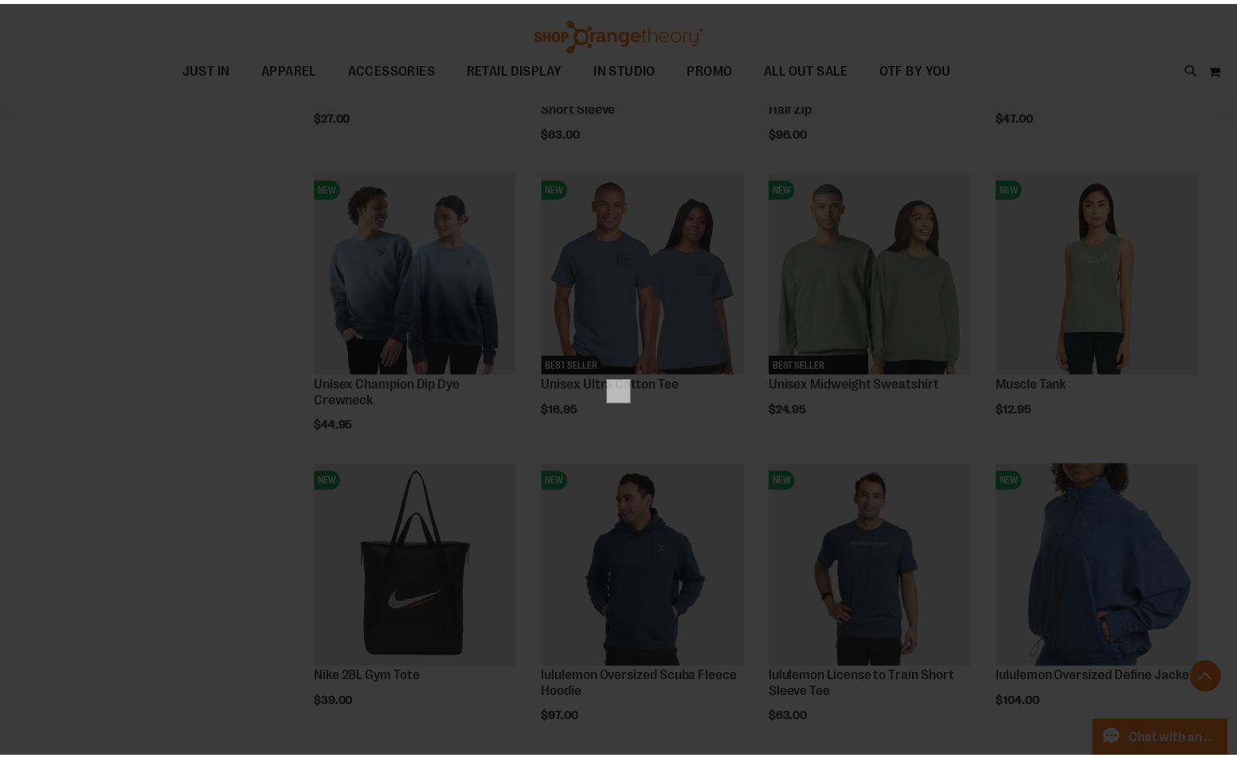
scroll to position [0, 0]
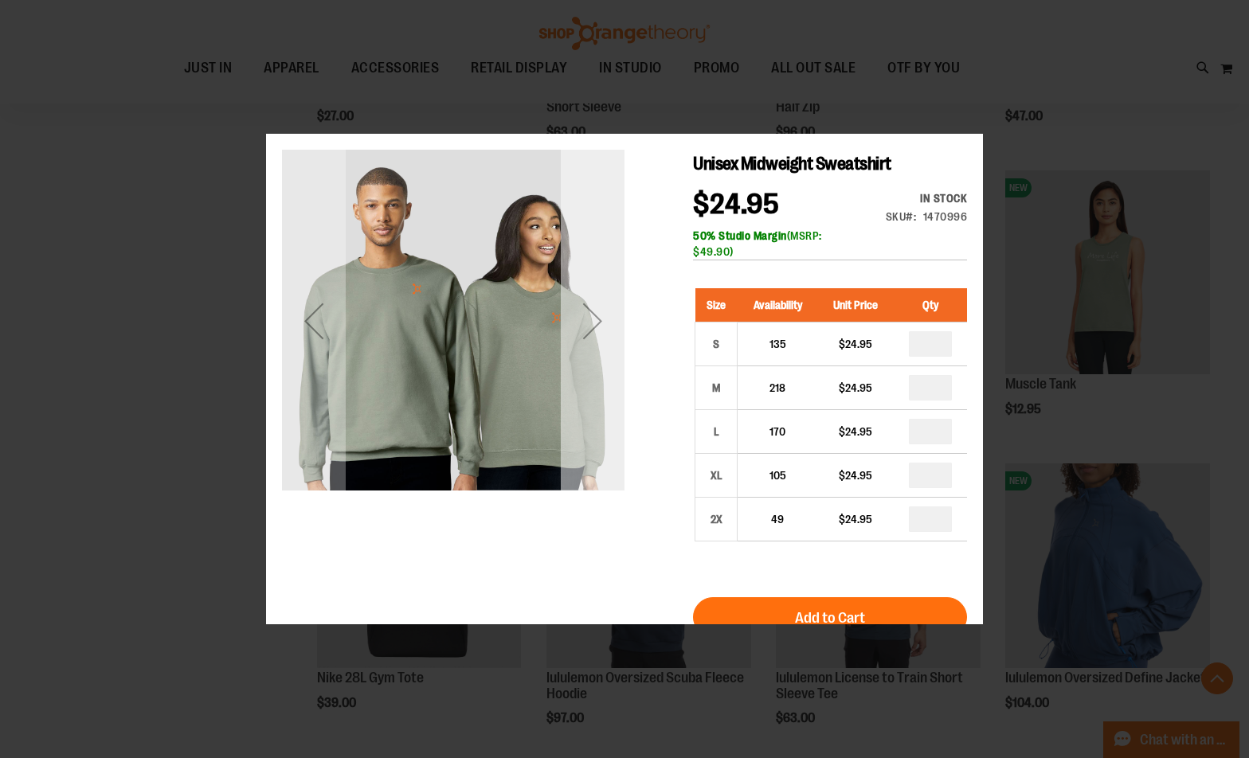
click at [603, 435] on div "Next" at bounding box center [593, 320] width 64 height 342
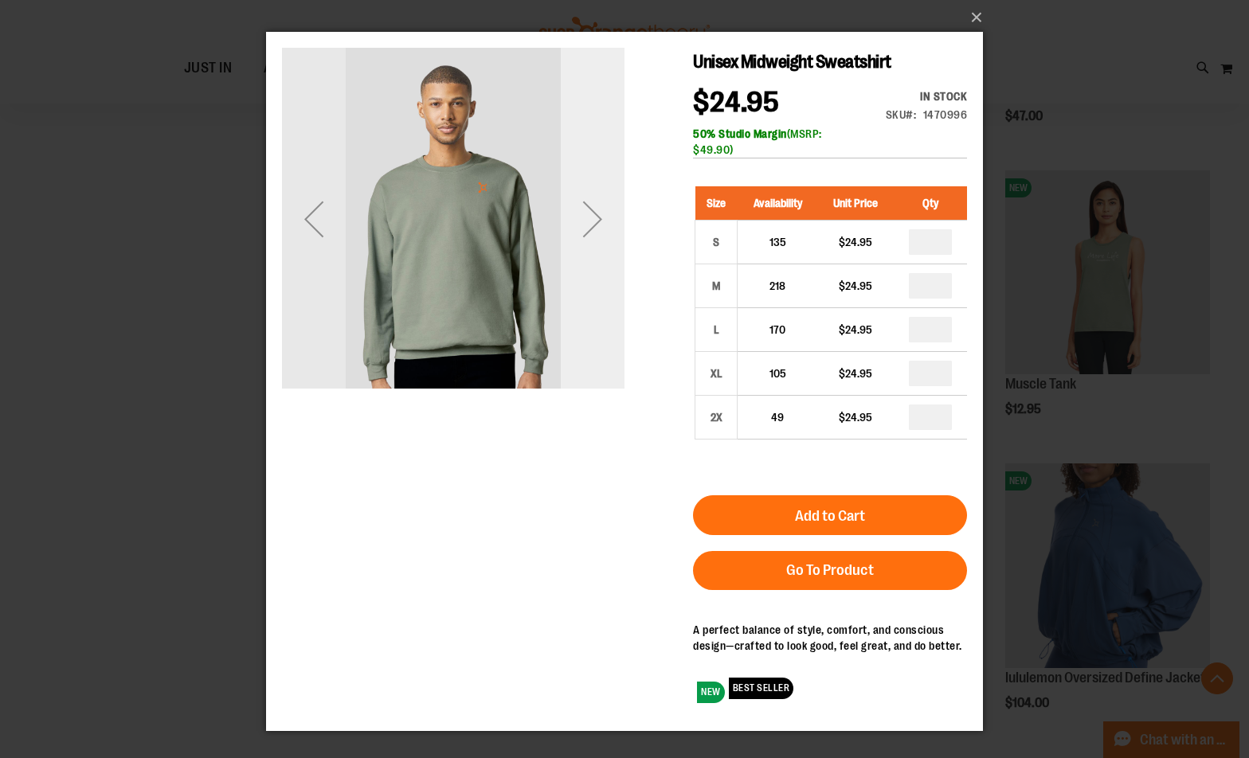
click at [603, 378] on div "Next" at bounding box center [593, 219] width 64 height 342
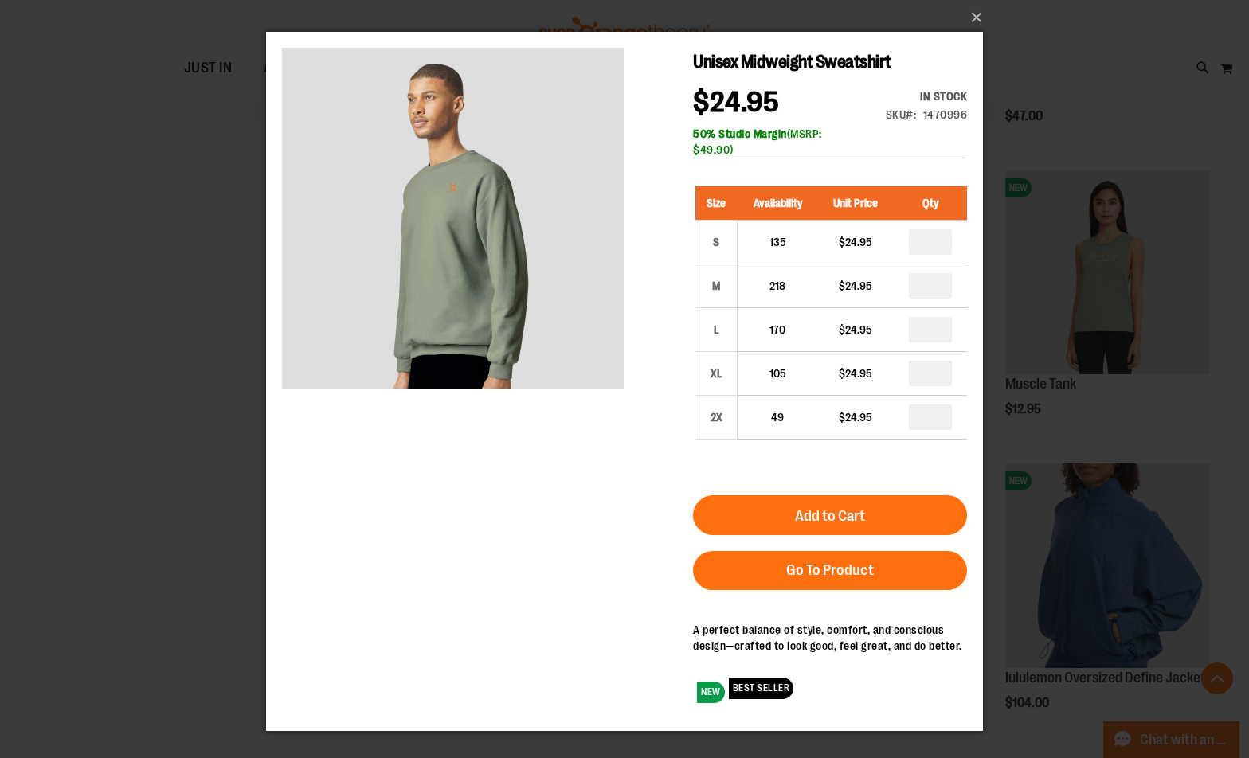
click at [150, 342] on div "×" at bounding box center [624, 379] width 1249 height 758
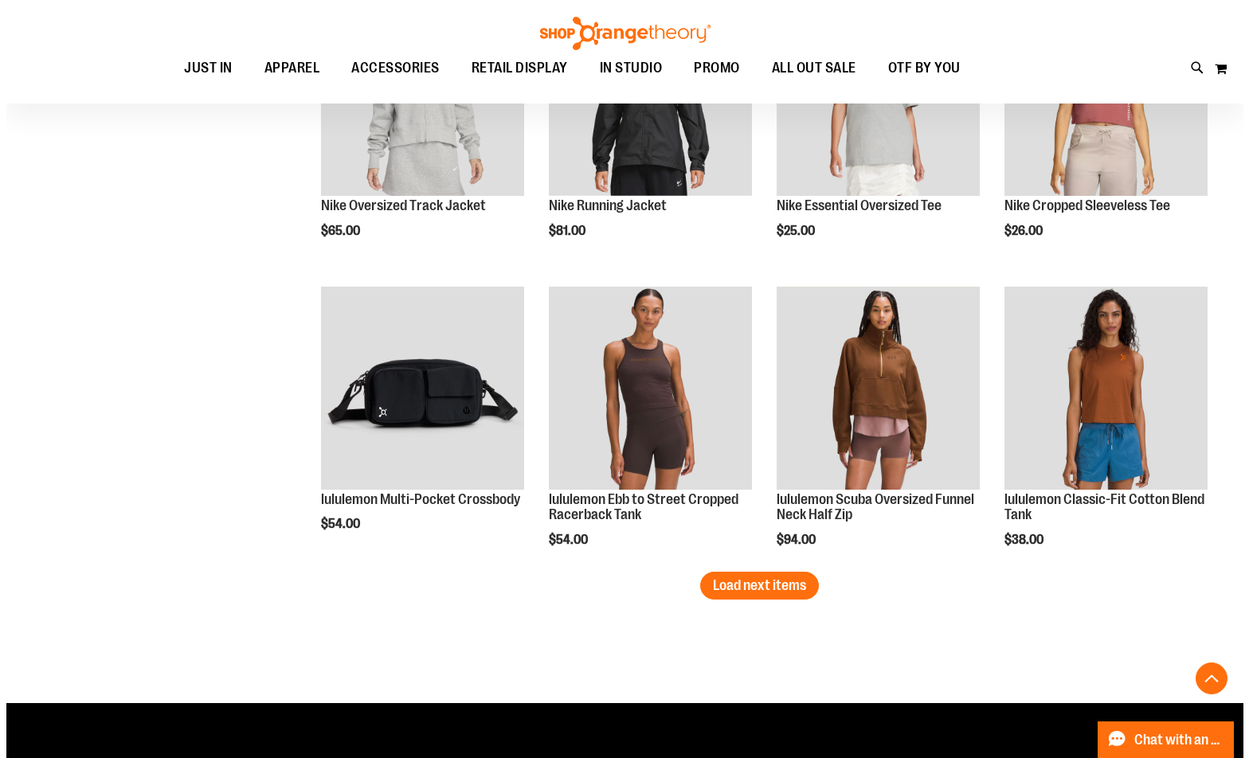
scroll to position [2389, 0]
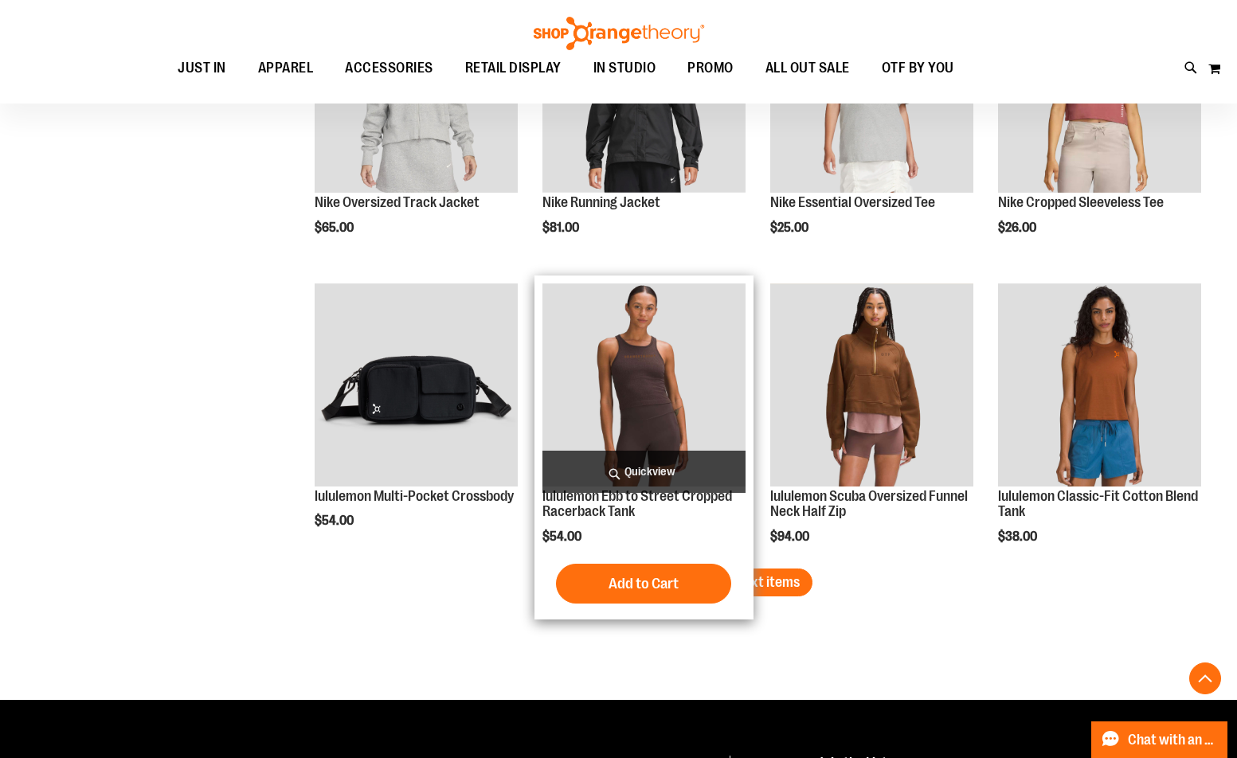
click at [675, 478] on span "Quickview" at bounding box center [643, 472] width 203 height 42
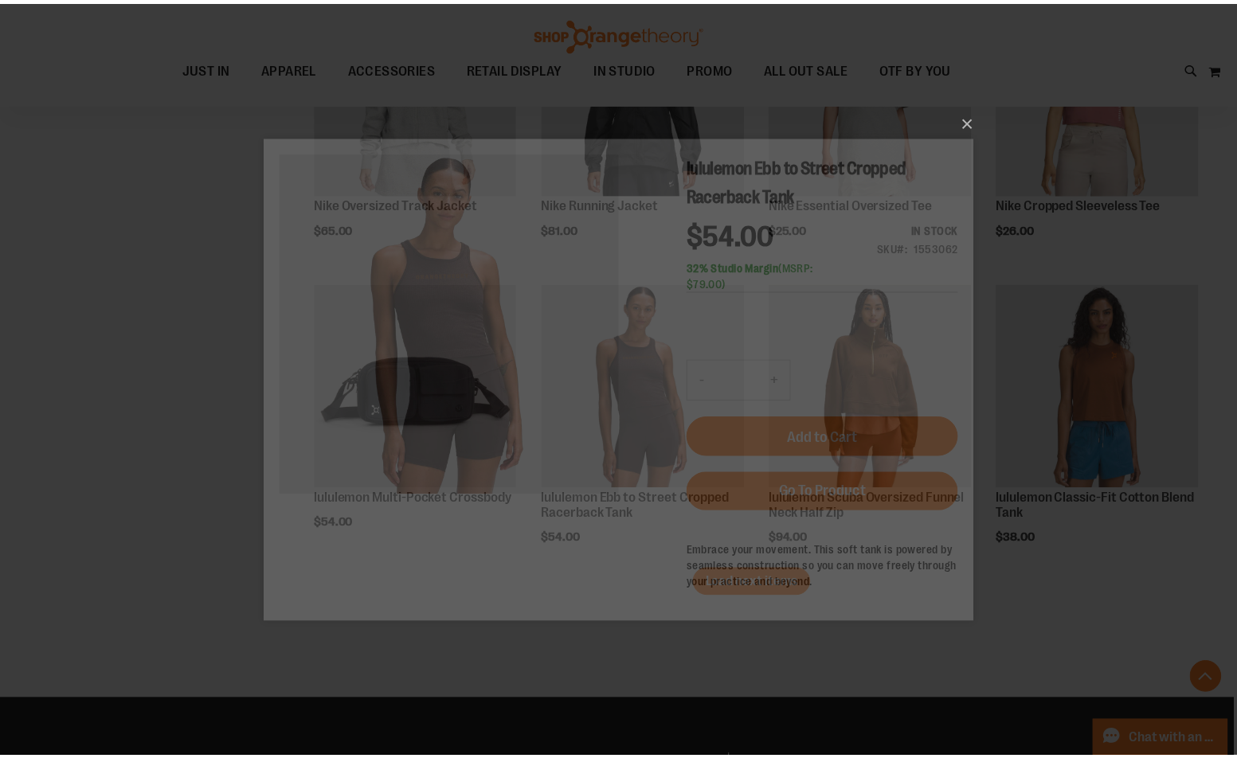
scroll to position [0, 0]
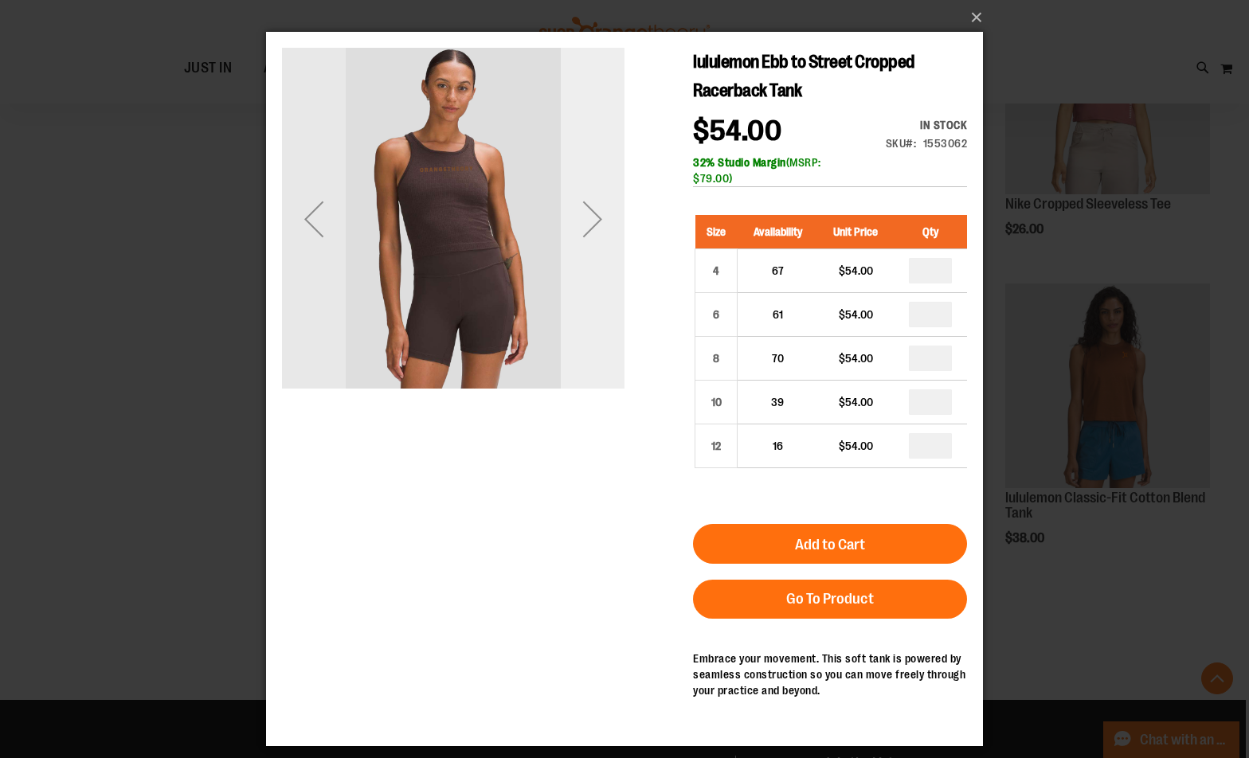
click at [593, 227] on div "Next" at bounding box center [593, 219] width 64 height 64
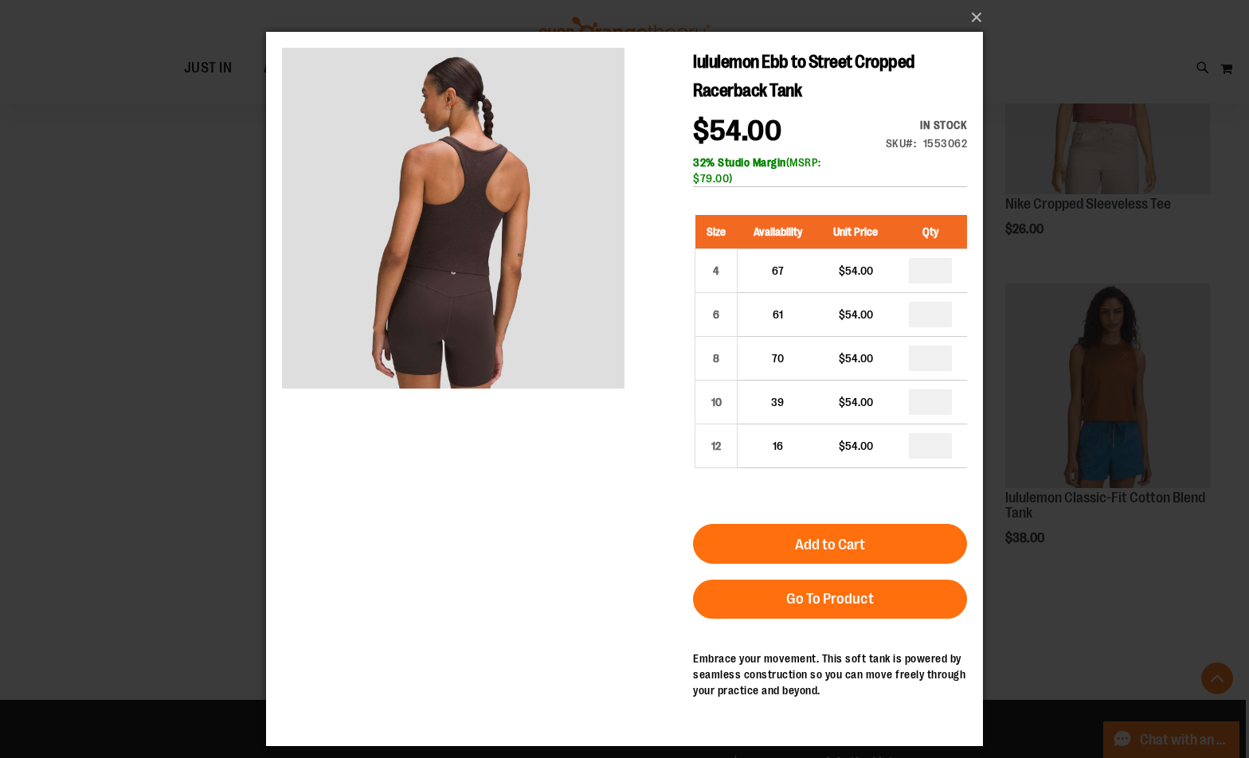
click at [251, 299] on div "×" at bounding box center [624, 379] width 1249 height 758
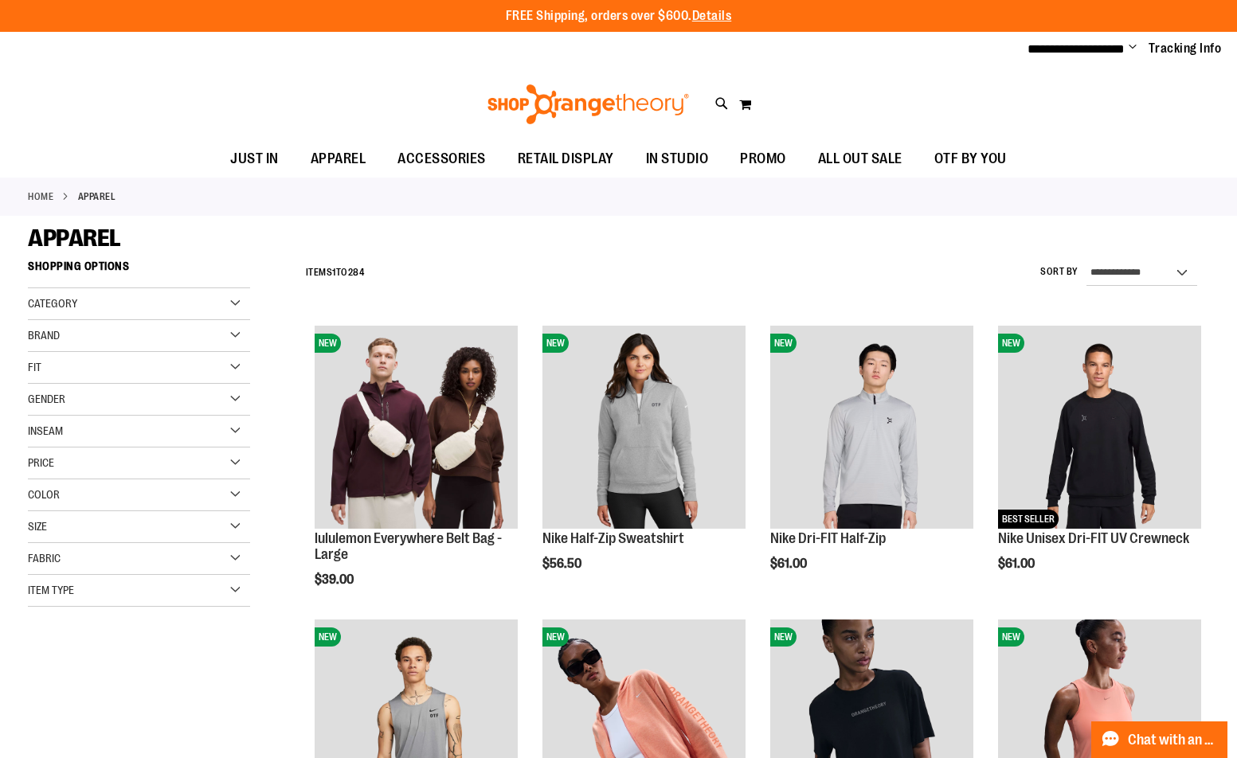
click at [592, 113] on img at bounding box center [588, 104] width 206 height 40
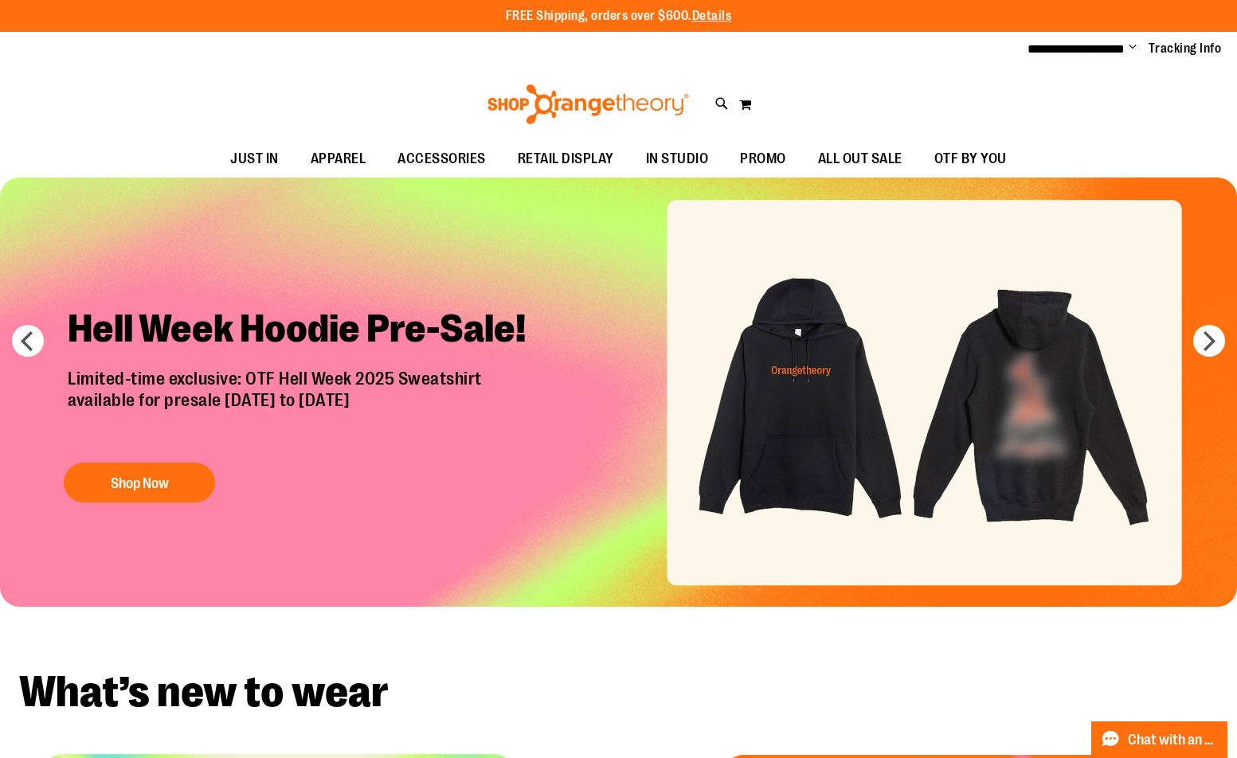
type input "**********"
click at [782, 405] on img "Slide 1 of 7" at bounding box center [618, 392] width 1237 height 429
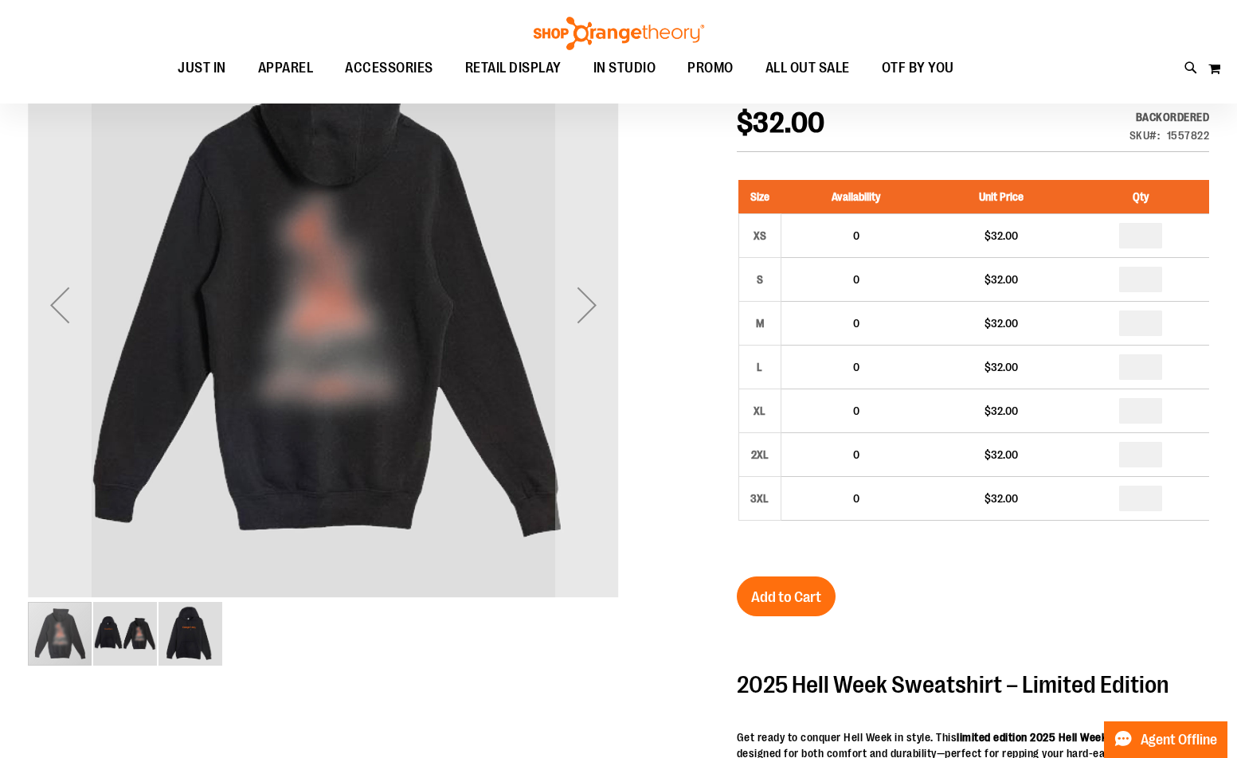
scroll to position [237, 0]
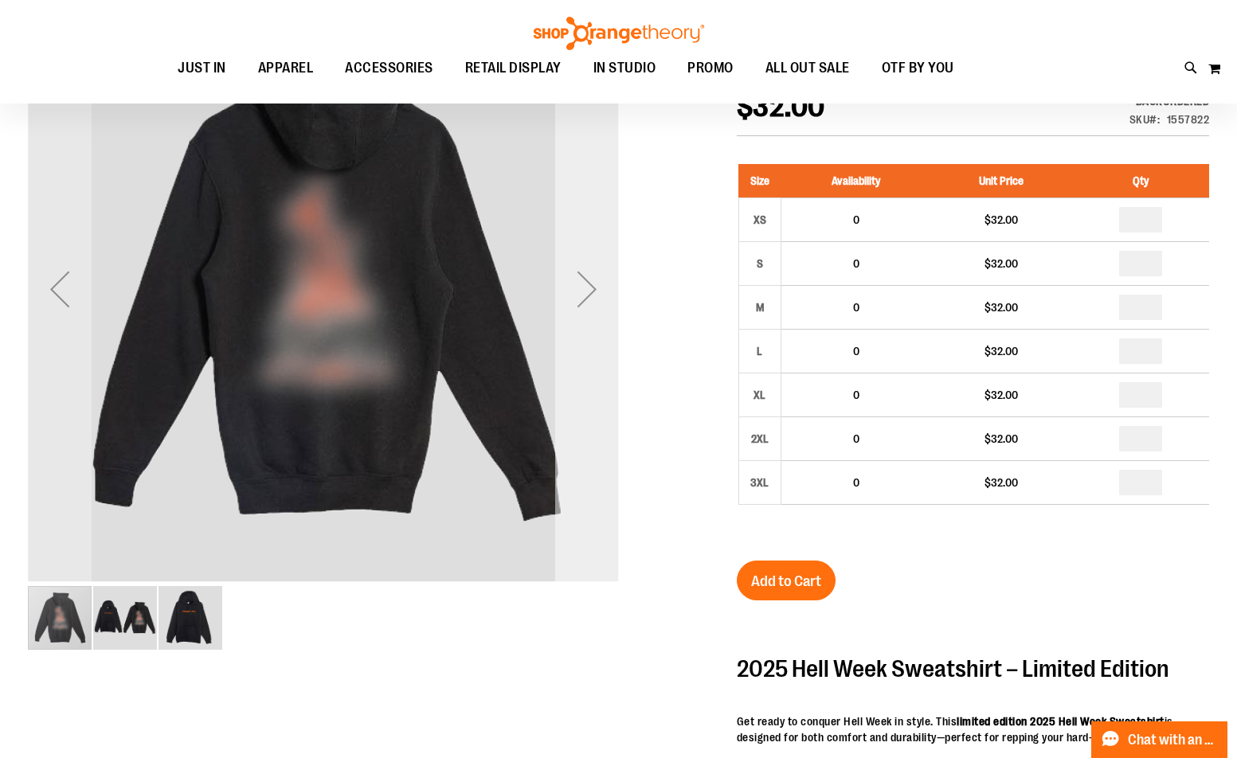
type input "**********"
click at [567, 294] on div "Next" at bounding box center [587, 289] width 64 height 64
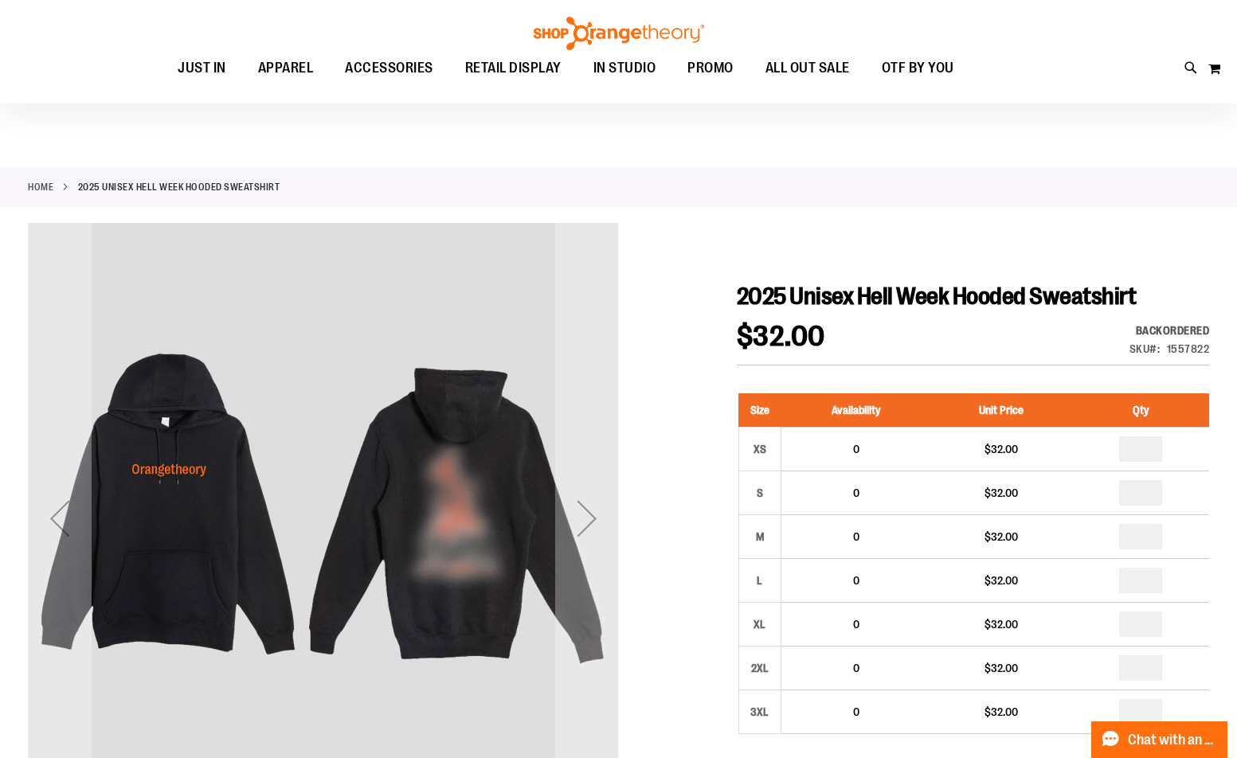
scroll to position [0, 0]
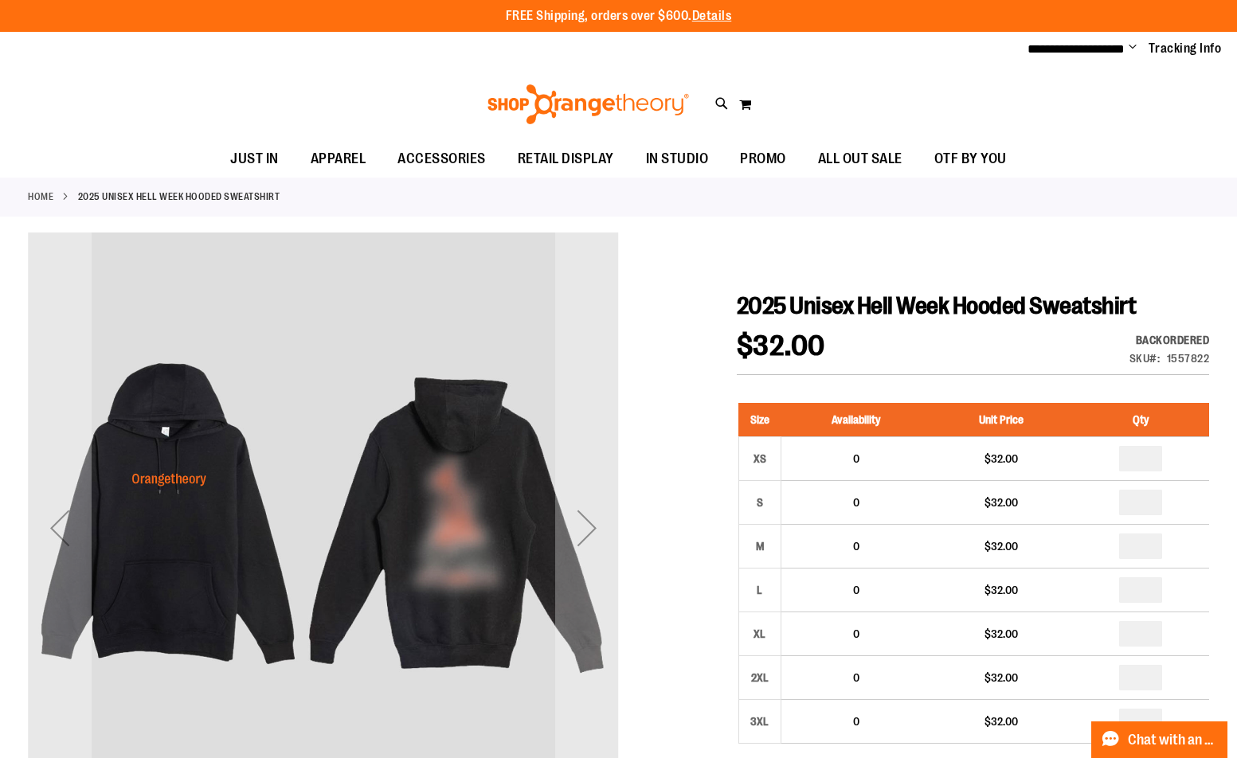
drag, startPoint x: 194, startPoint y: 389, endPoint x: 190, endPoint y: 397, distance: 8.2
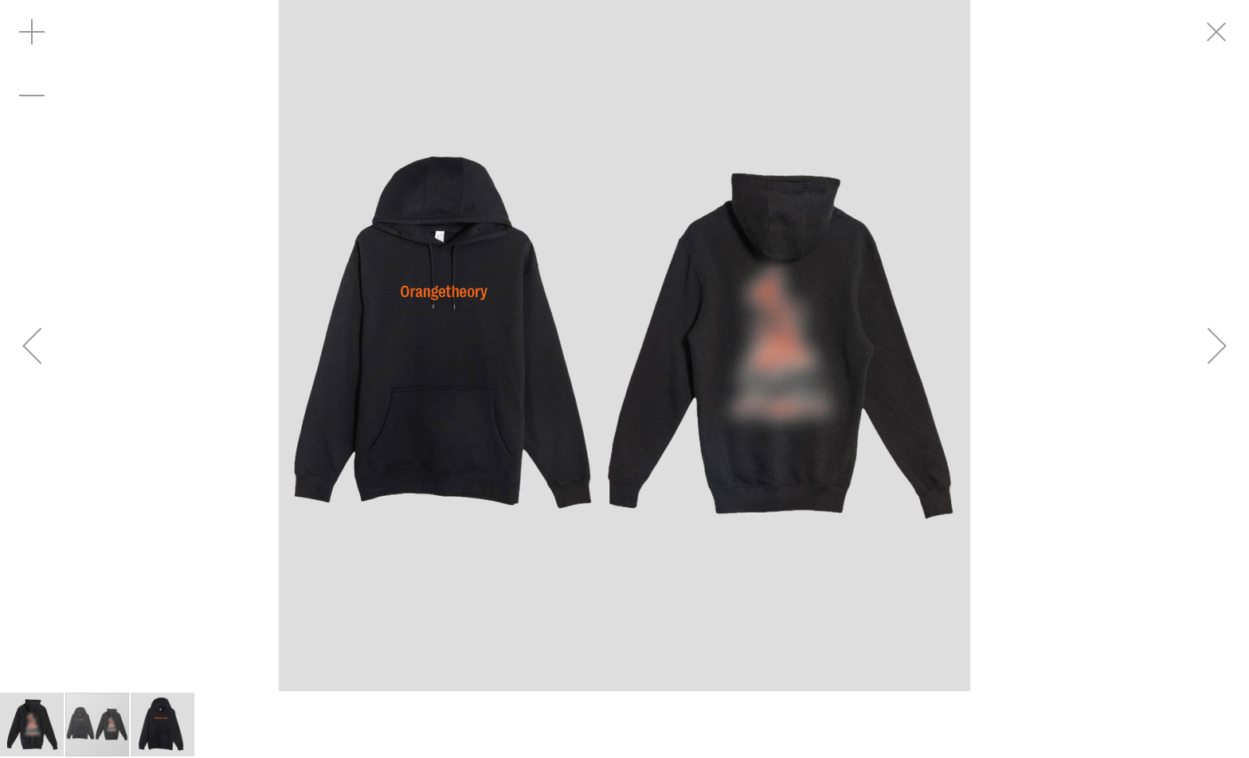
click at [522, 354] on img "carousel" at bounding box center [624, 345] width 691 height 691
click at [479, 313] on img "carousel" at bounding box center [624, 345] width 691 height 691
click at [808, 304] on img "carousel" at bounding box center [624, 345] width 691 height 691
click at [104, 725] on div "carousel" at bounding box center [97, 725] width 64 height 64
